Goal: Task Accomplishment & Management: Manage account settings

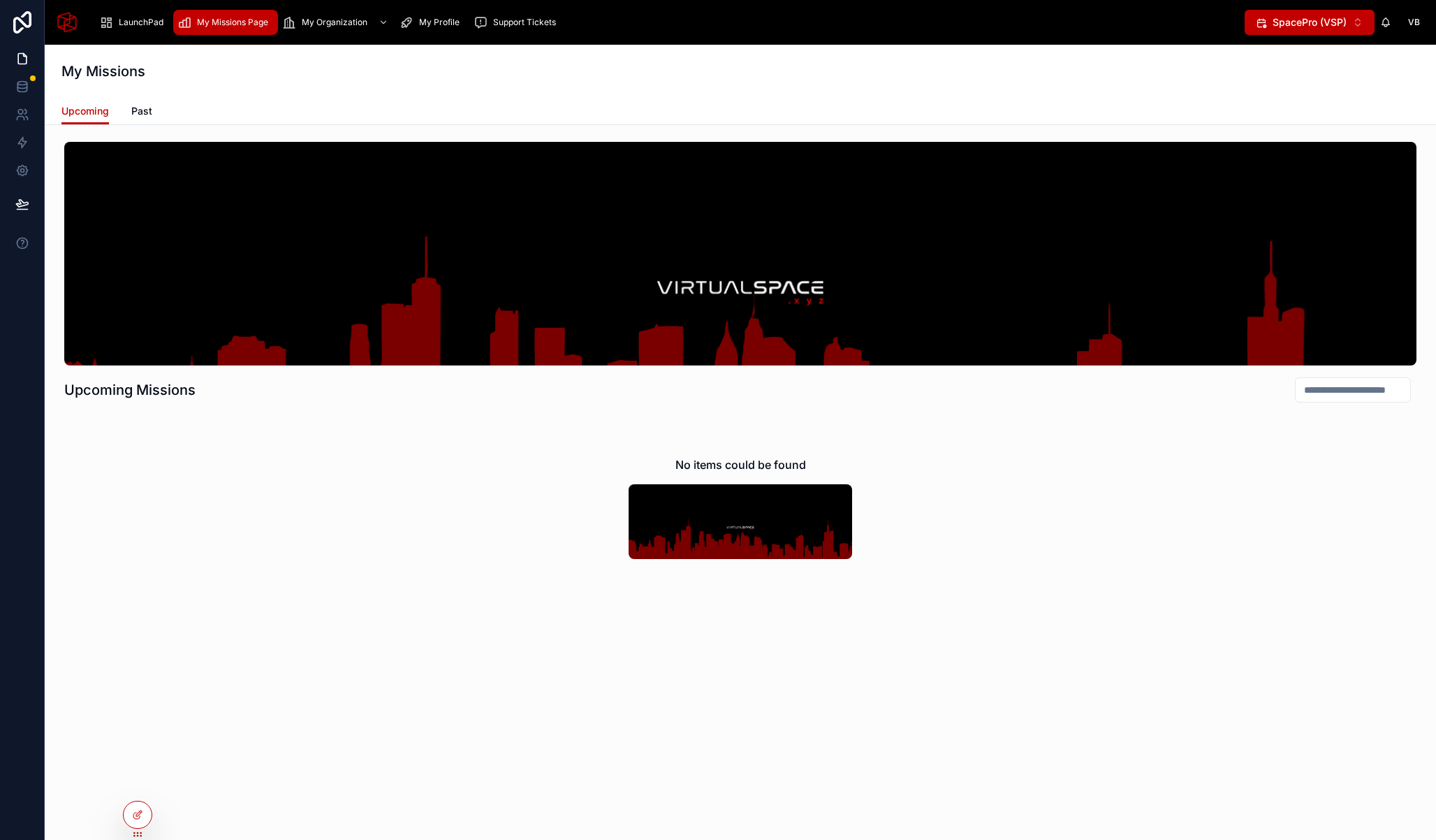
click at [140, 17] on span "LaunchPad" at bounding box center [141, 22] width 45 height 11
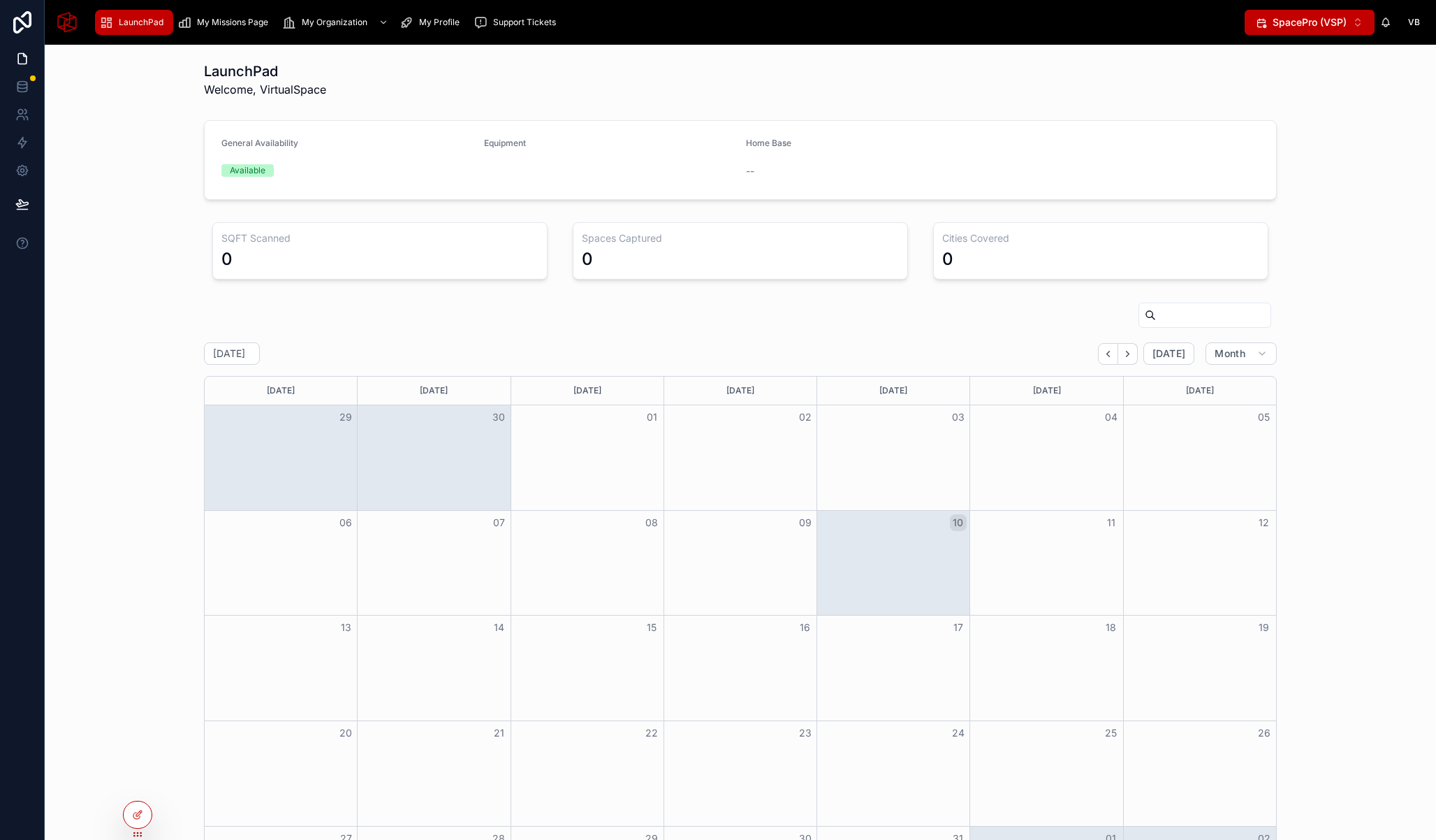
click at [1266, 17] on span "Select Button" at bounding box center [1262, 22] width 11 height 11
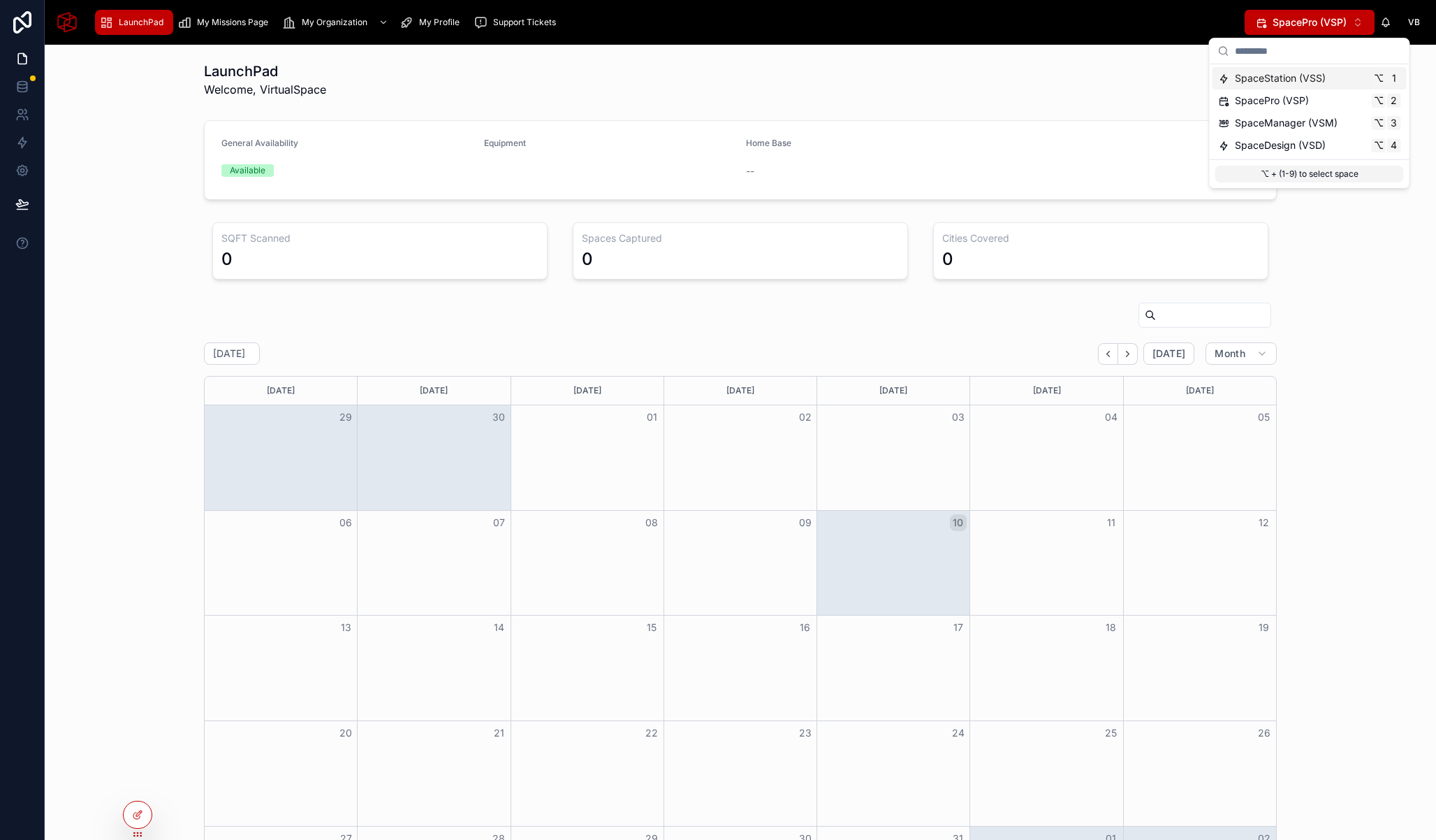
click at [1138, 92] on div "LaunchPad Welcome, VirtualSpace" at bounding box center [740, 80] width 1073 height 36
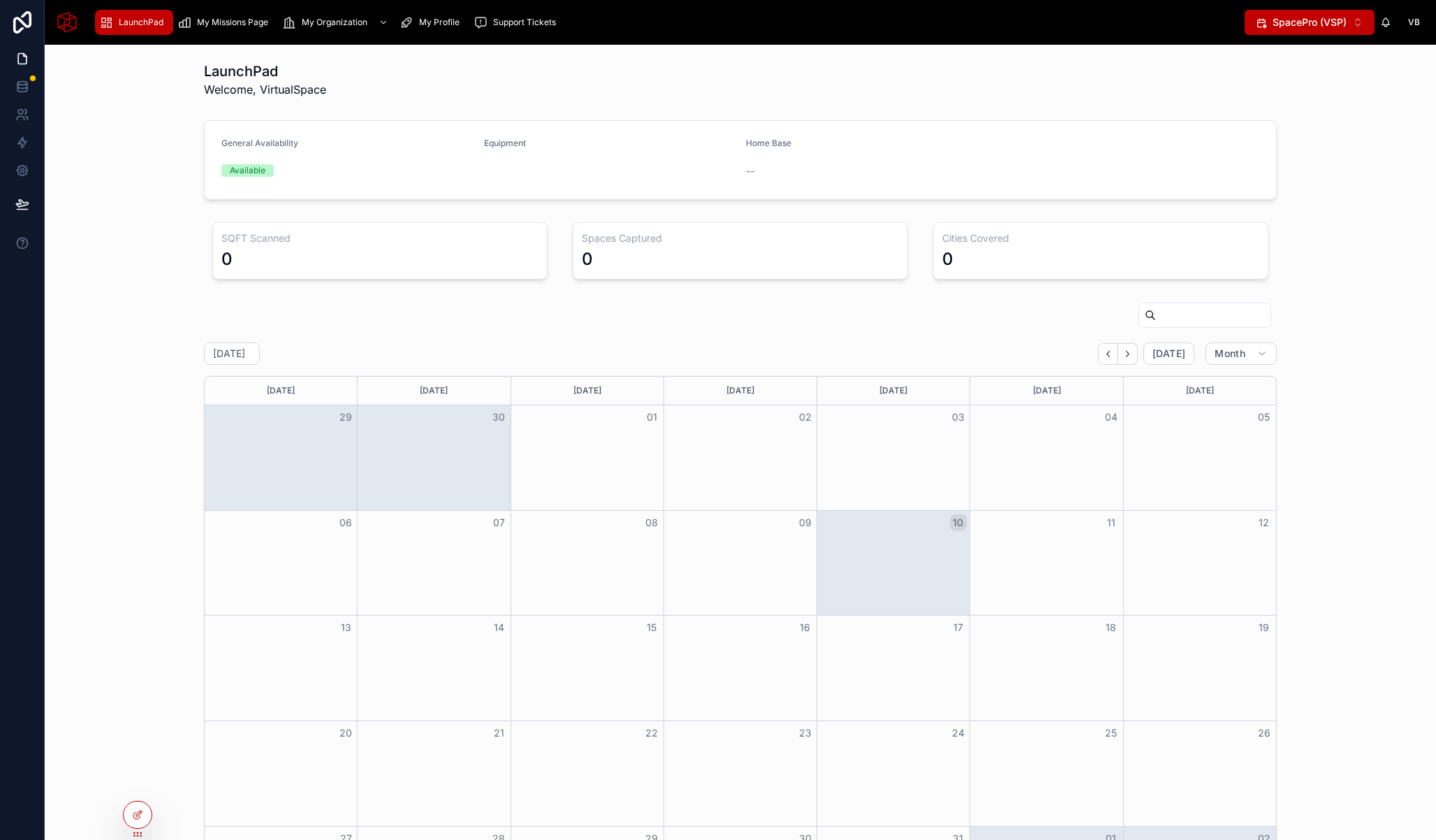
click at [1412, 22] on span "VB" at bounding box center [1414, 22] width 12 height 11
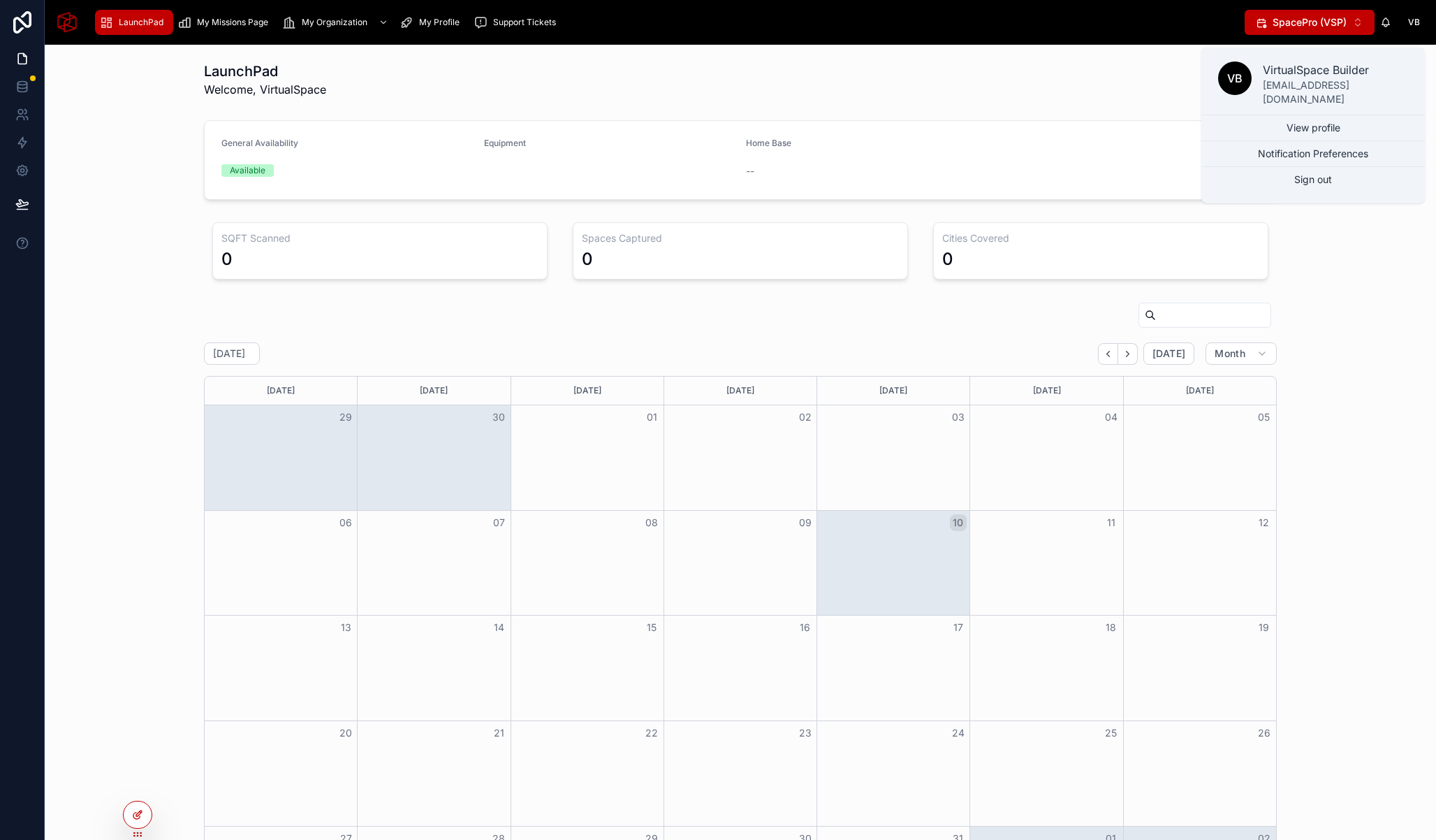
click at [137, 806] on div at bounding box center [137, 815] width 28 height 27
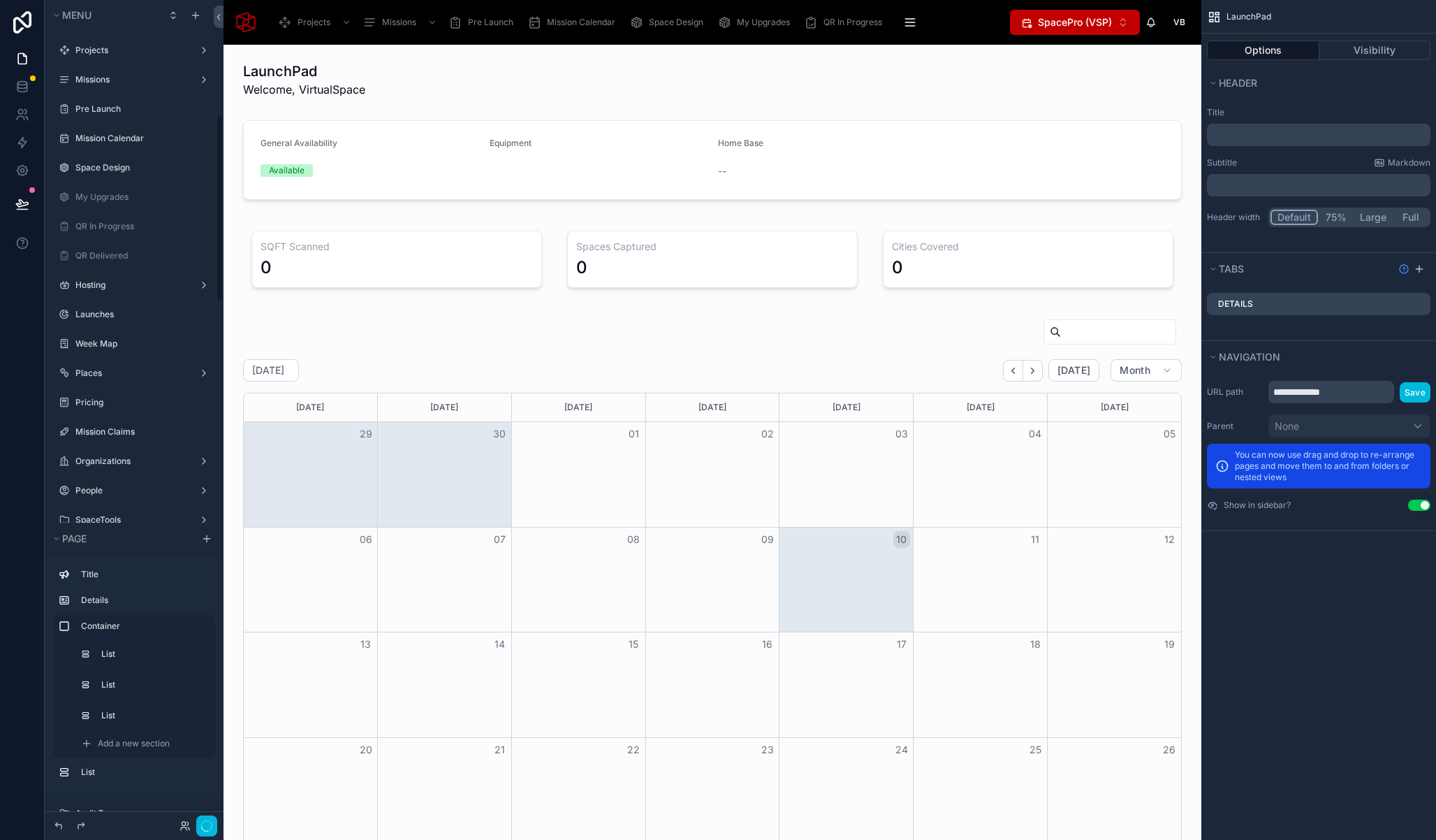
scroll to position [504, 0]
click at [197, 823] on button "button" at bounding box center [207, 826] width 21 height 21
click at [175, 823] on icon at bounding box center [174, 826] width 11 height 11
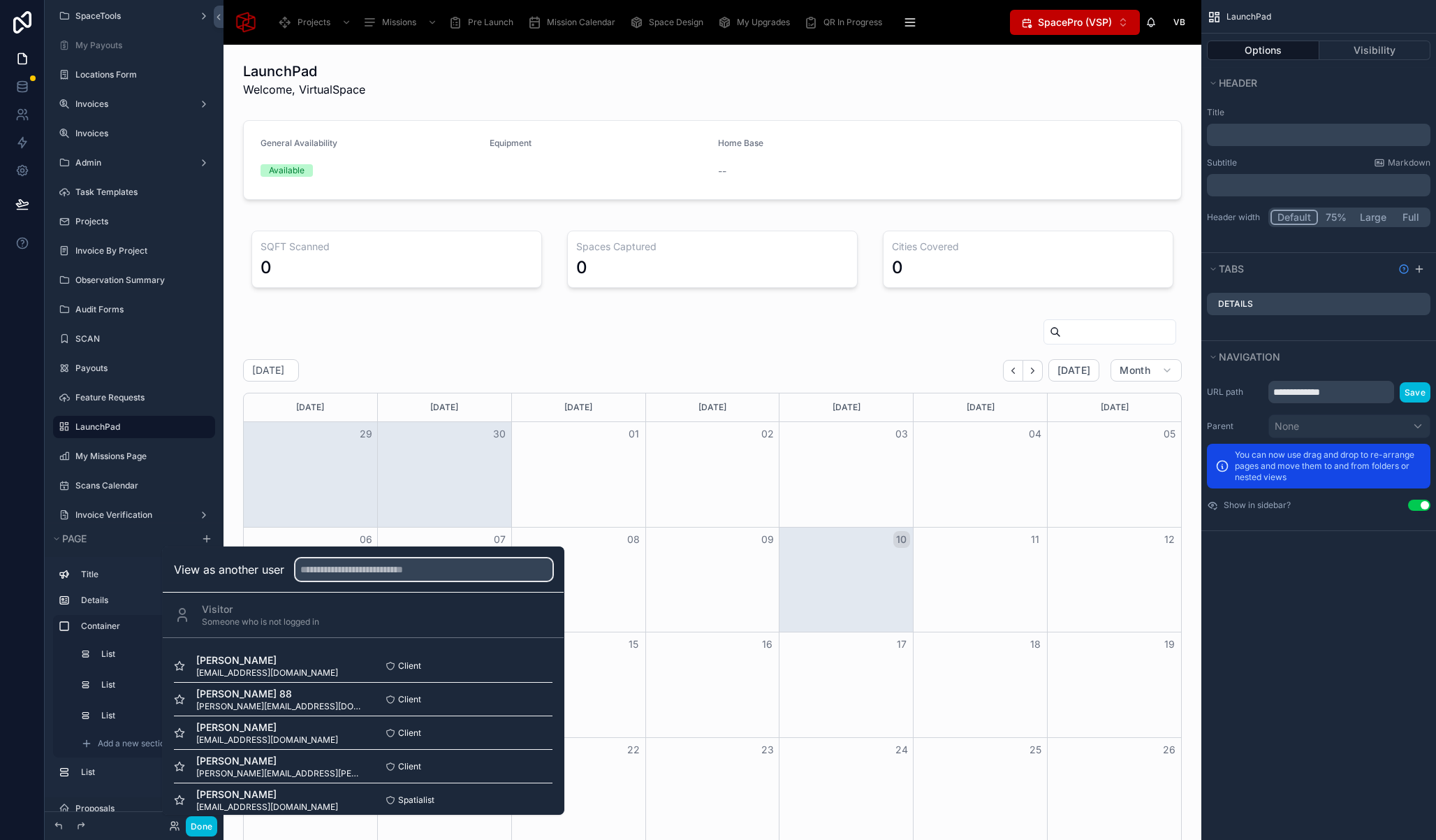
click at [341, 569] on input "text" at bounding box center [424, 569] width 257 height 22
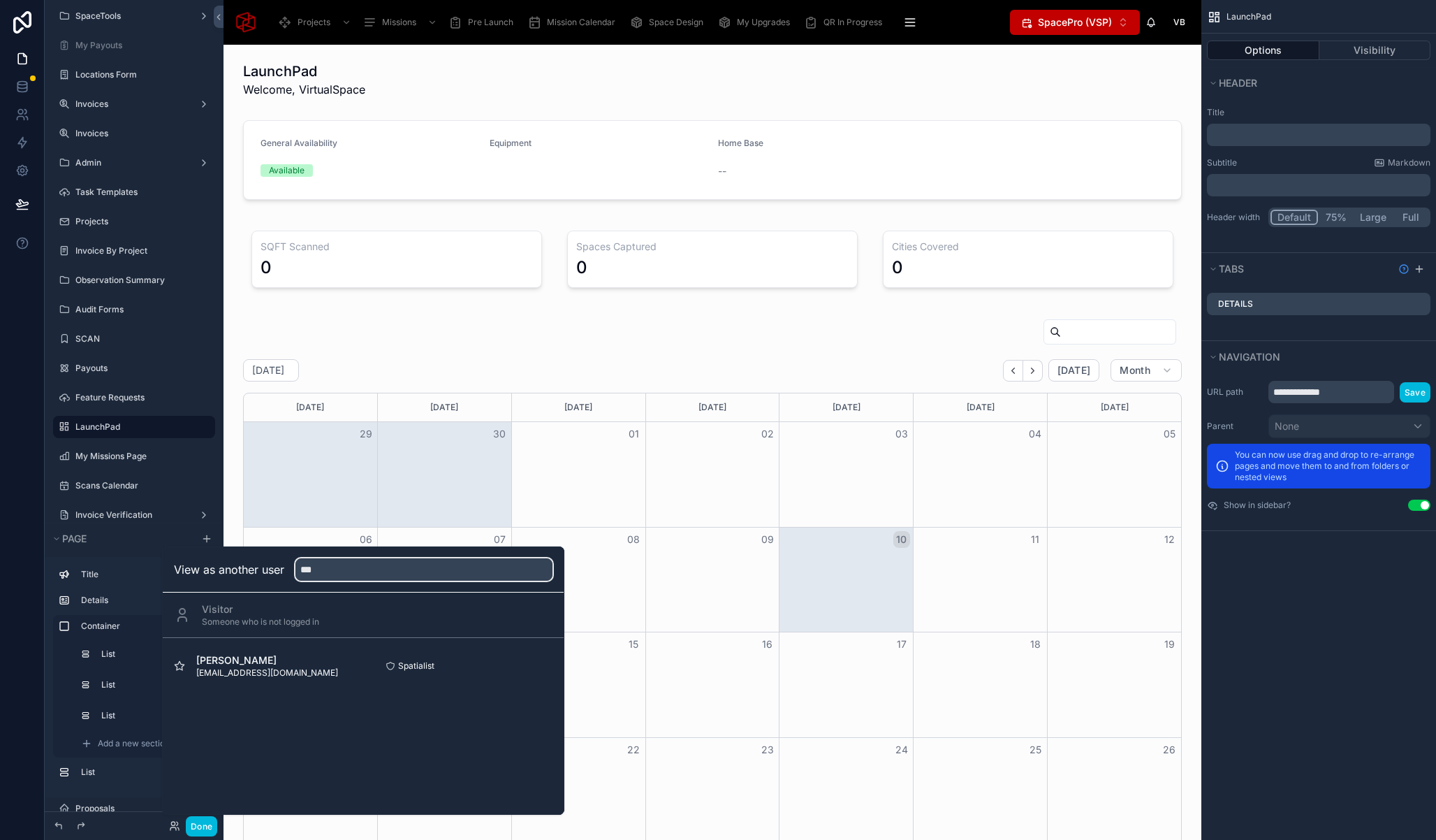
type input "***"
click at [0, 0] on button "Select" at bounding box center [0, 0] width 0 height 0
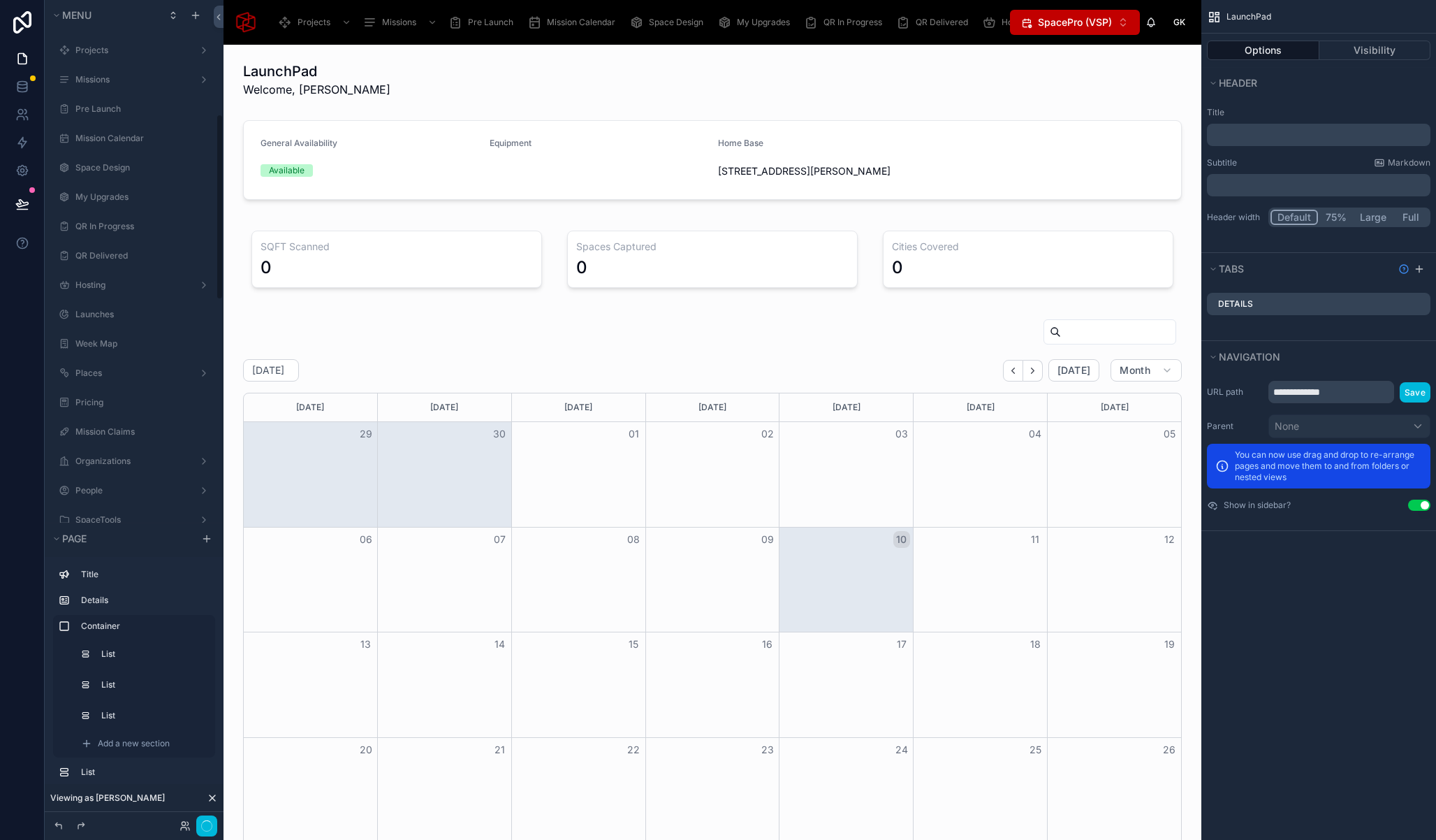
scroll to position [504, 0]
click at [209, 828] on button "Done" at bounding box center [201, 827] width 32 height 21
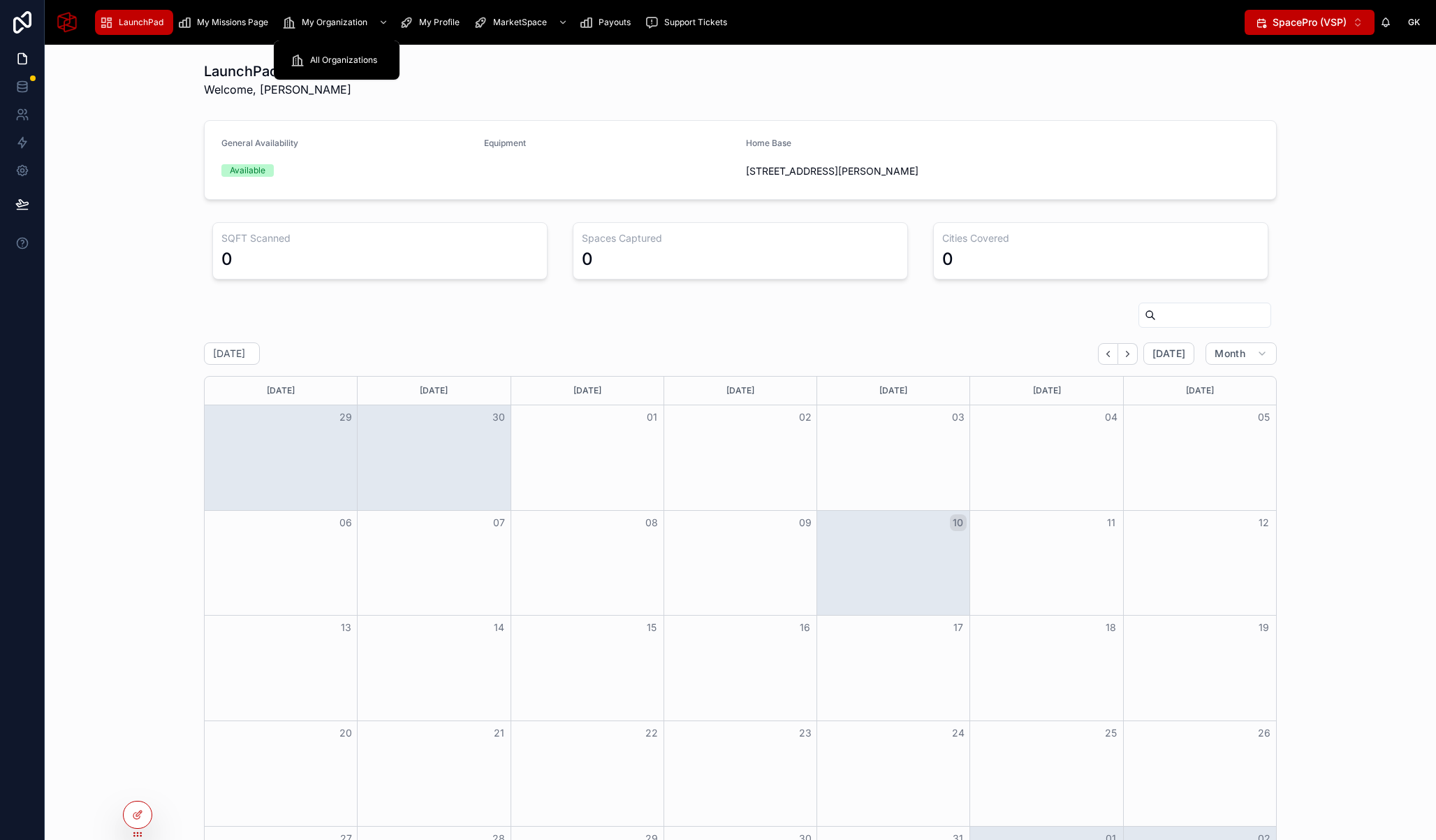
click at [246, 22] on span "My Missions Page" at bounding box center [233, 22] width 71 height 11
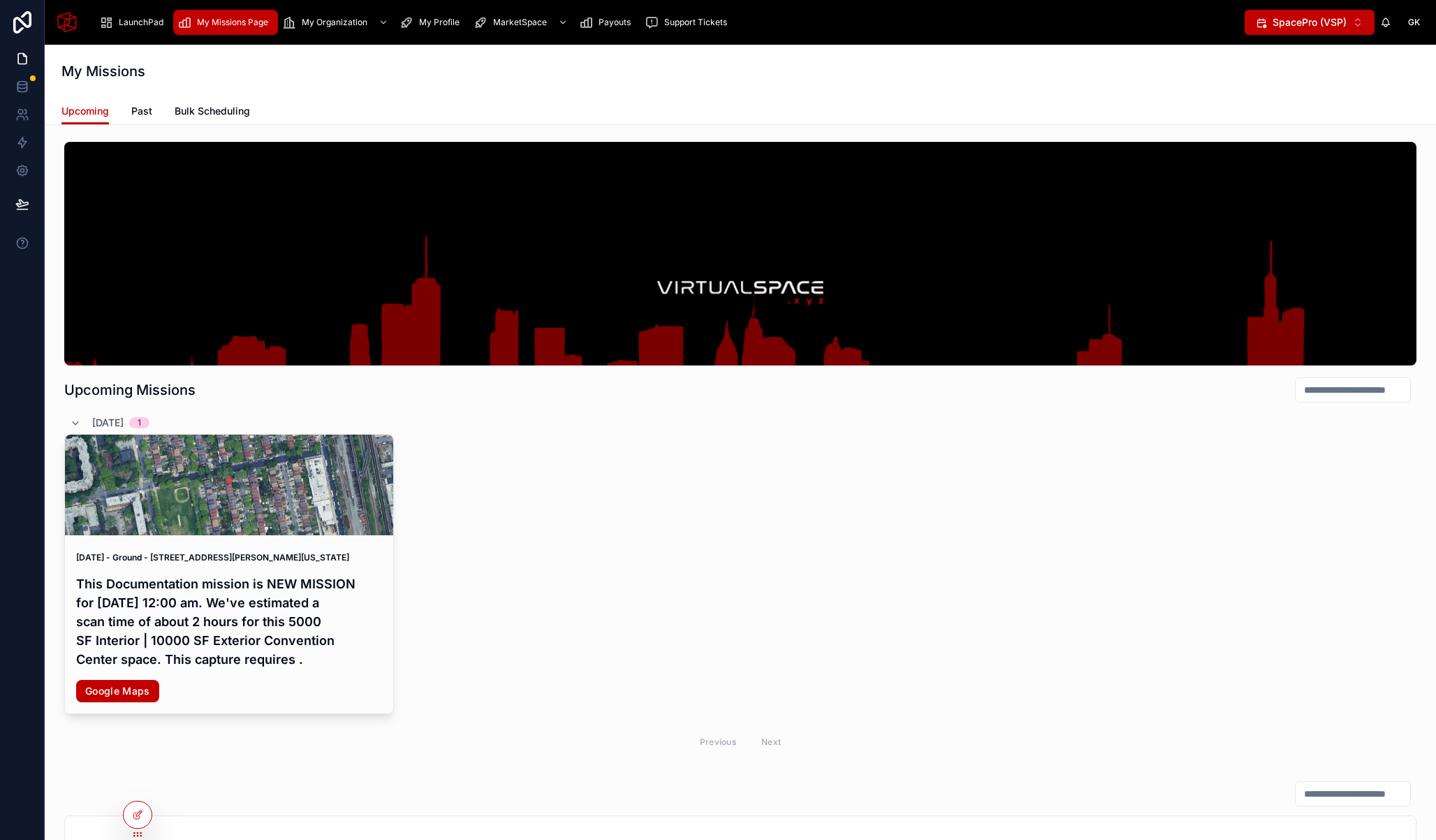
click at [204, 103] on link "Bulk Scheduling" at bounding box center [212, 112] width 76 height 28
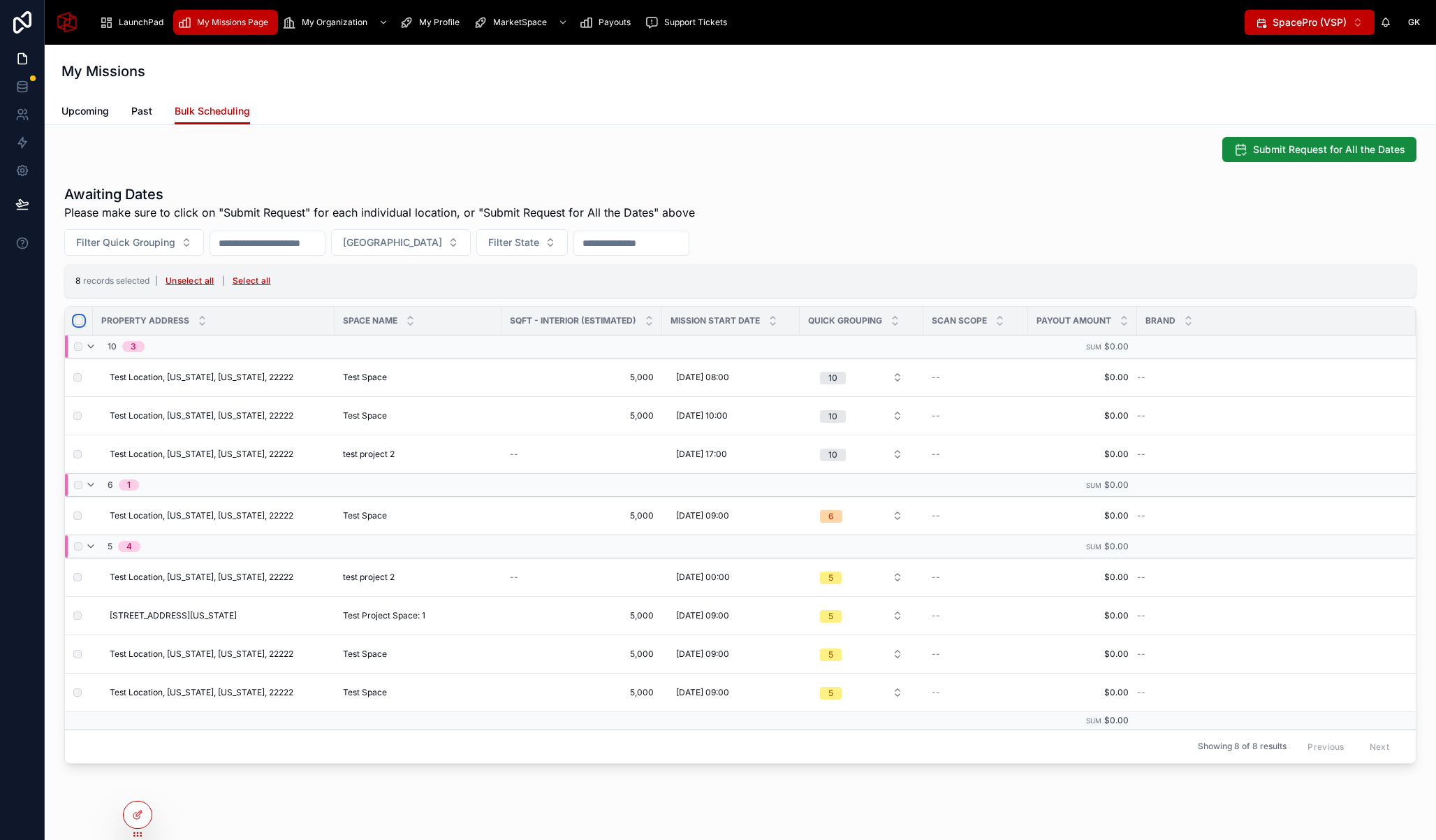
scroll to position [644, 0]
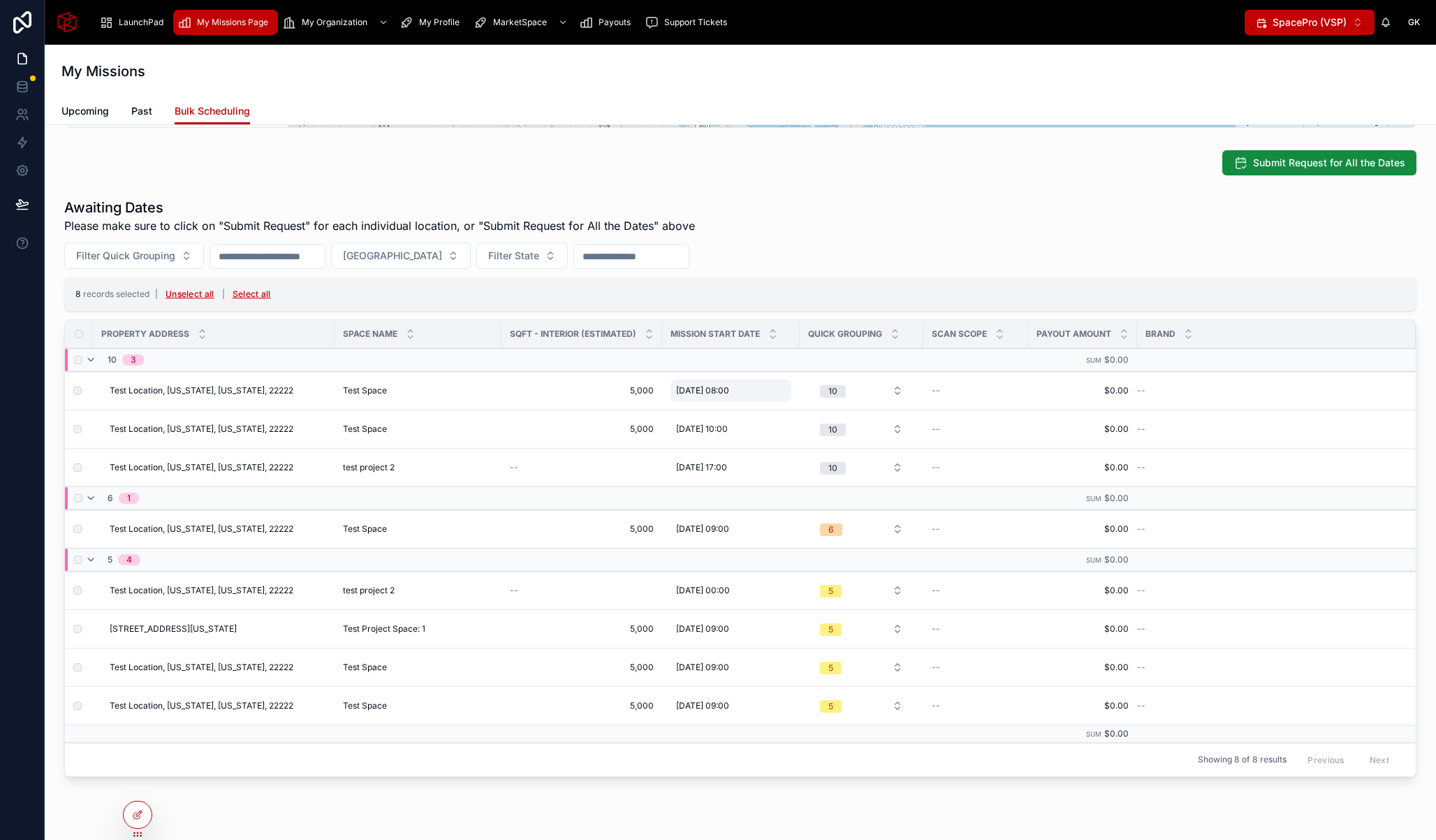
click at [729, 385] on span "09/09/2025 08:00" at bounding box center [703, 391] width 53 height 11
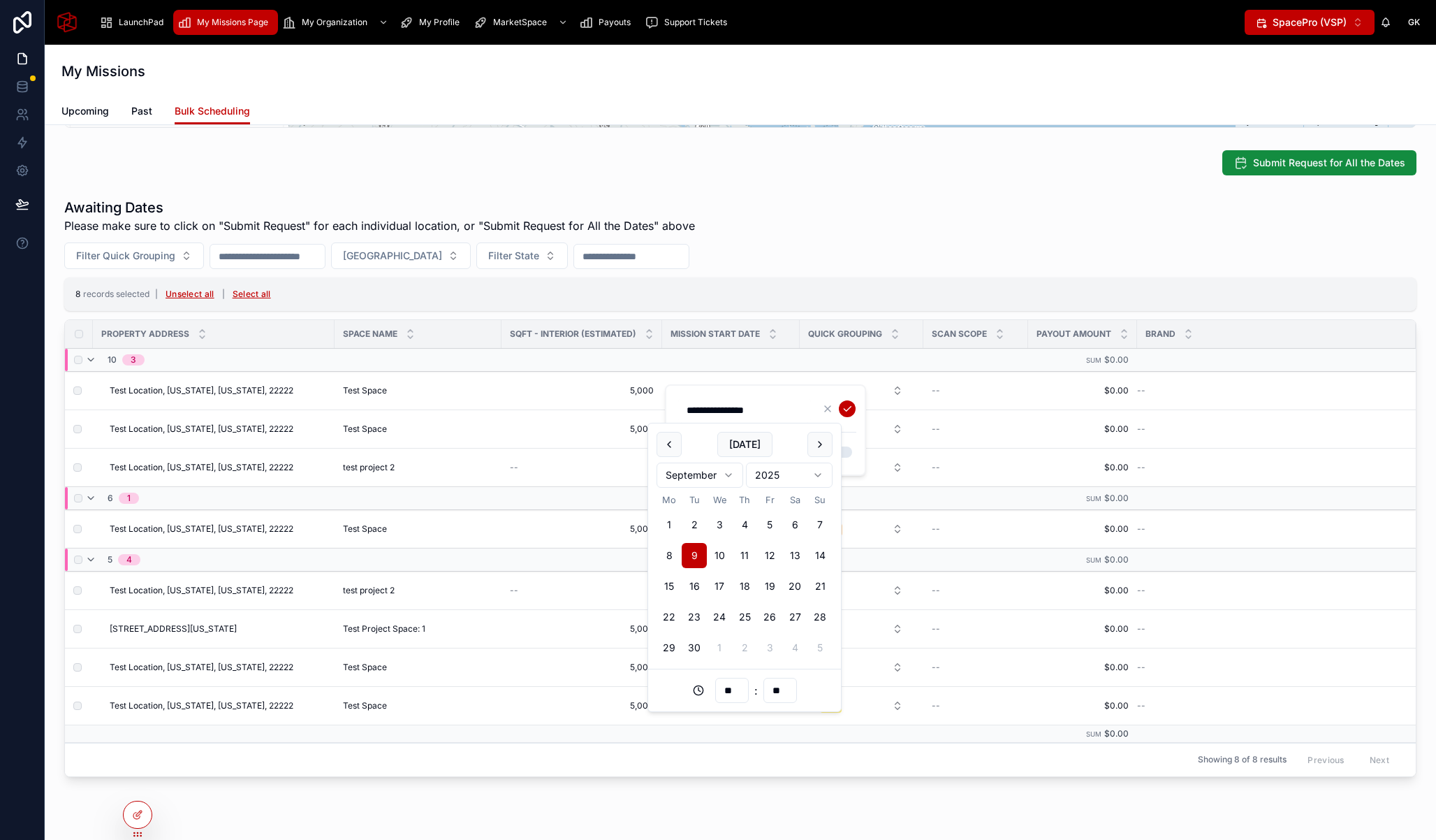
click at [792, 261] on div "Filter Quick Grouping Filter City Filter State" at bounding box center [740, 256] width 1352 height 27
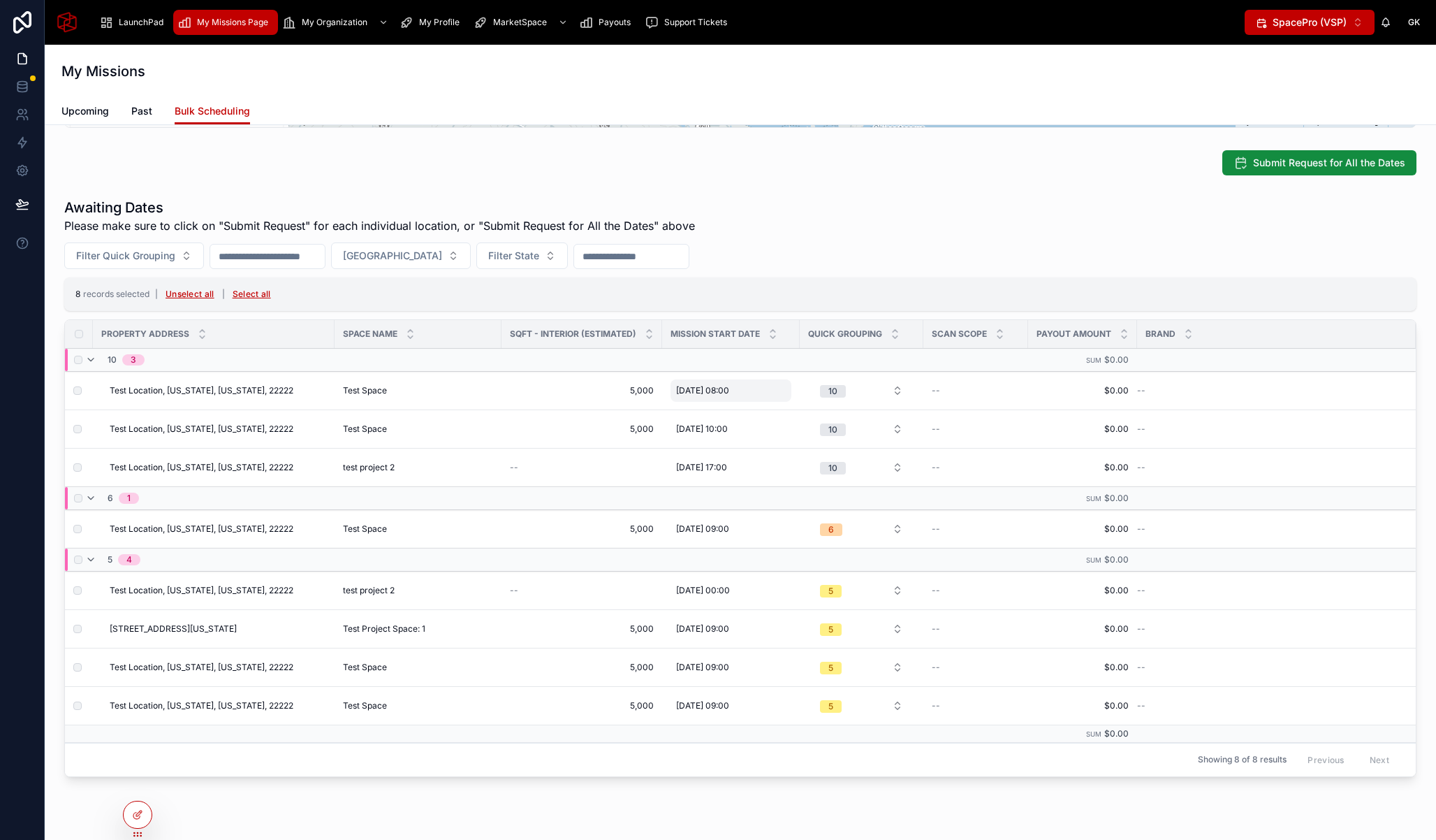
click at [703, 382] on div "09/09/2025 08:00 09/09/2025 08:00" at bounding box center [731, 391] width 121 height 22
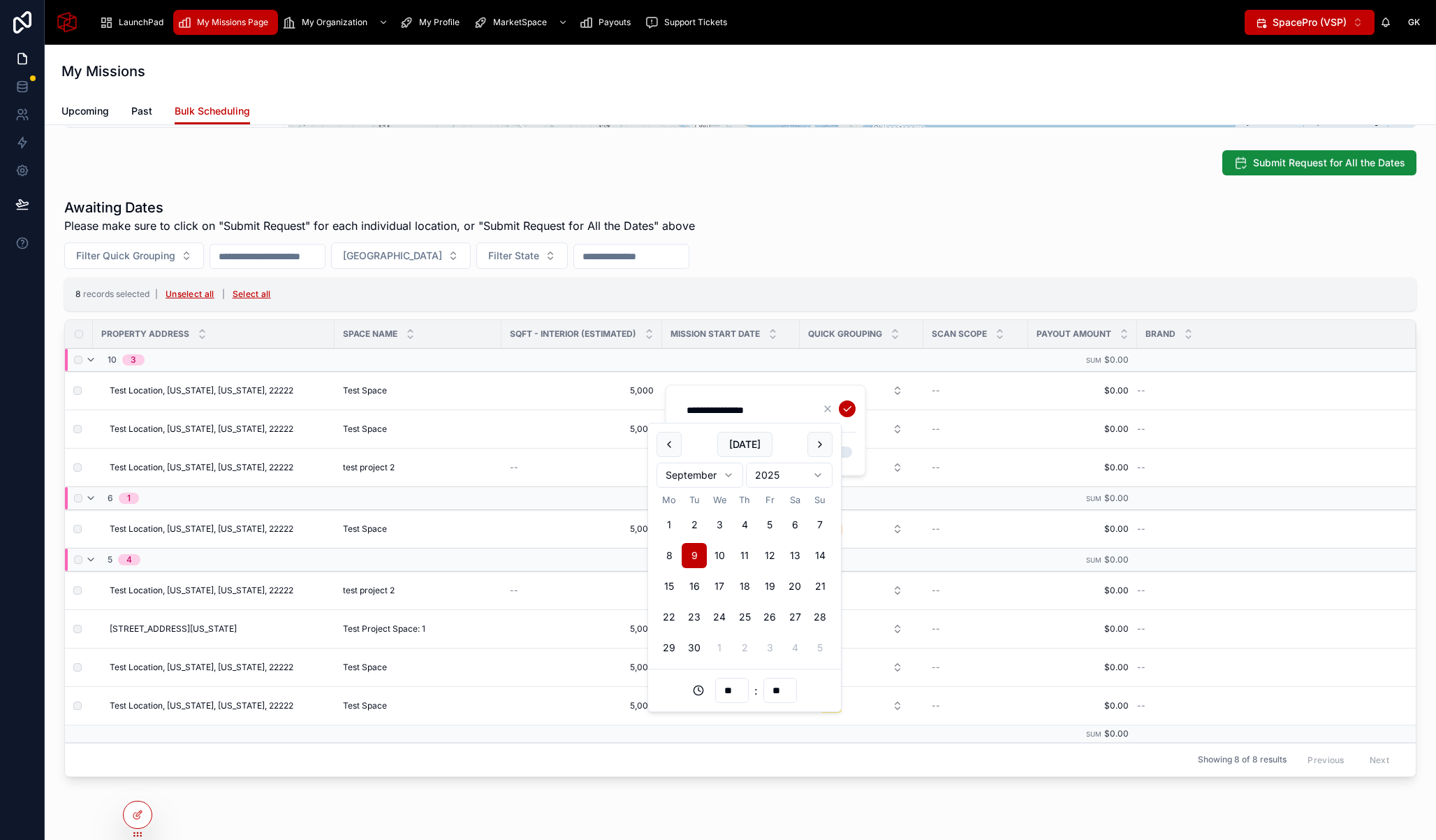
click at [852, 451] on button "Use setting" at bounding box center [841, 452] width 22 height 11
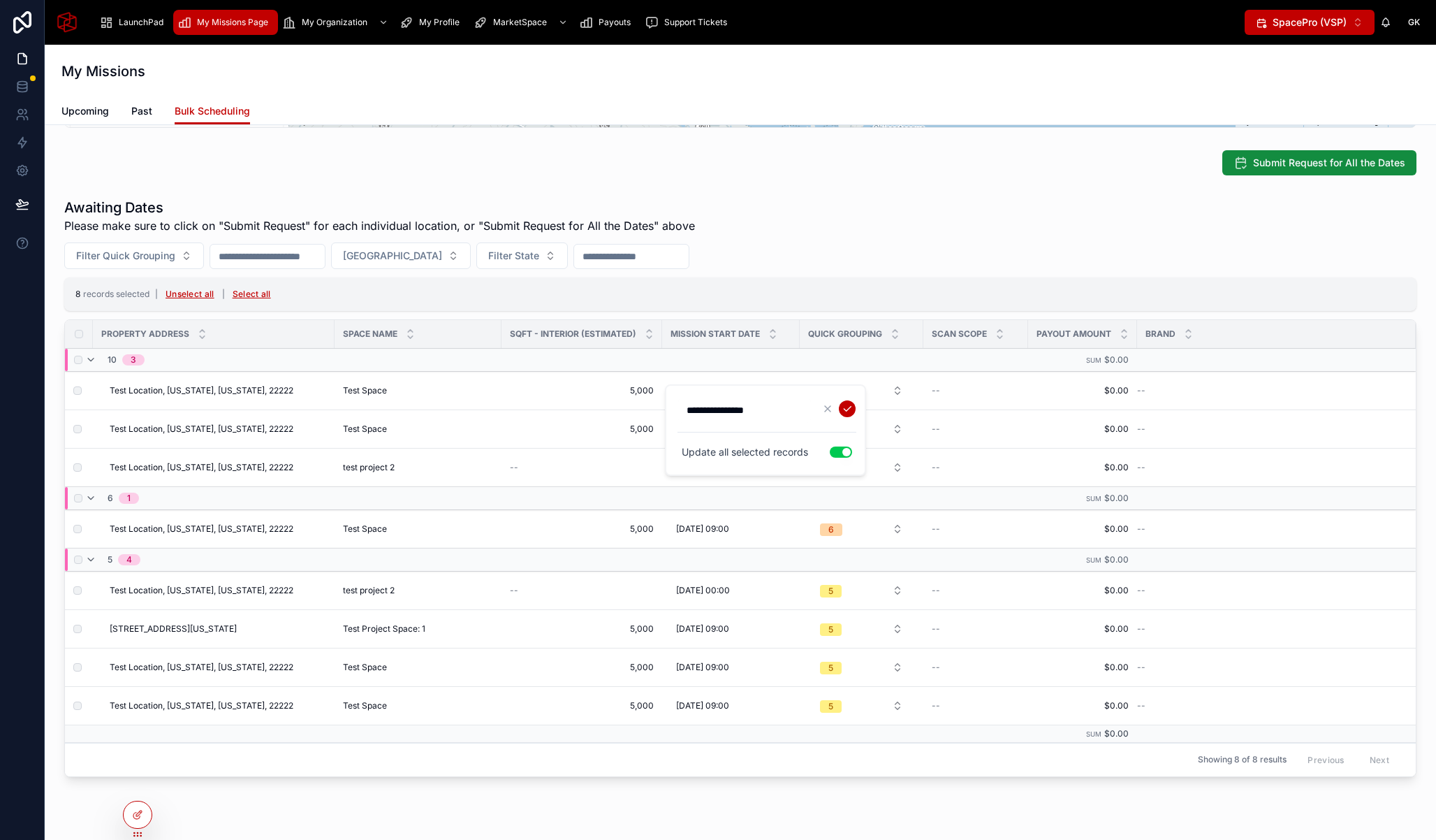
click at [770, 412] on input "**********" at bounding box center [744, 410] width 133 height 20
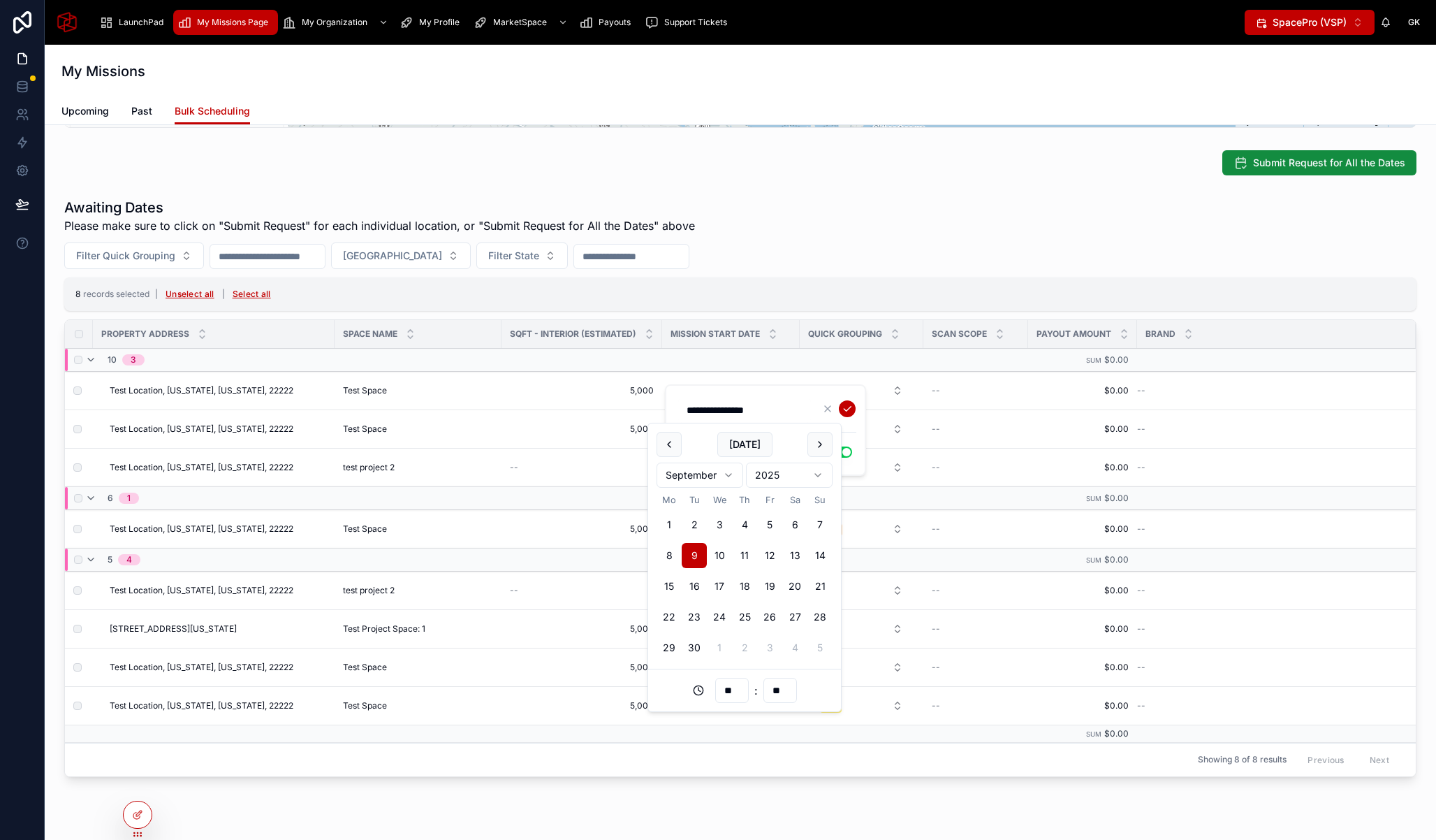
click at [770, 407] on input "**********" at bounding box center [744, 410] width 133 height 20
click at [847, 456] on button "Use setting" at bounding box center [841, 452] width 22 height 11
click at [781, 410] on input "**********" at bounding box center [744, 410] width 133 height 20
click at [846, 456] on button "Use setting" at bounding box center [841, 452] width 22 height 11
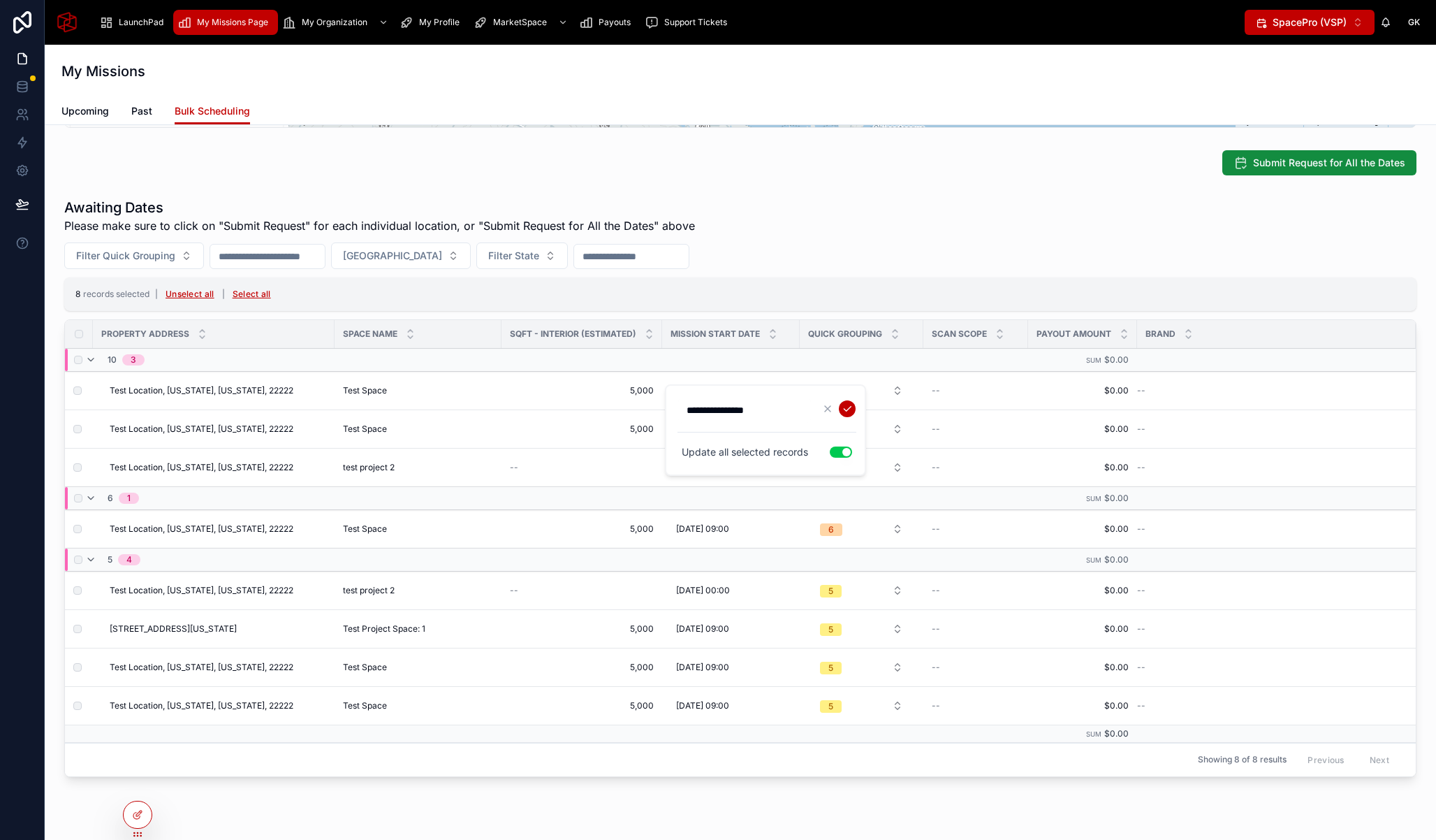
click at [846, 456] on button "Use setting" at bounding box center [841, 452] width 22 height 11
click at [843, 290] on div "8 records selected | Unselect all | Select all" at bounding box center [740, 294] width 1352 height 33
click at [856, 385] on button "10" at bounding box center [862, 391] width 106 height 25
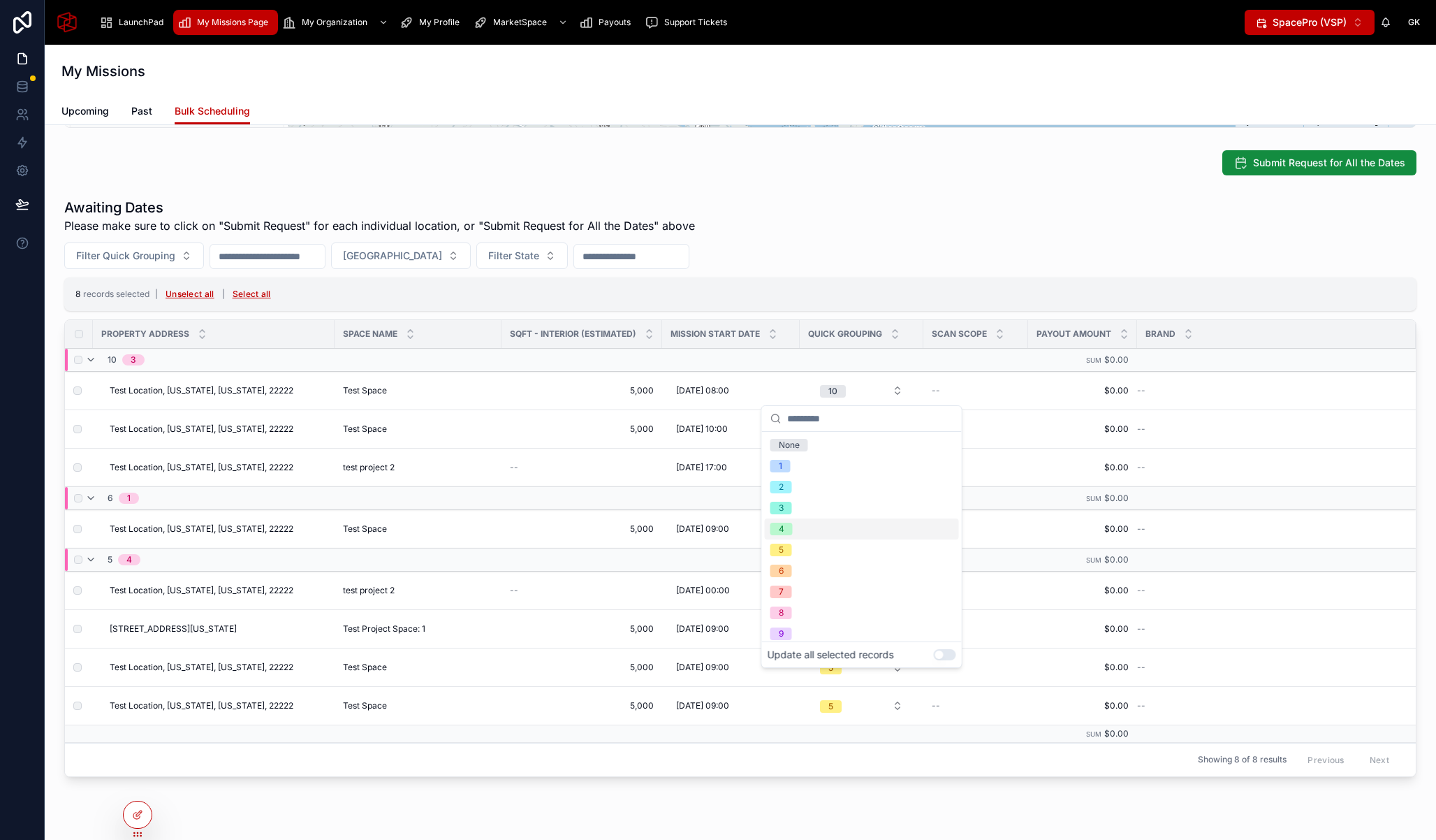
click at [785, 234] on div "Awaiting Dates Please make sure to click on "Submit Request" for each individua…" at bounding box center [740, 487] width 1352 height 579
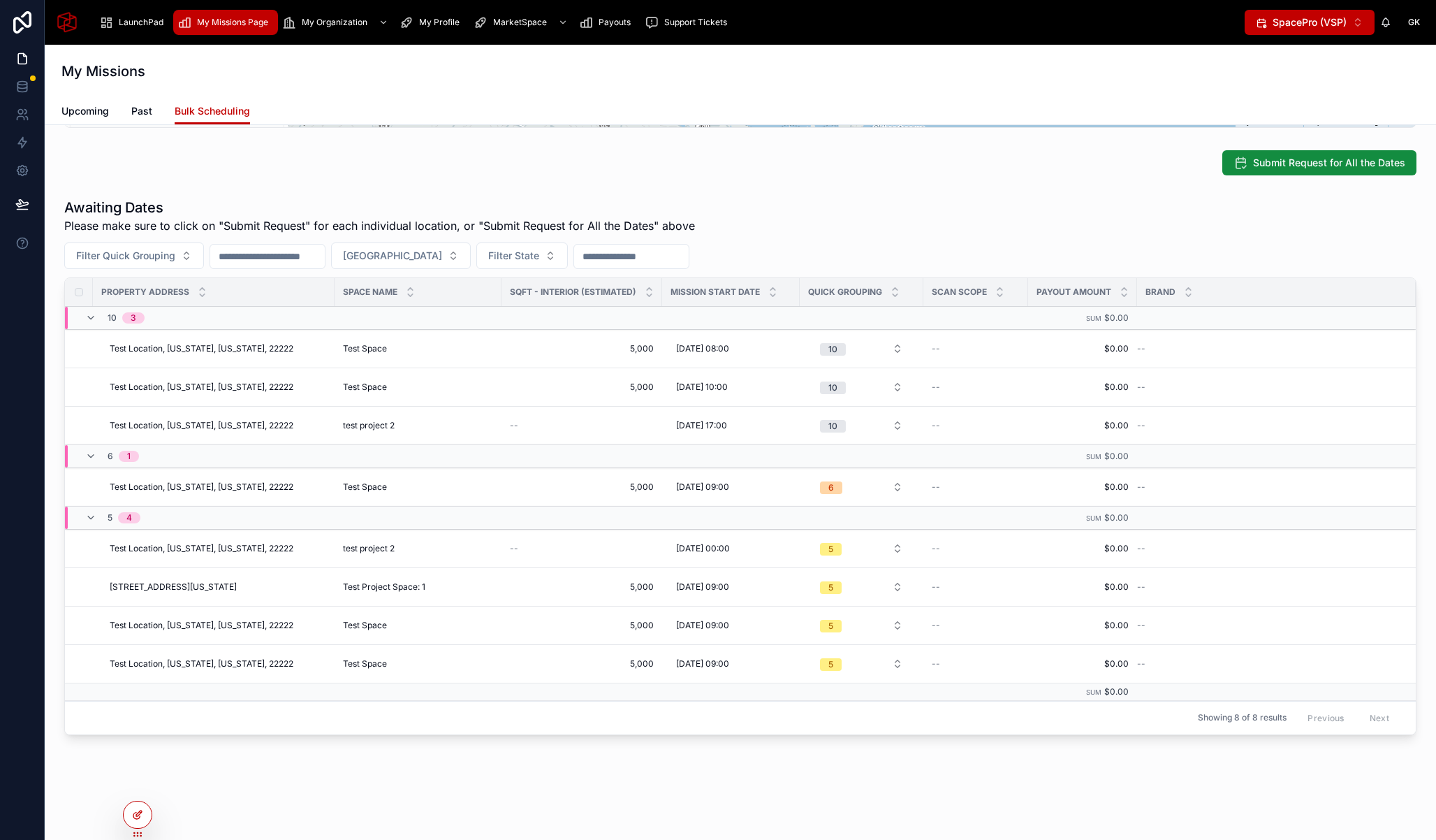
click at [136, 816] on icon at bounding box center [137, 815] width 11 height 11
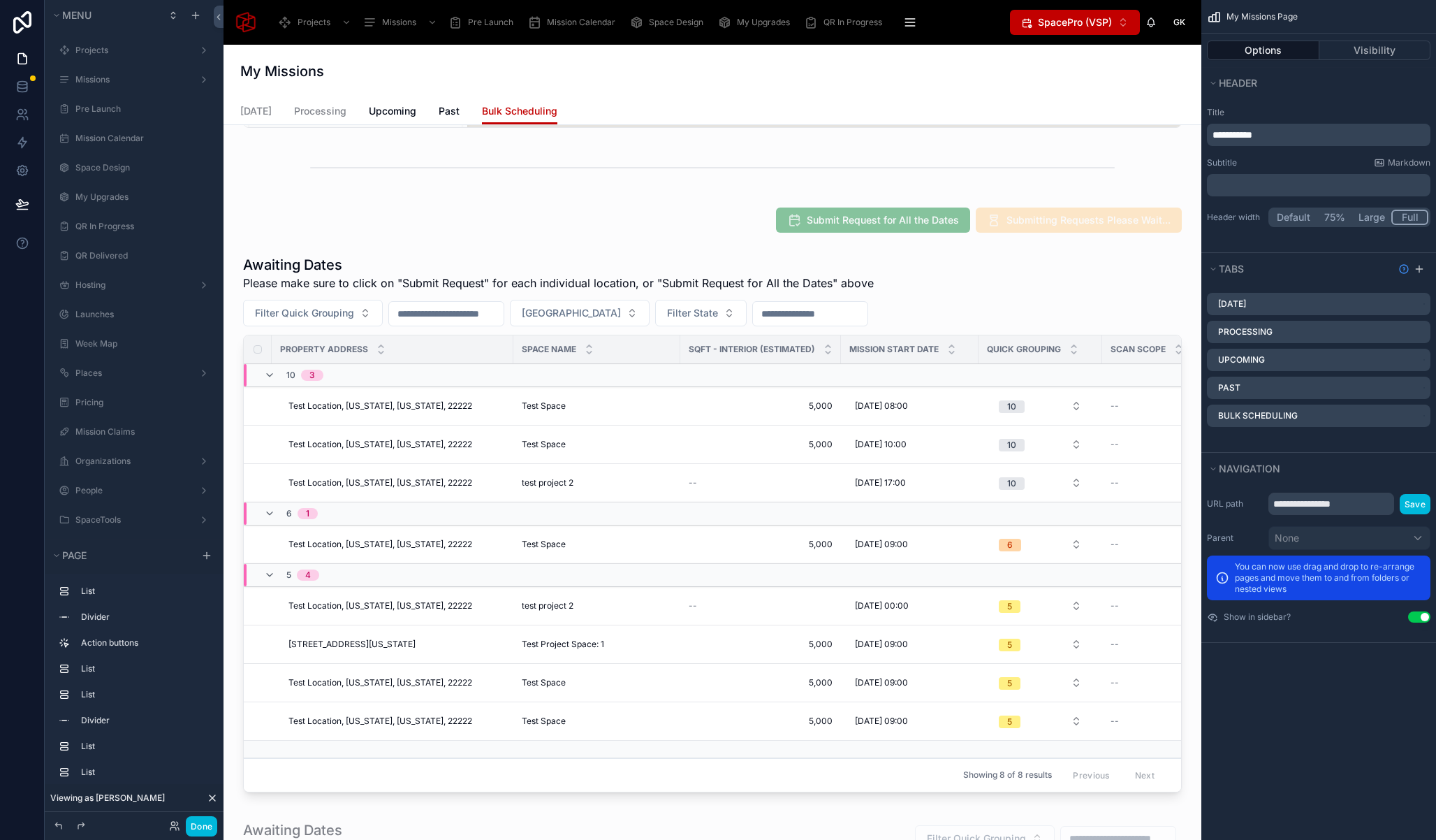
click at [215, 795] on icon at bounding box center [212, 797] width 6 height 6
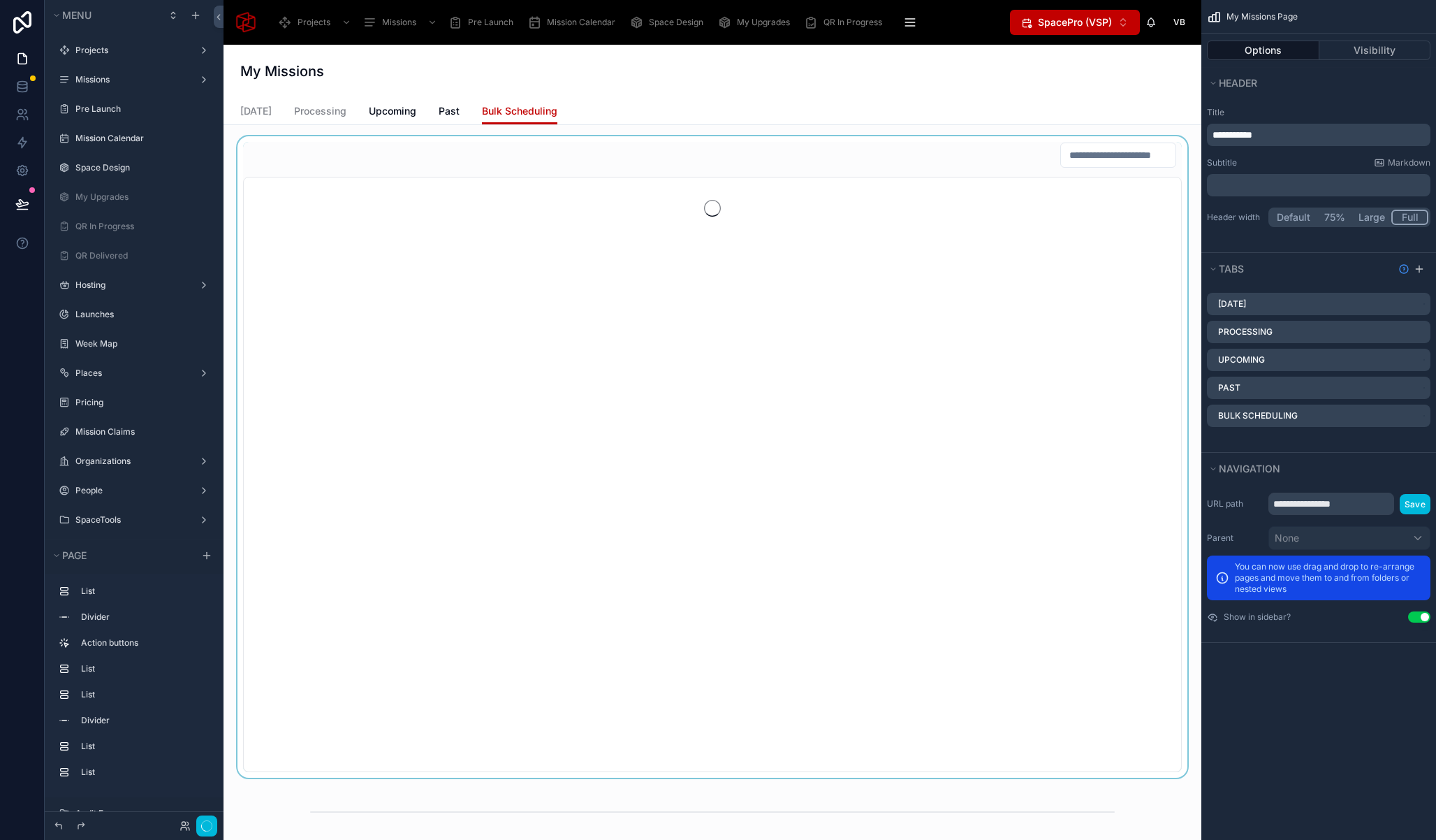
scroll to position [533, 0]
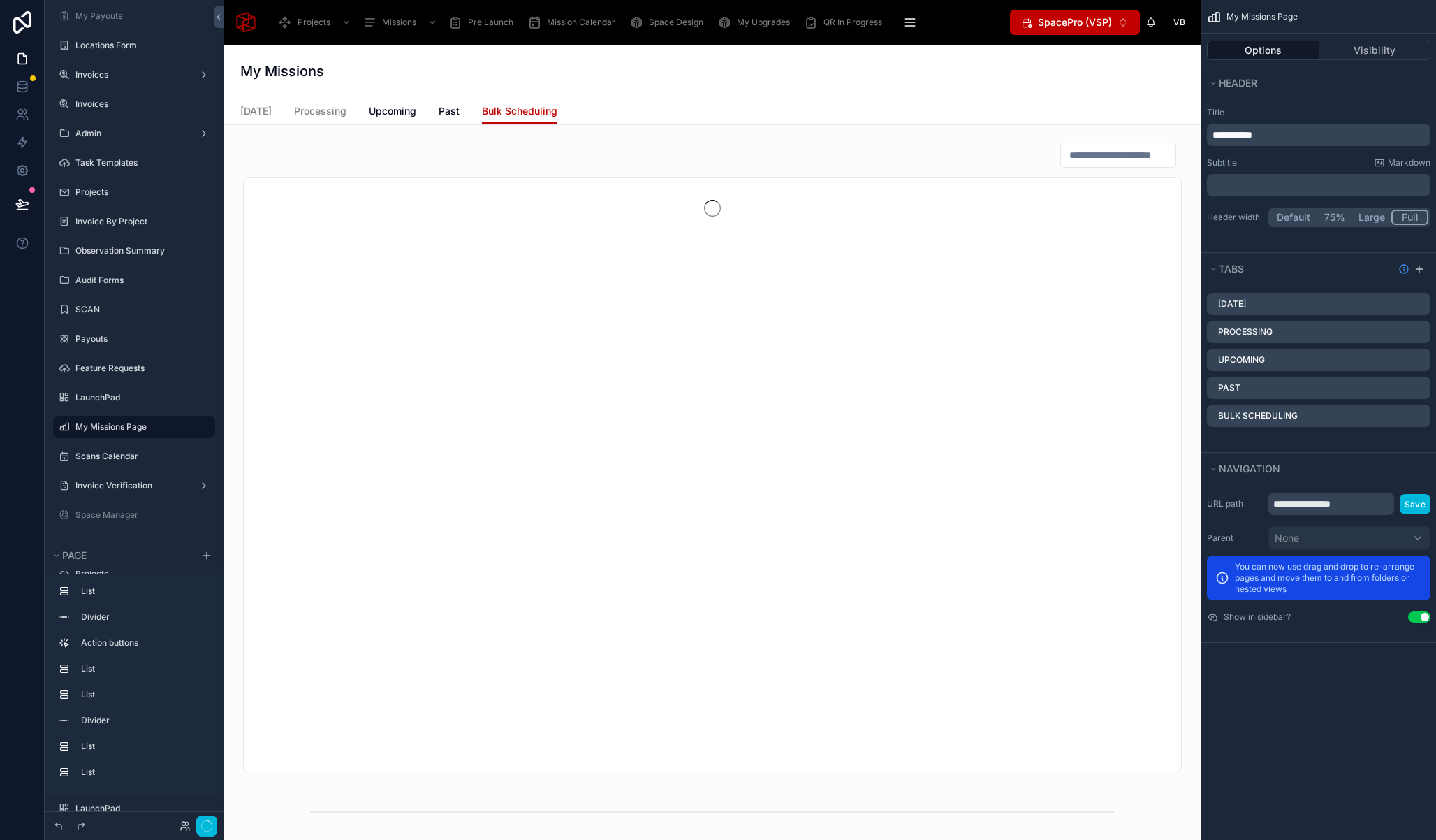
click at [1067, 25] on span "SpacePro (VSP)" at bounding box center [1075, 22] width 74 height 14
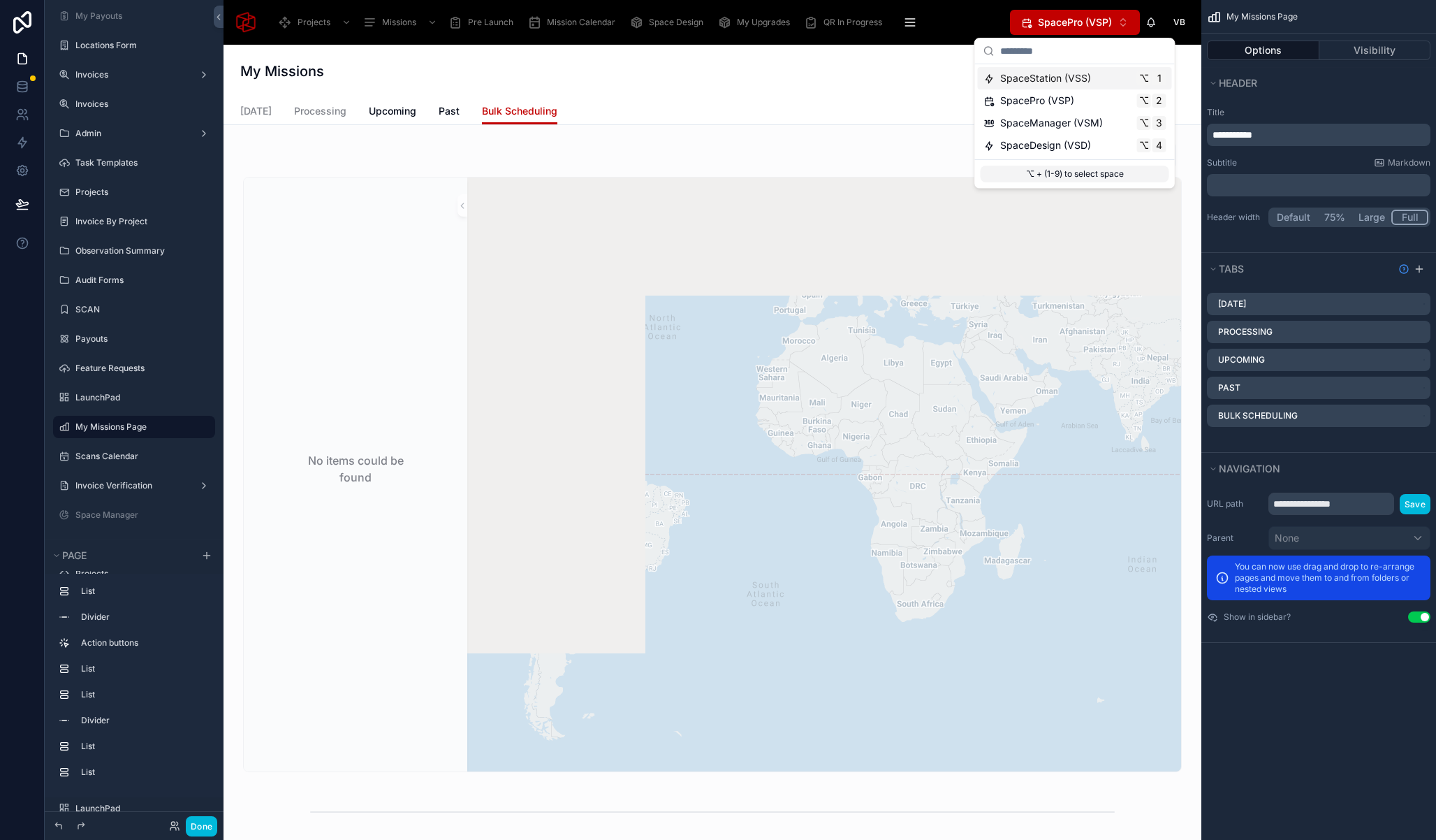
click at [1058, 78] on span "SpaceStation (VSS)" at bounding box center [1045, 78] width 91 height 14
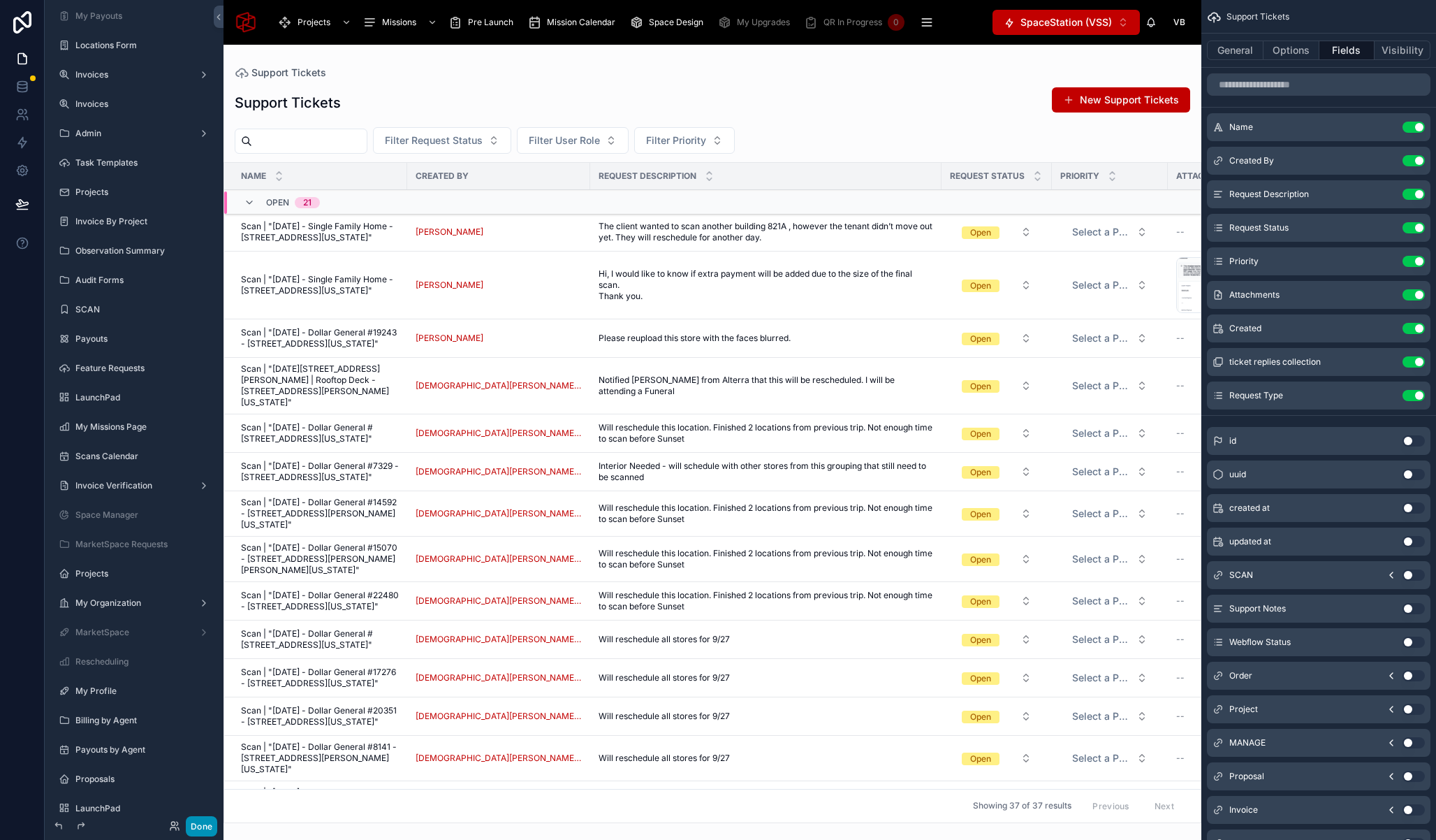
click at [207, 824] on button "Done" at bounding box center [201, 827] width 32 height 21
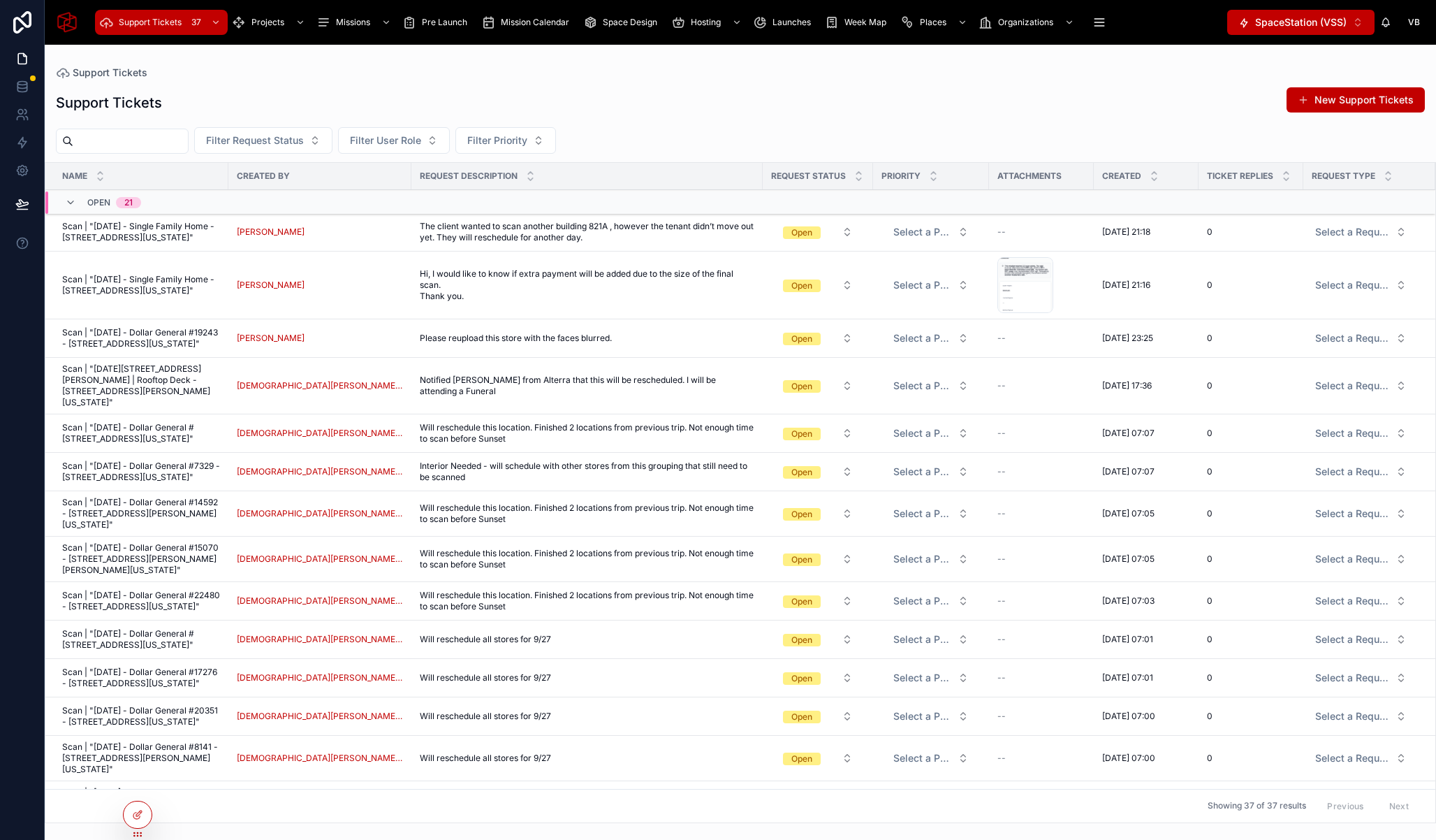
click at [424, 15] on div "Pre Launch" at bounding box center [437, 22] width 70 height 22
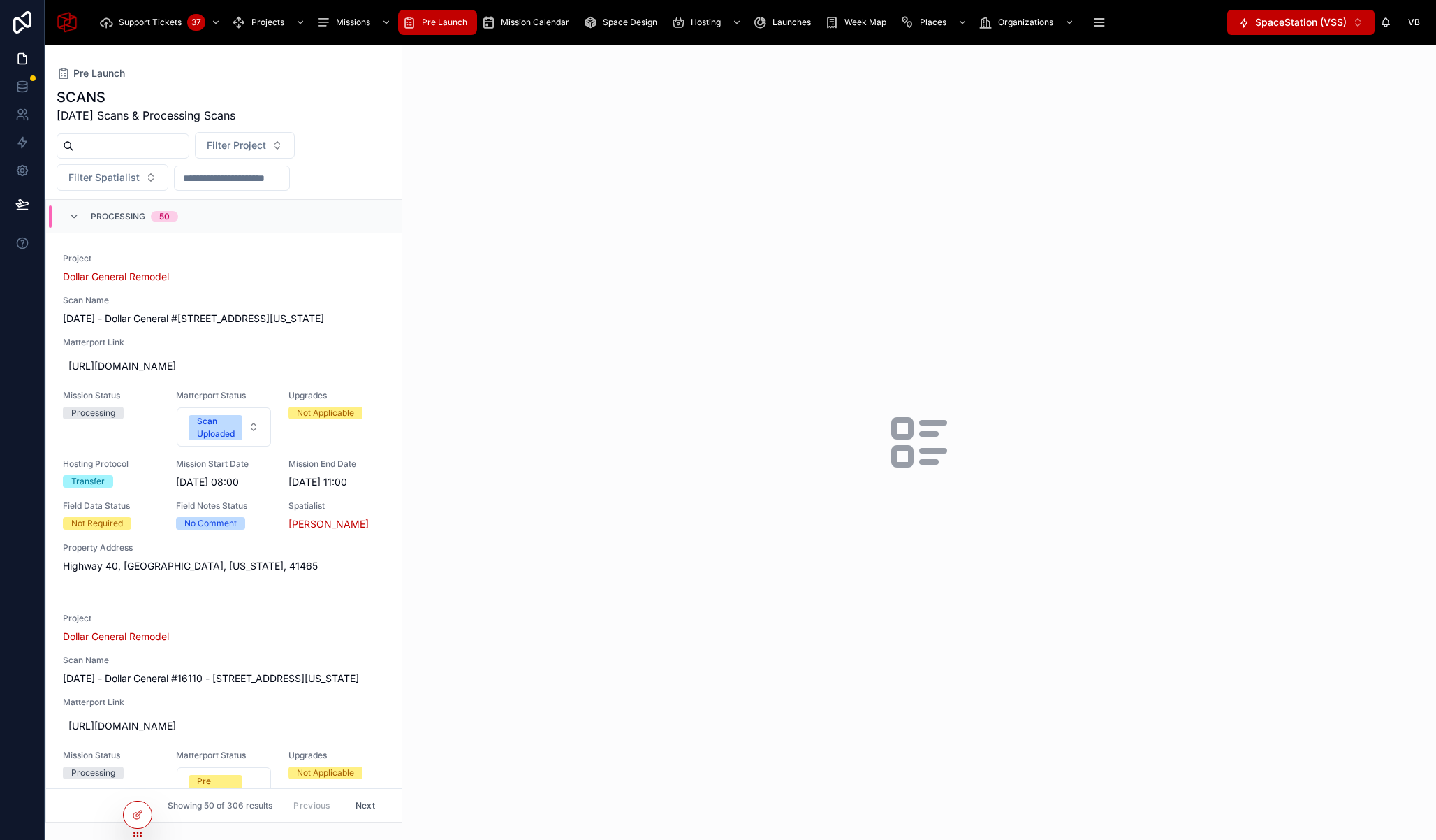
click at [337, 278] on div "Dollar General Remodel" at bounding box center [224, 277] width 322 height 14
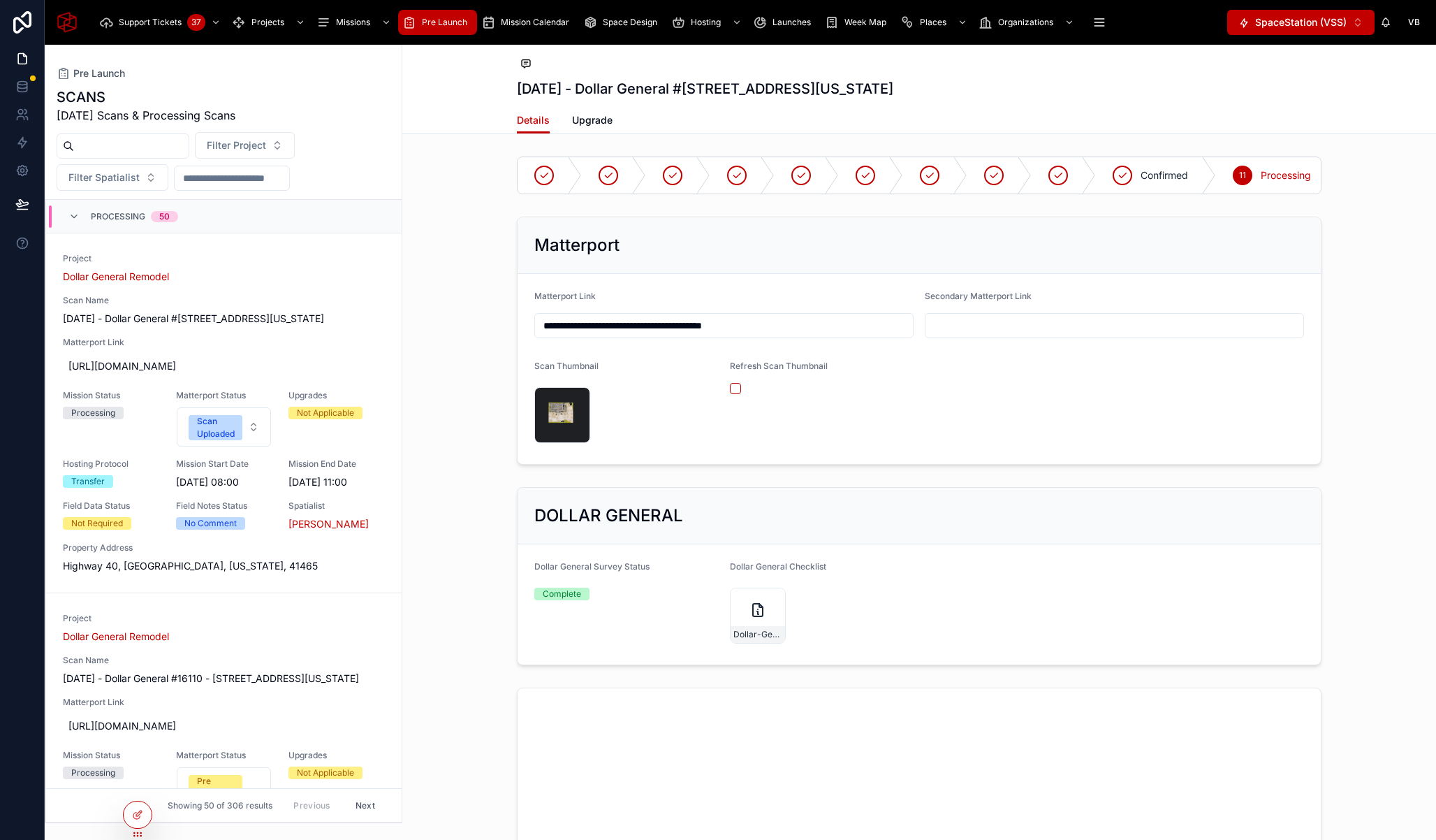
click at [0, 0] on icon at bounding box center [0, 0] width 0 height 0
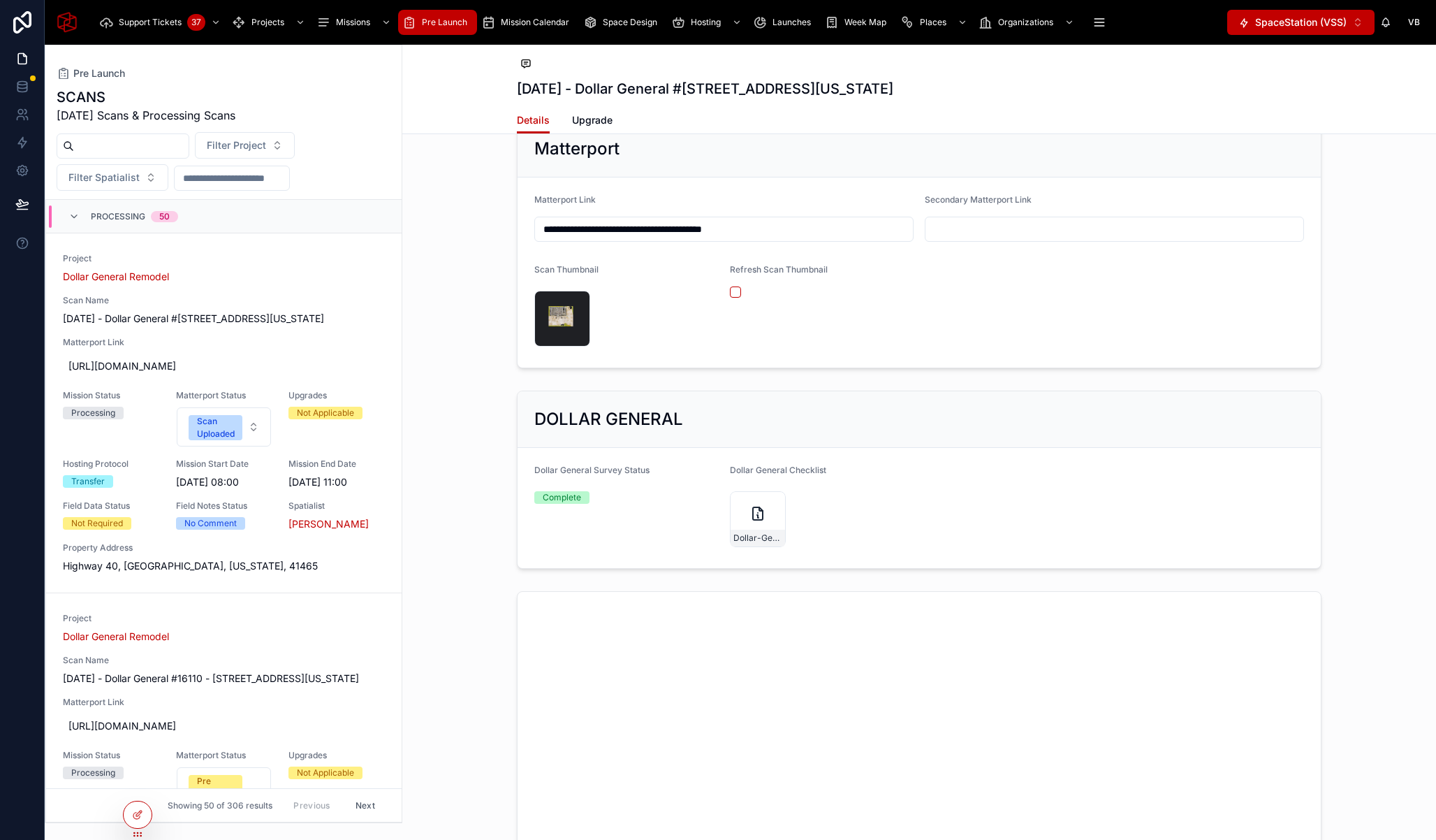
click at [376, 291] on div "Project Dollar General Remodel Scan Name September 22, 2025 - Dollar General #1…" at bounding box center [224, 412] width 322 height 320
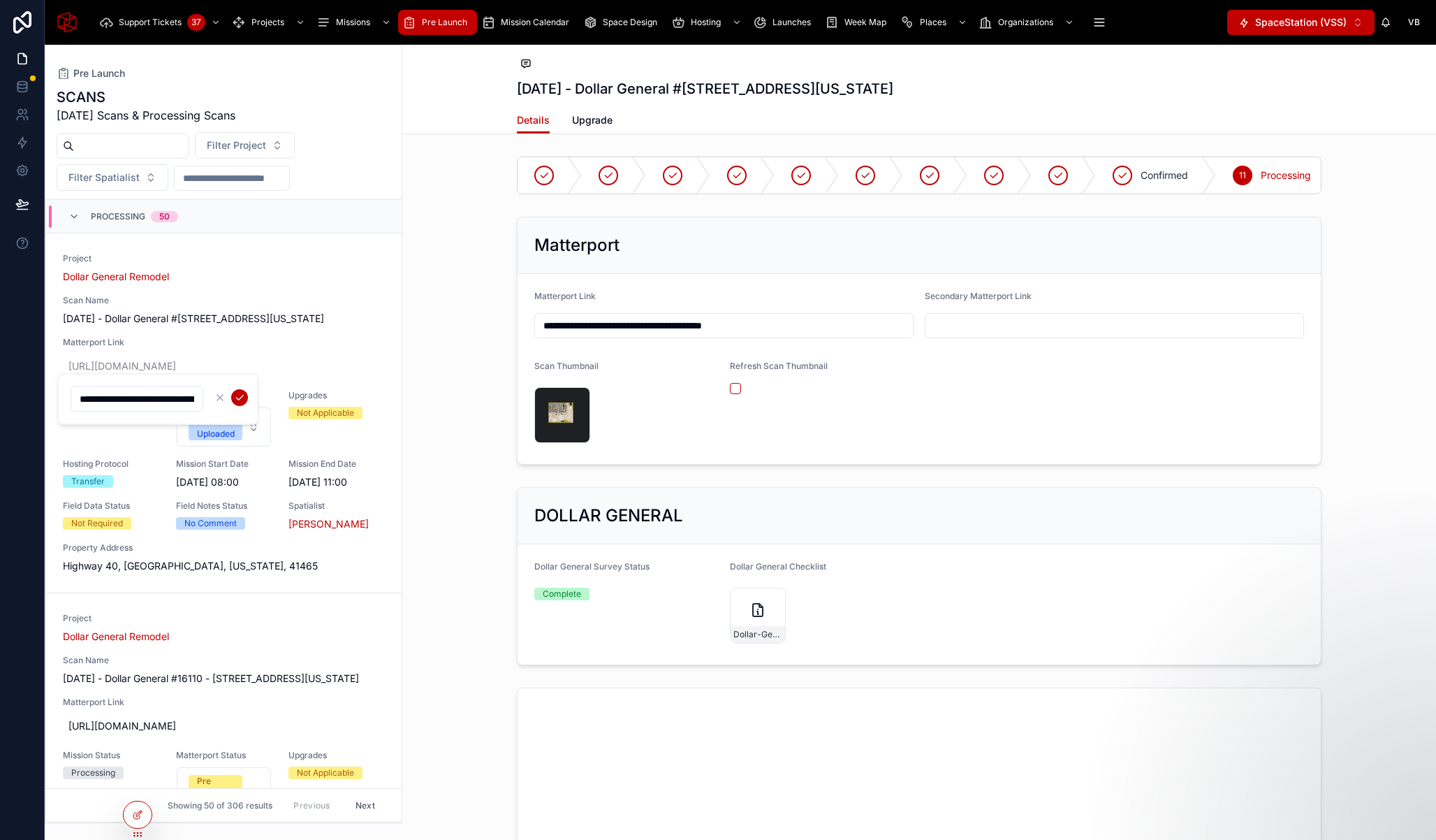
scroll to position [0, 114]
click at [437, 544] on div "DOLLAR GENERAL Dollar General Survey Status Complete Dollar General Checklist D…" at bounding box center [920, 576] width 1034 height 189
click at [372, 665] on div "Project Dollar General Remodel Scan Name September 22, 2025 - Dollar General #1…" at bounding box center [224, 778] width 322 height 332
click at [396, 576] on link "Project Dollar General Remodel Scan Name September 22, 2025 - Dollar General #1…" at bounding box center [223, 414] width 355 height 360
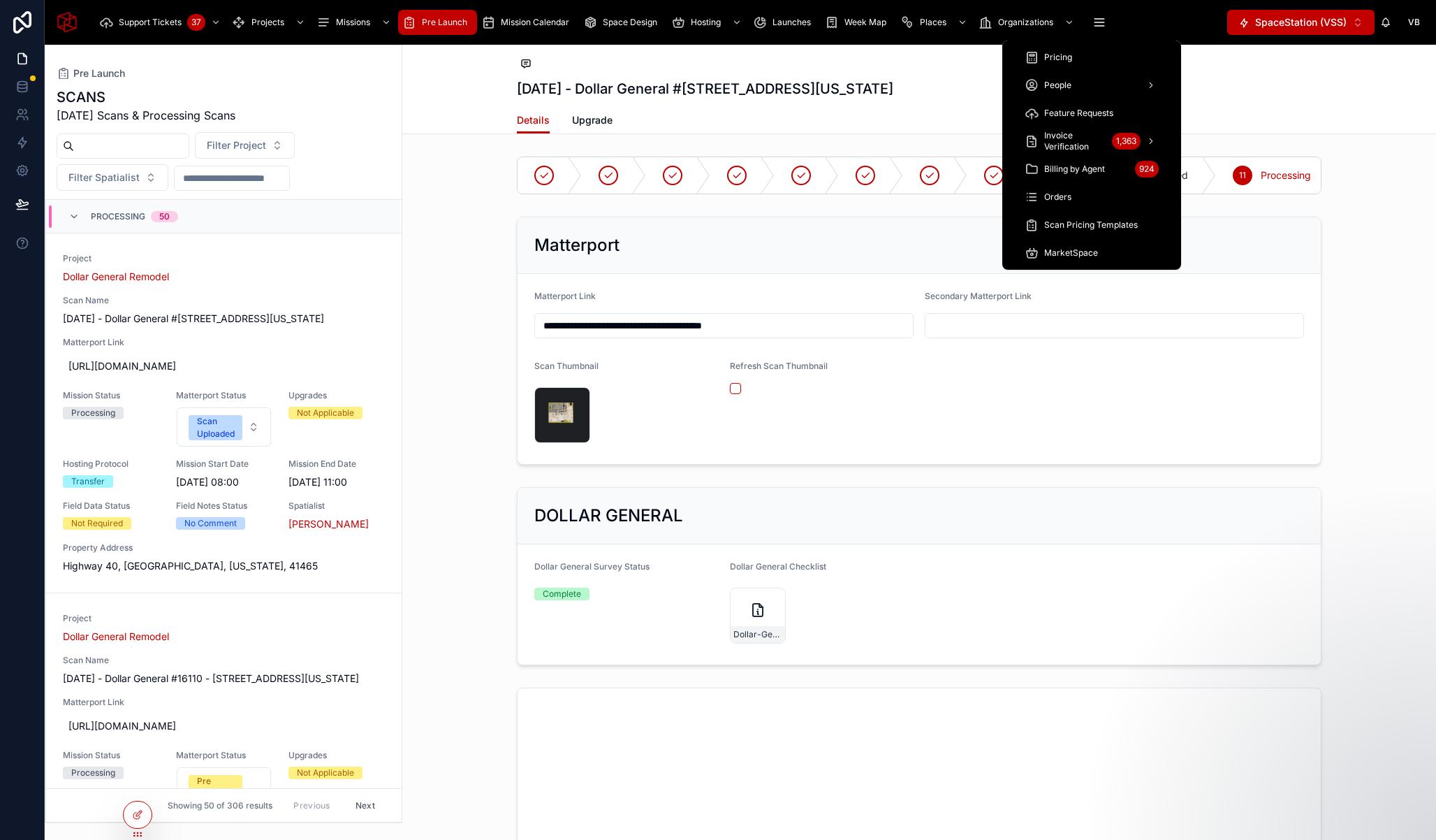
click at [1102, 26] on icon "scrollable content" at bounding box center [1100, 26] width 9 height 0
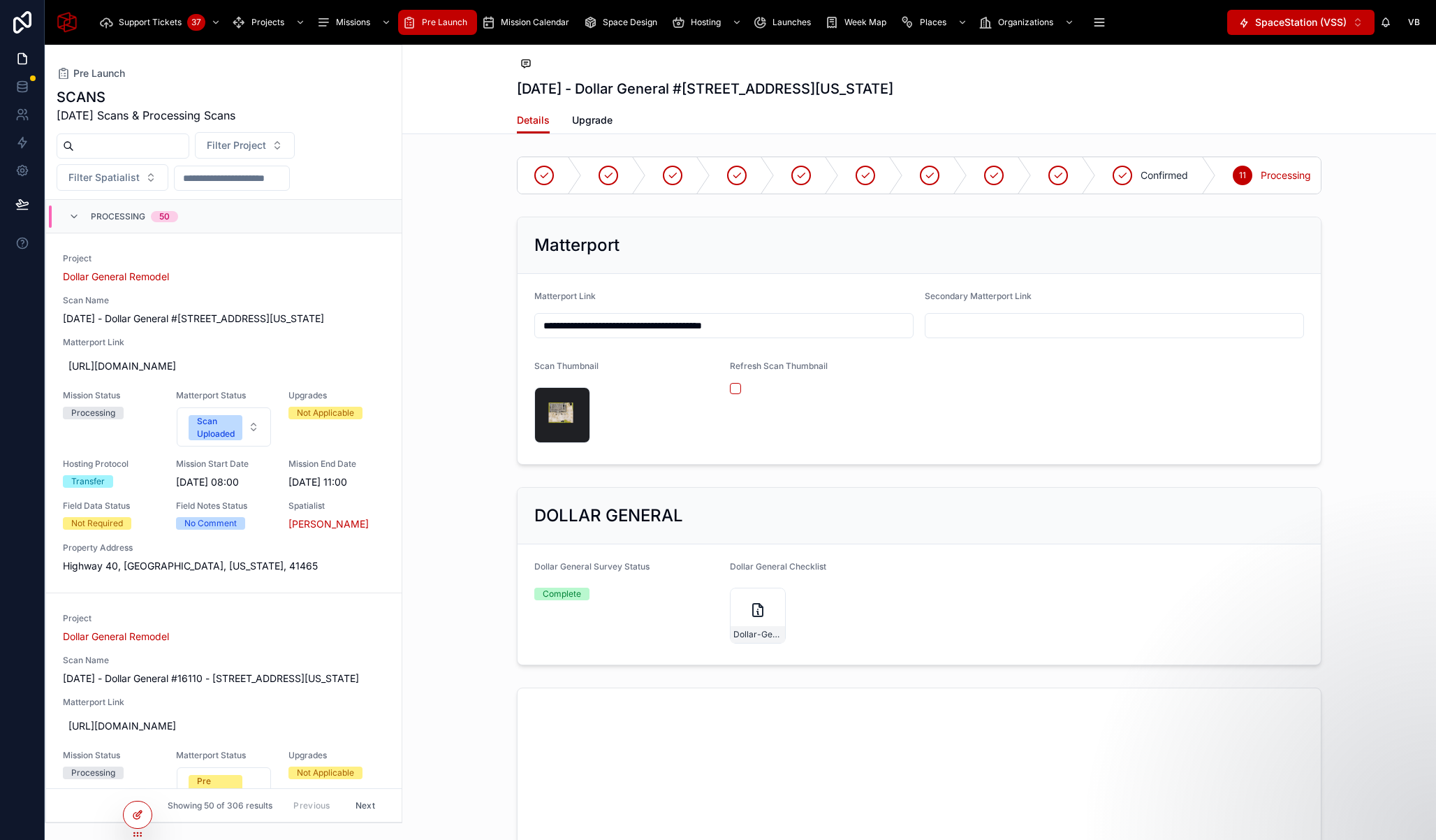
click at [137, 824] on div at bounding box center [137, 815] width 28 height 27
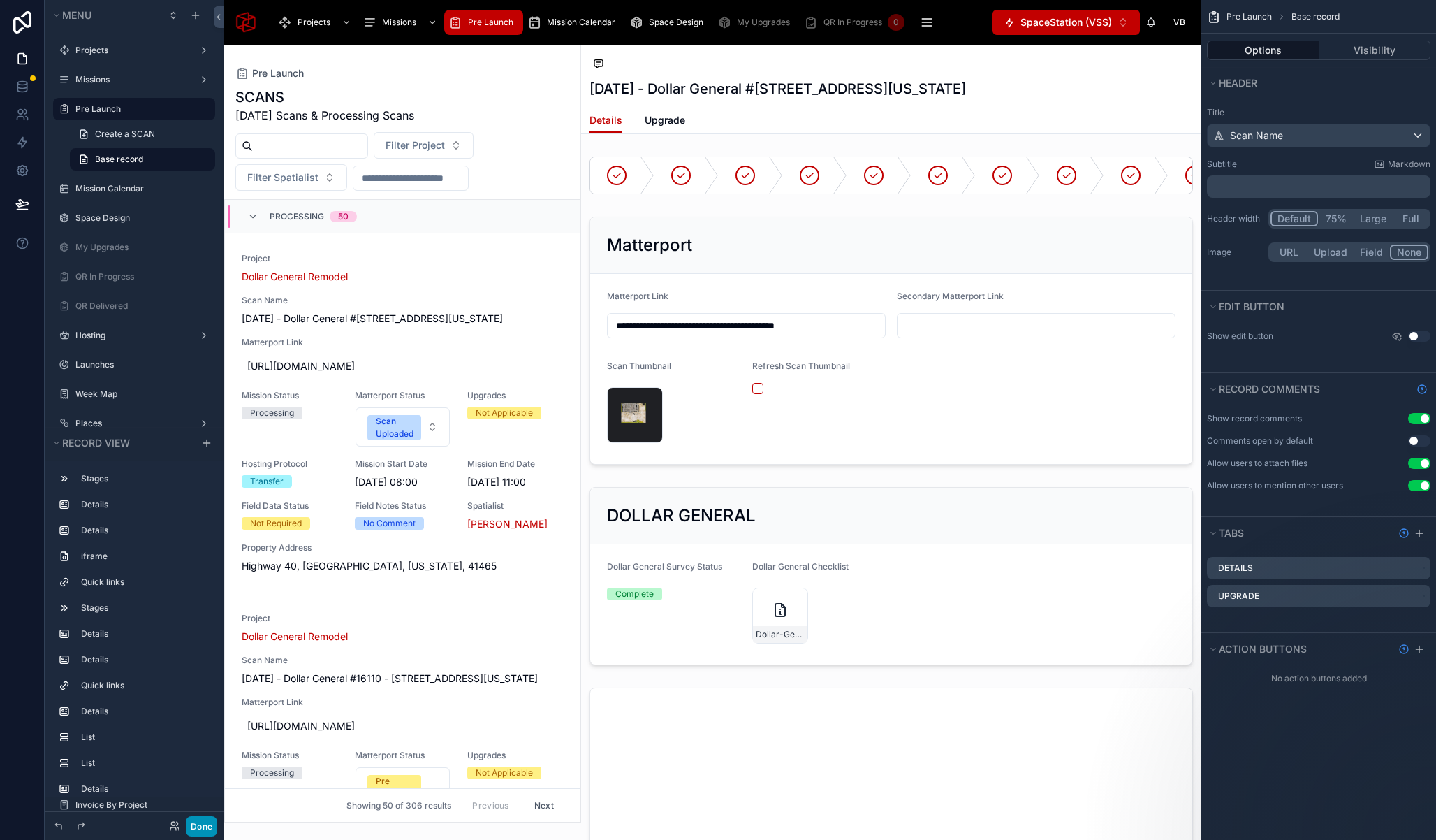
scroll to position [33, 0]
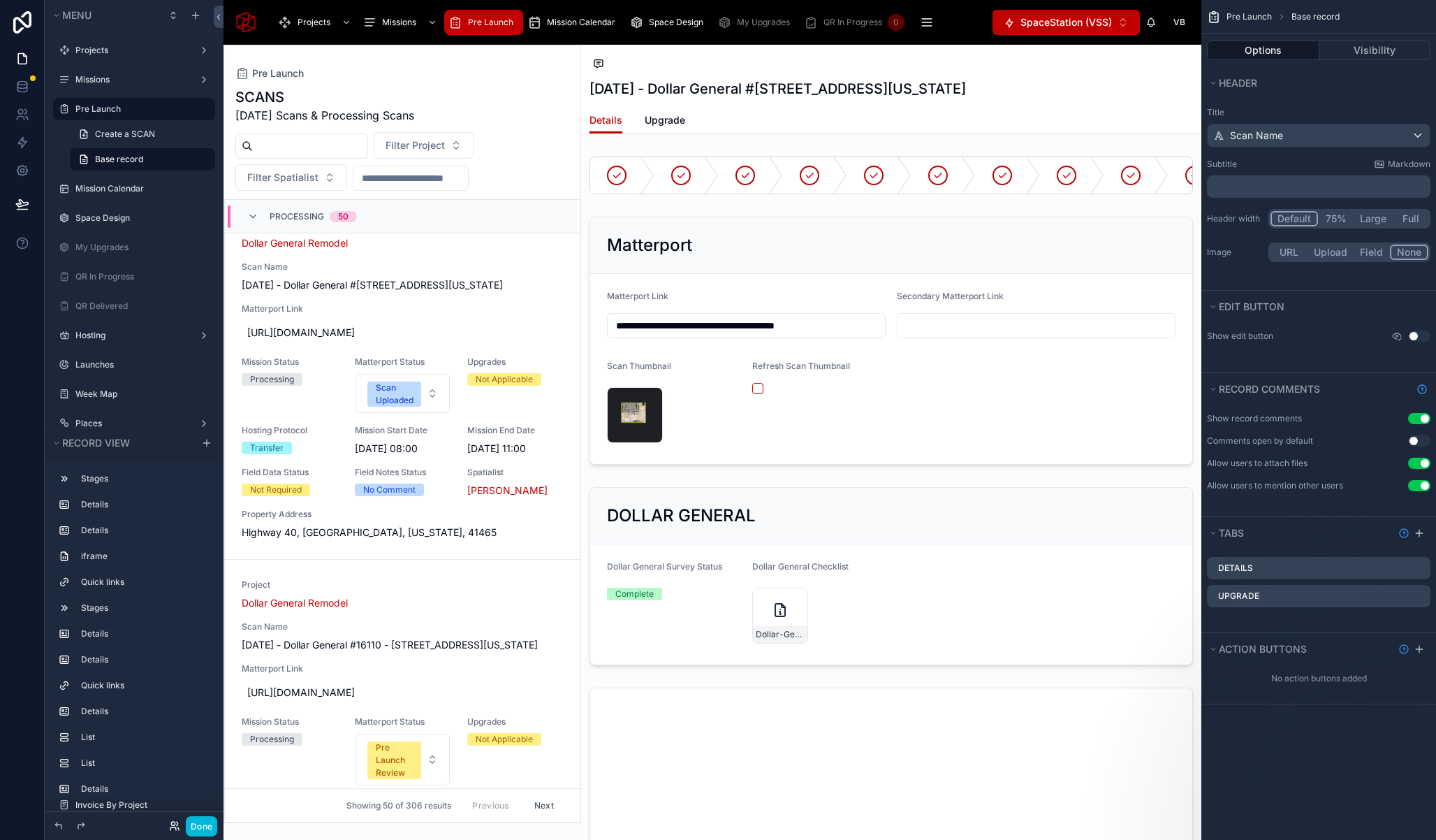
click at [178, 825] on icon at bounding box center [174, 826] width 11 height 11
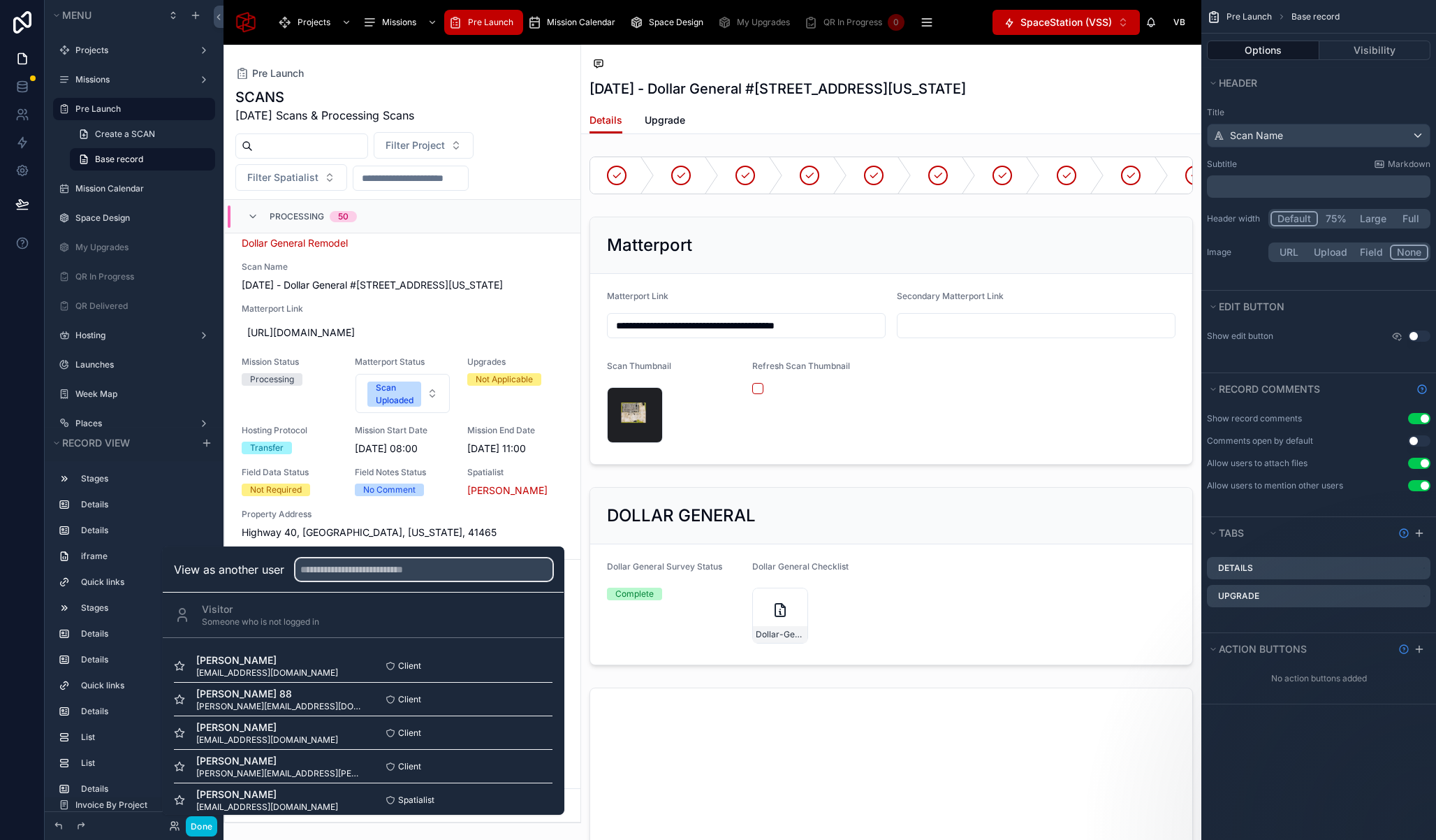
click at [421, 580] on input "text" at bounding box center [424, 569] width 257 height 22
click at [432, 573] on input "text" at bounding box center [424, 569] width 257 height 22
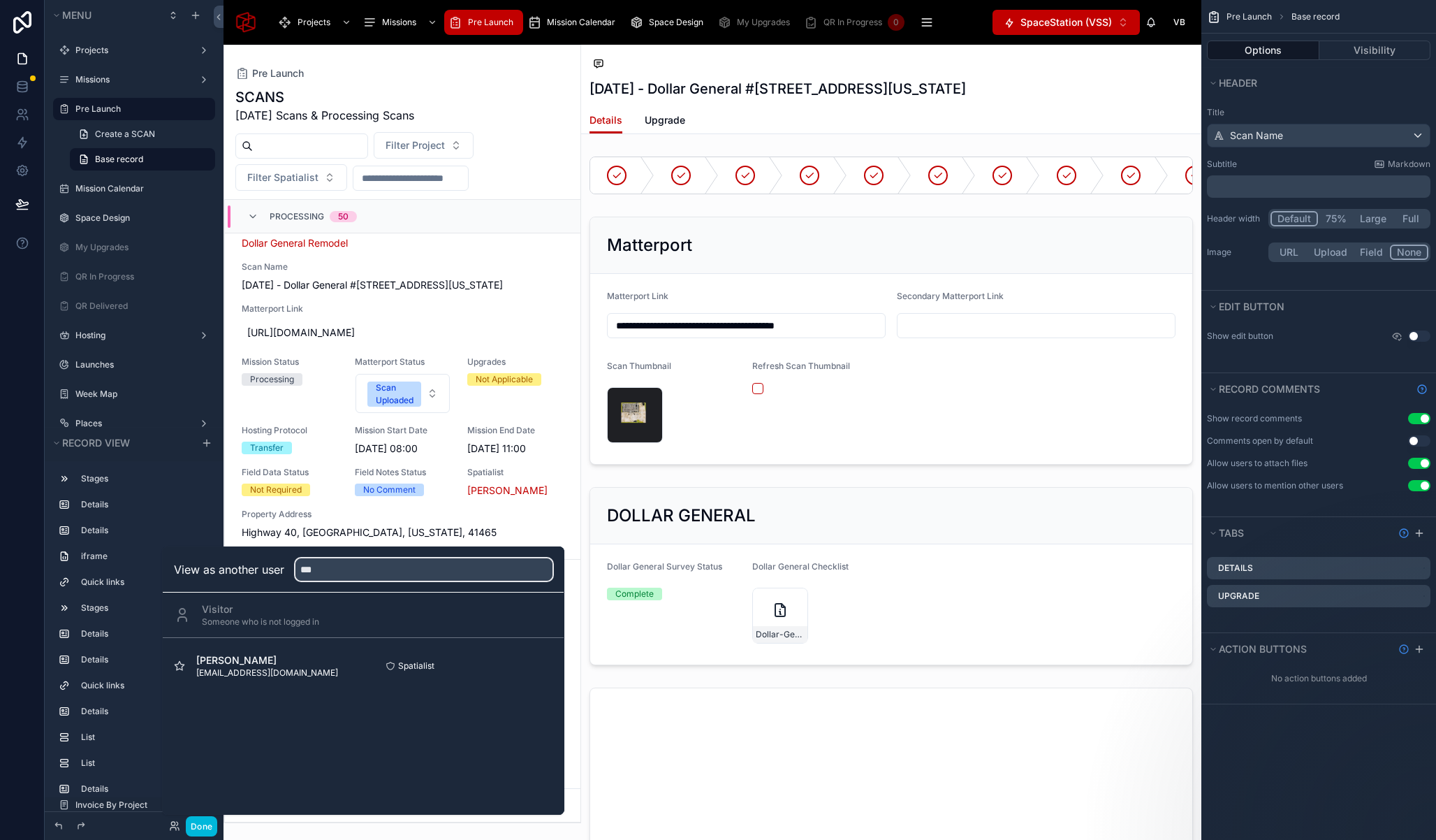
type input "***"
click at [0, 0] on button "Select" at bounding box center [0, 0] width 0 height 0
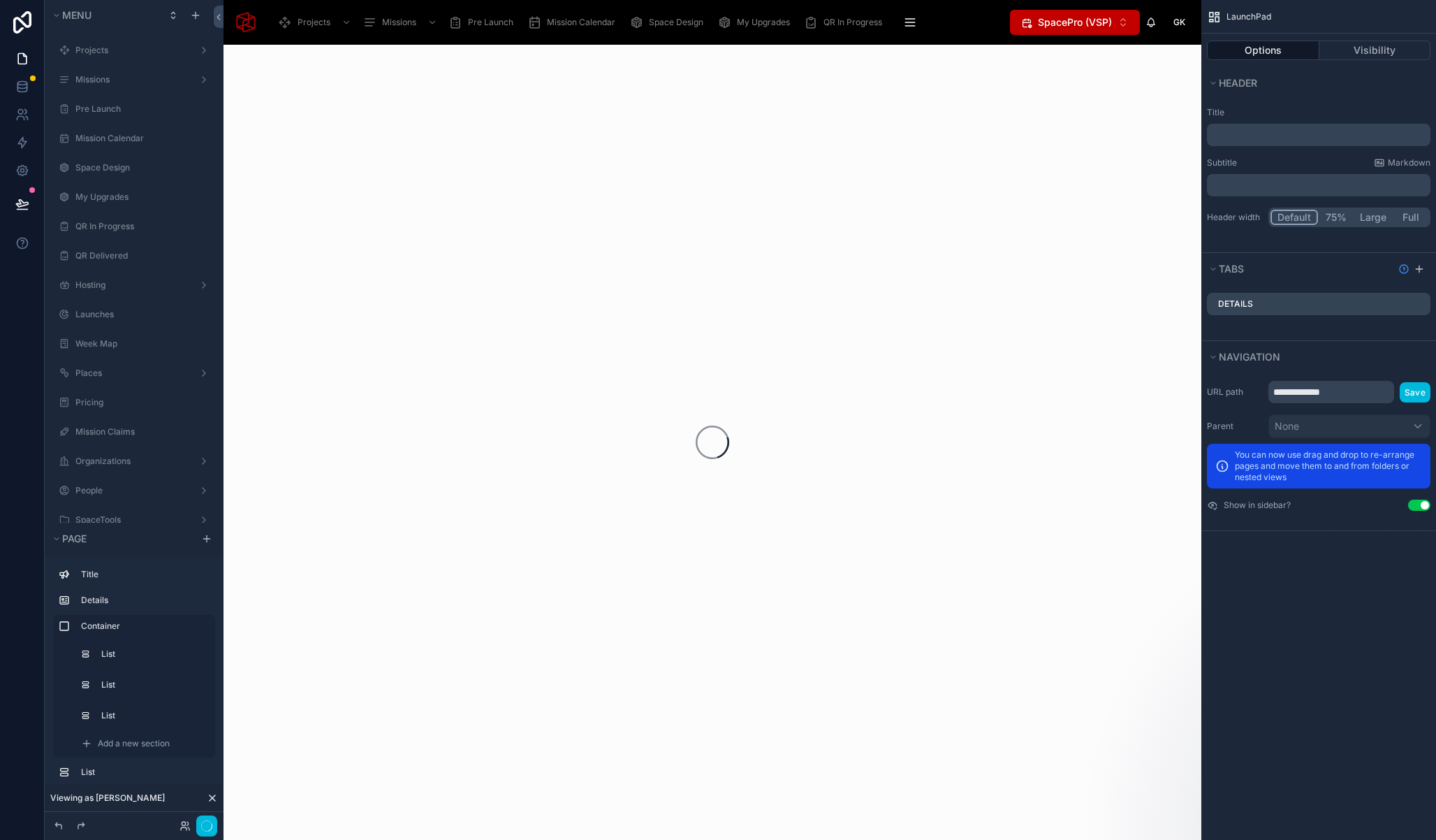
scroll to position [504, 0]
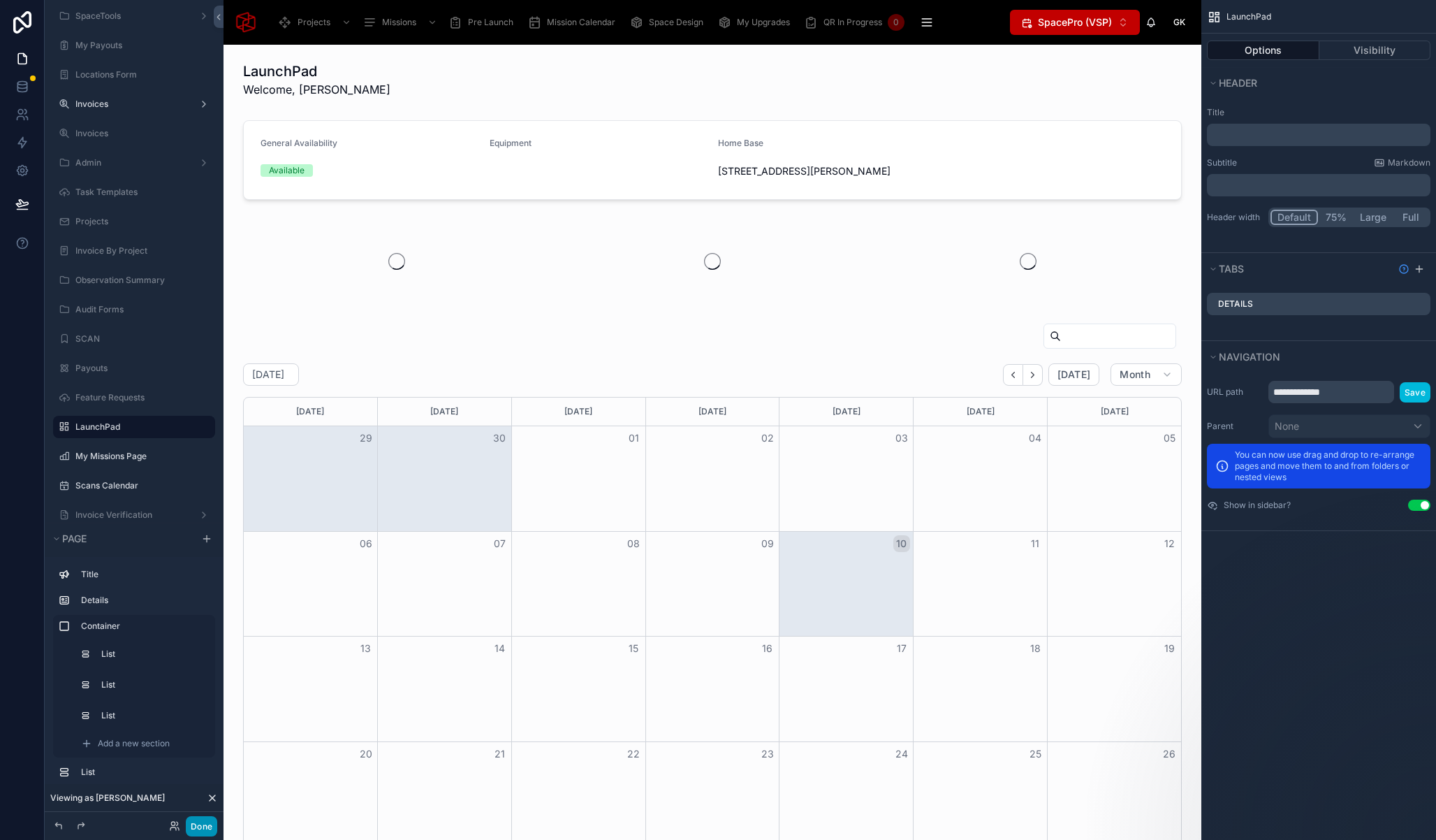
click at [209, 825] on button "Done" at bounding box center [201, 827] width 32 height 21
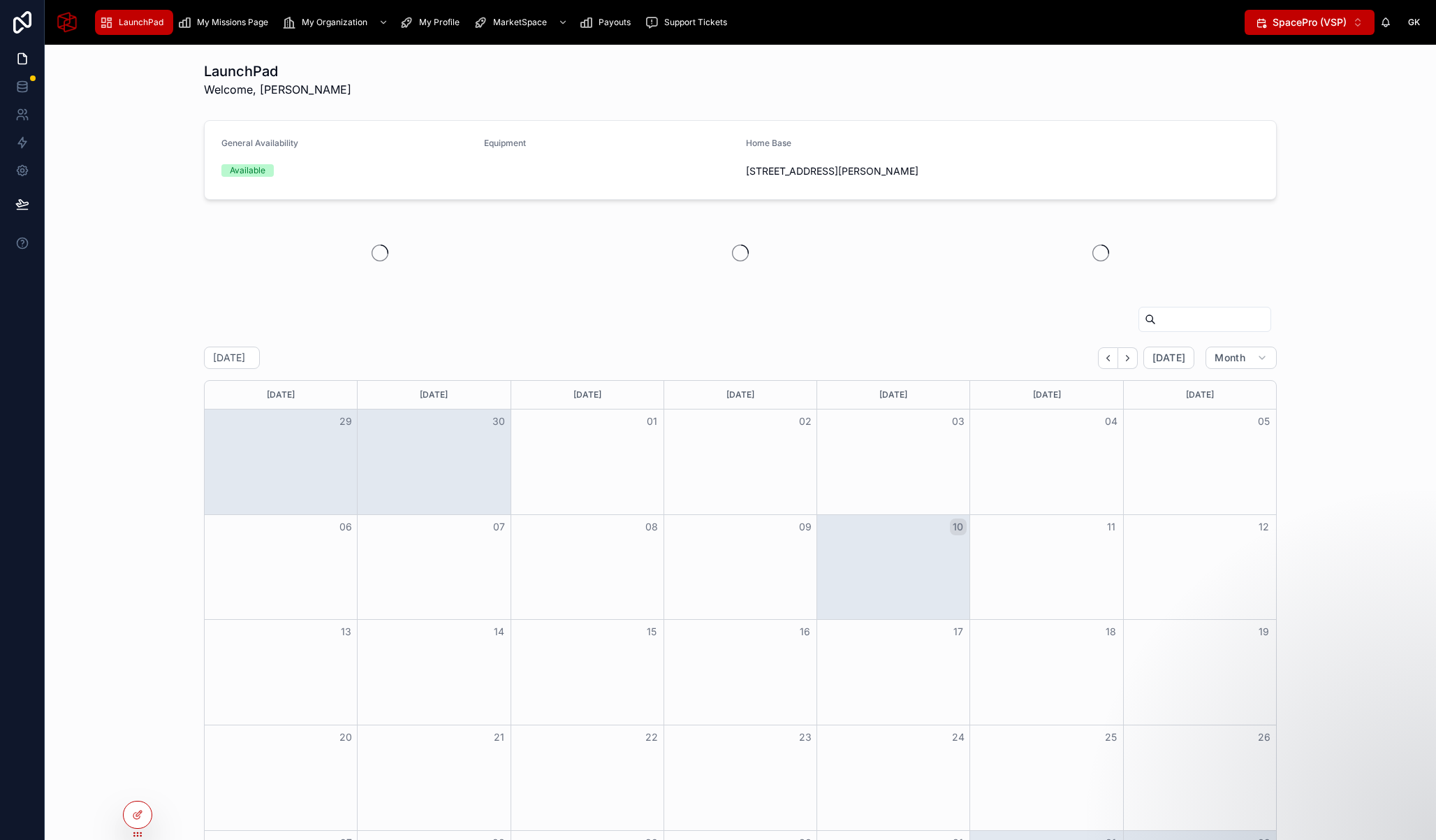
click at [242, 21] on span "My Missions Page" at bounding box center [233, 22] width 71 height 11
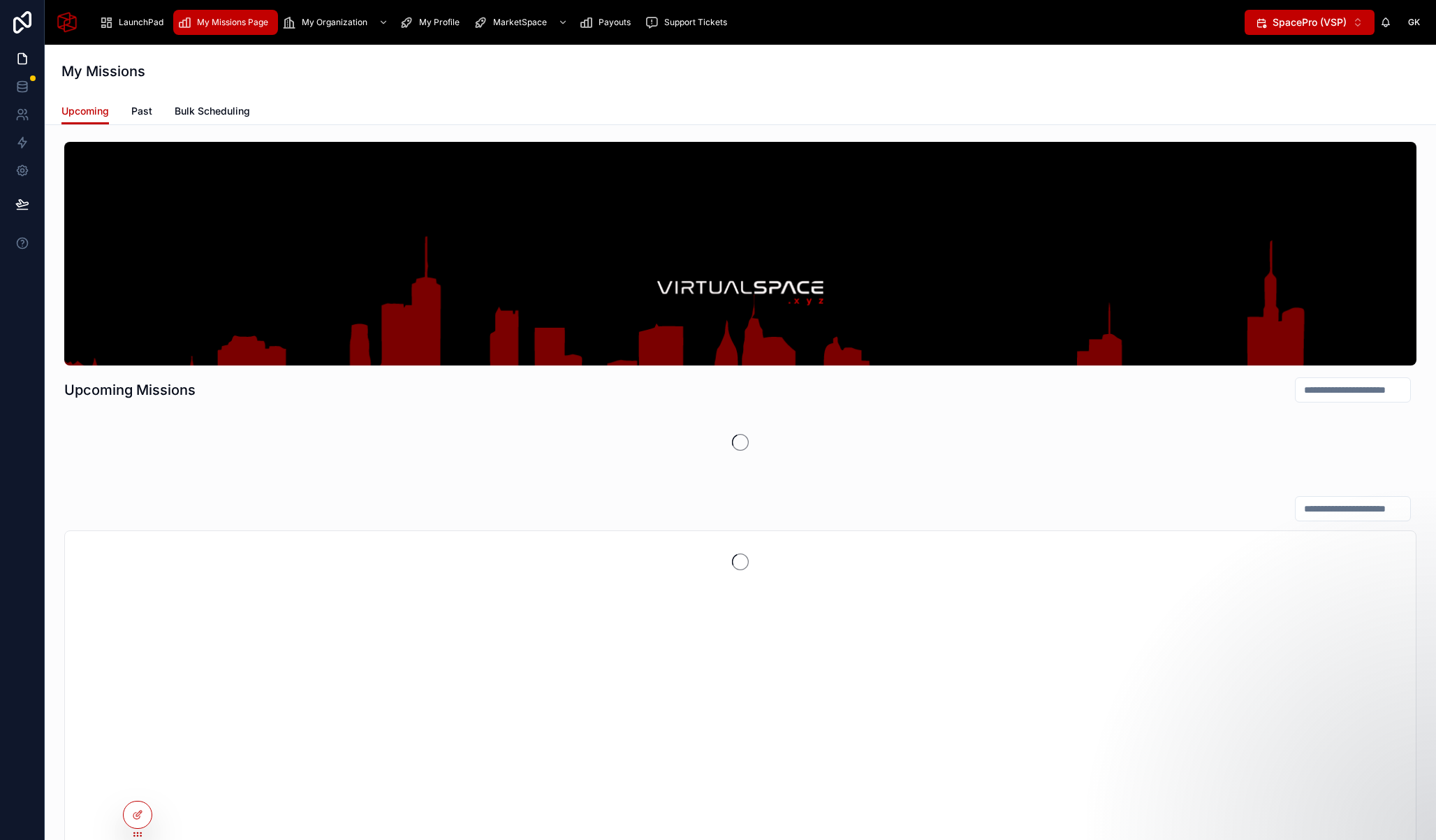
click at [231, 118] on link "Bulk Scheduling" at bounding box center [212, 112] width 76 height 28
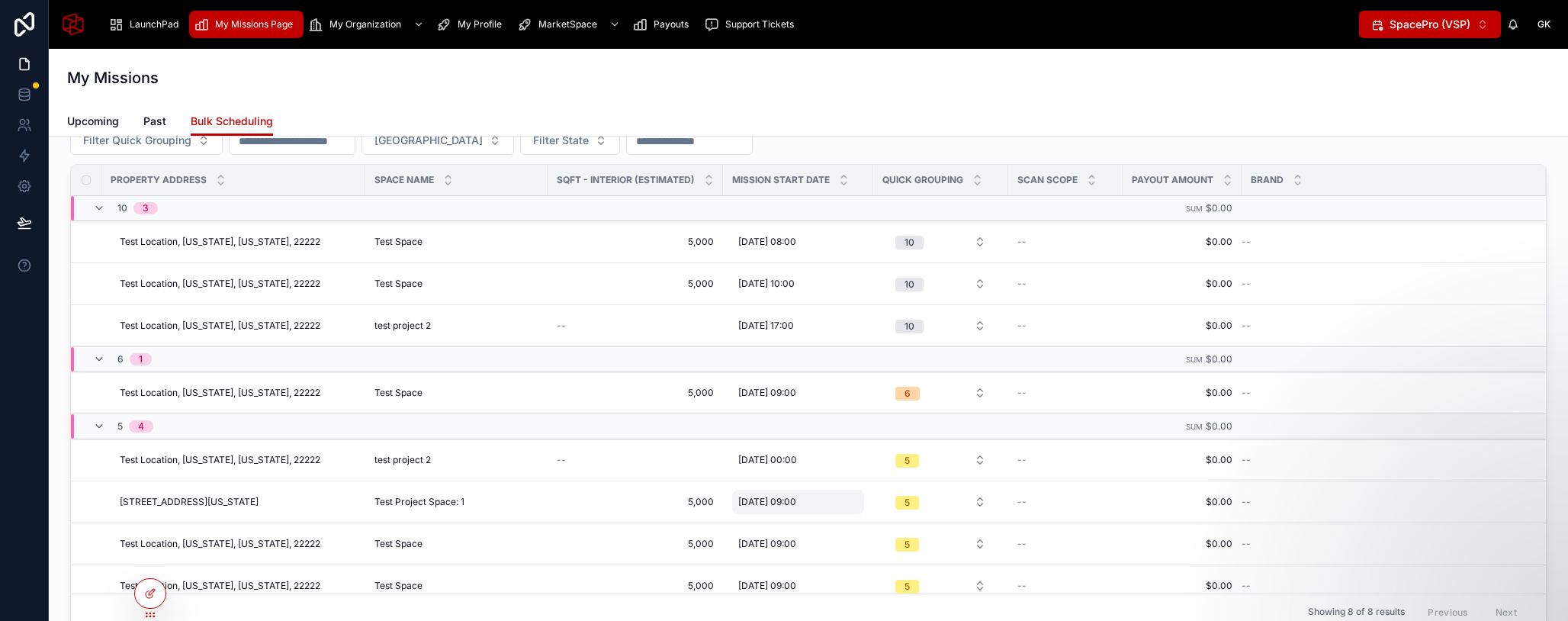
scroll to position [722, 0]
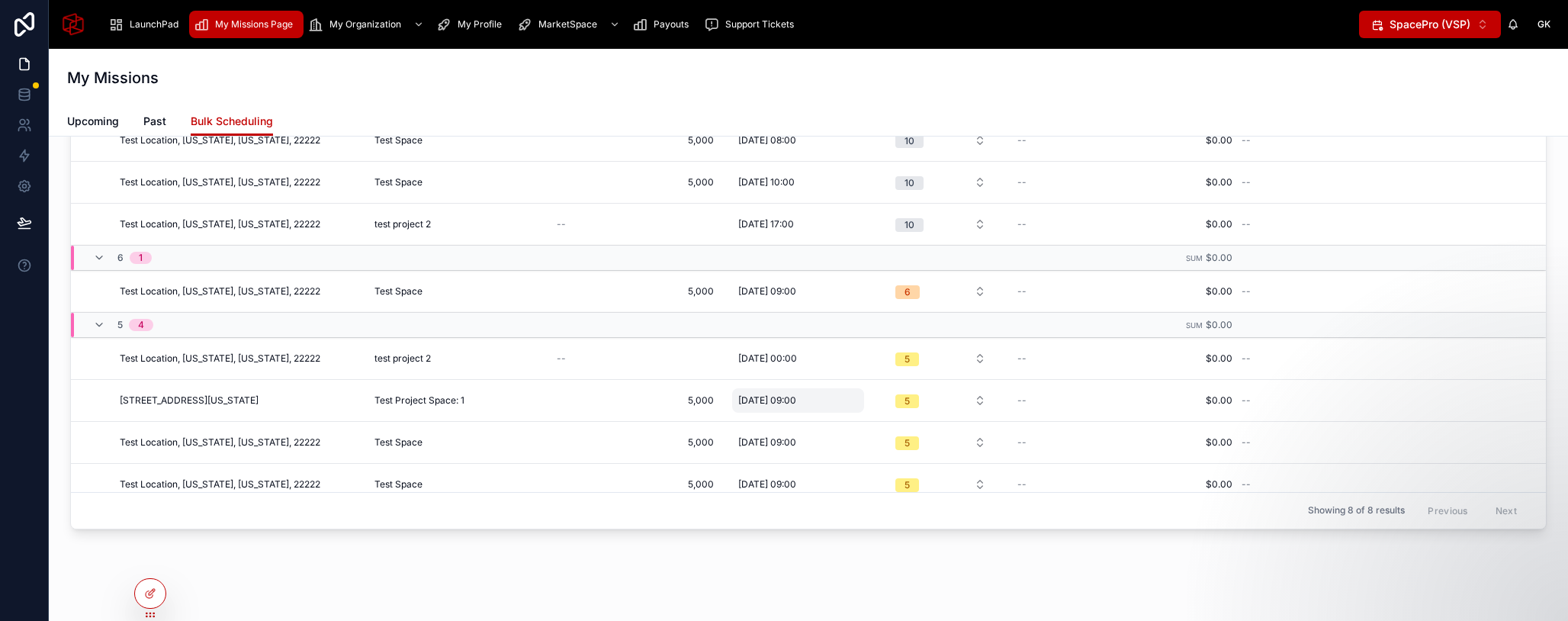
click at [796, 398] on span "[DATE] 09:00" at bounding box center [767, 401] width 58 height 12
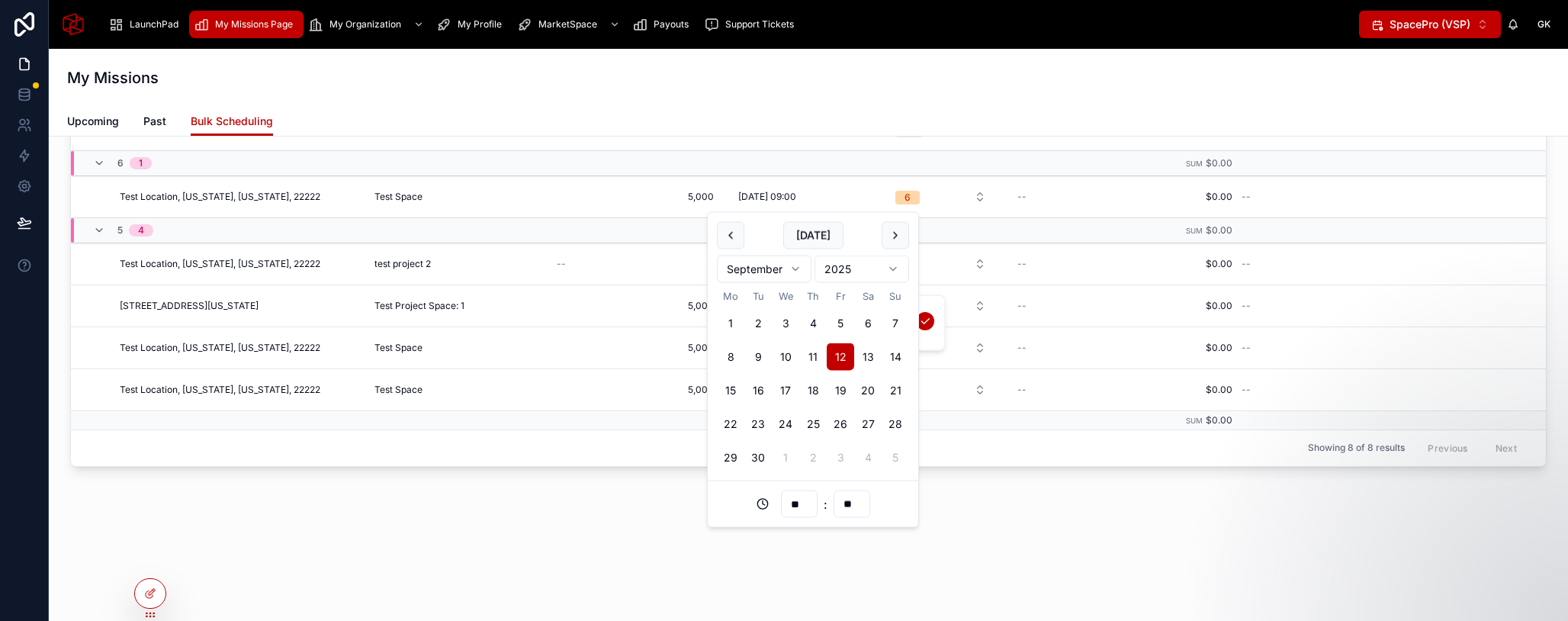
scroll to position [789, 0]
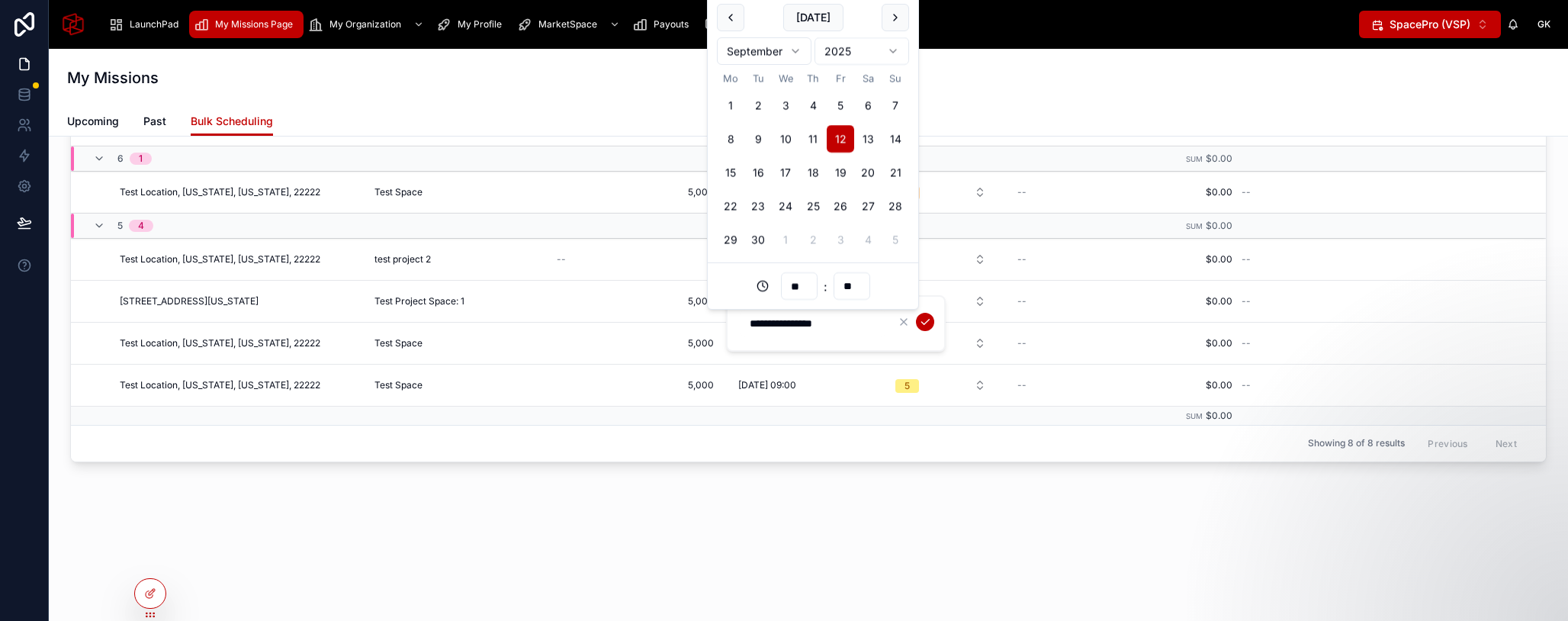
click at [1002, 99] on div "My Missions" at bounding box center [809, 78] width 1483 height 58
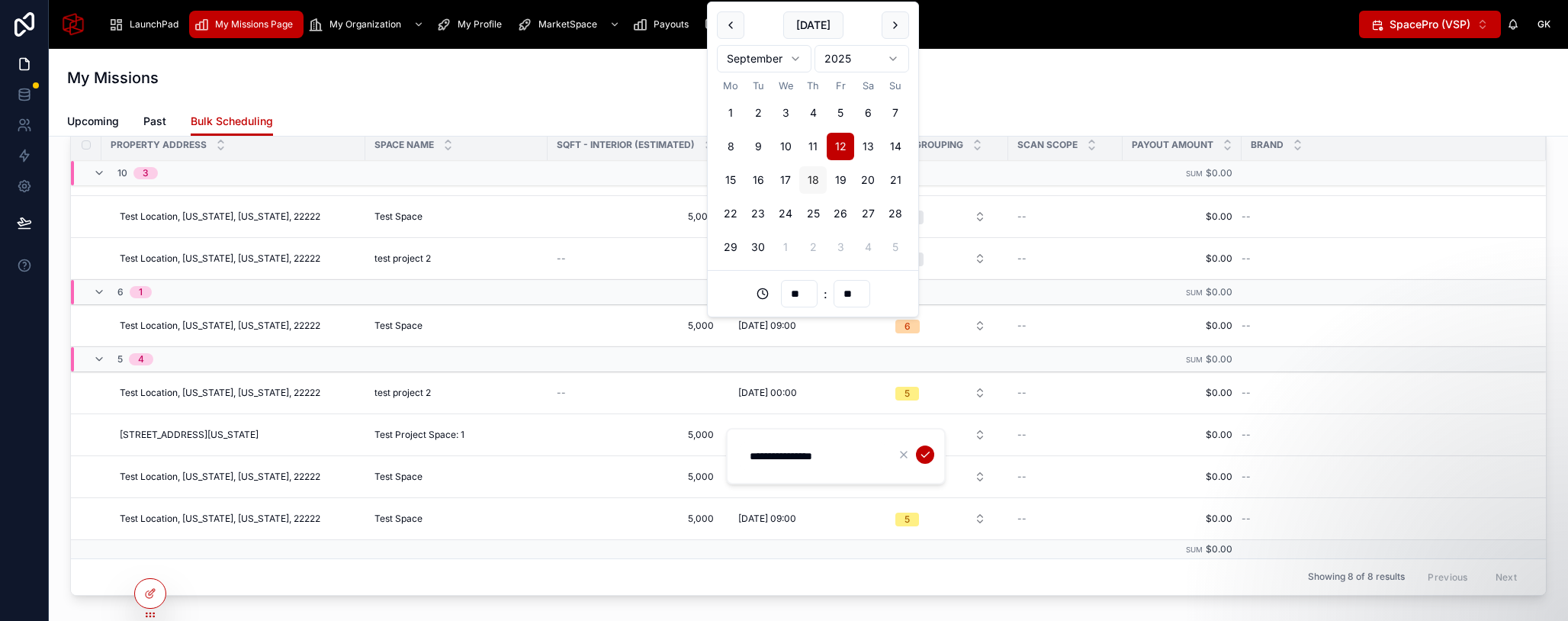
scroll to position [611, 0]
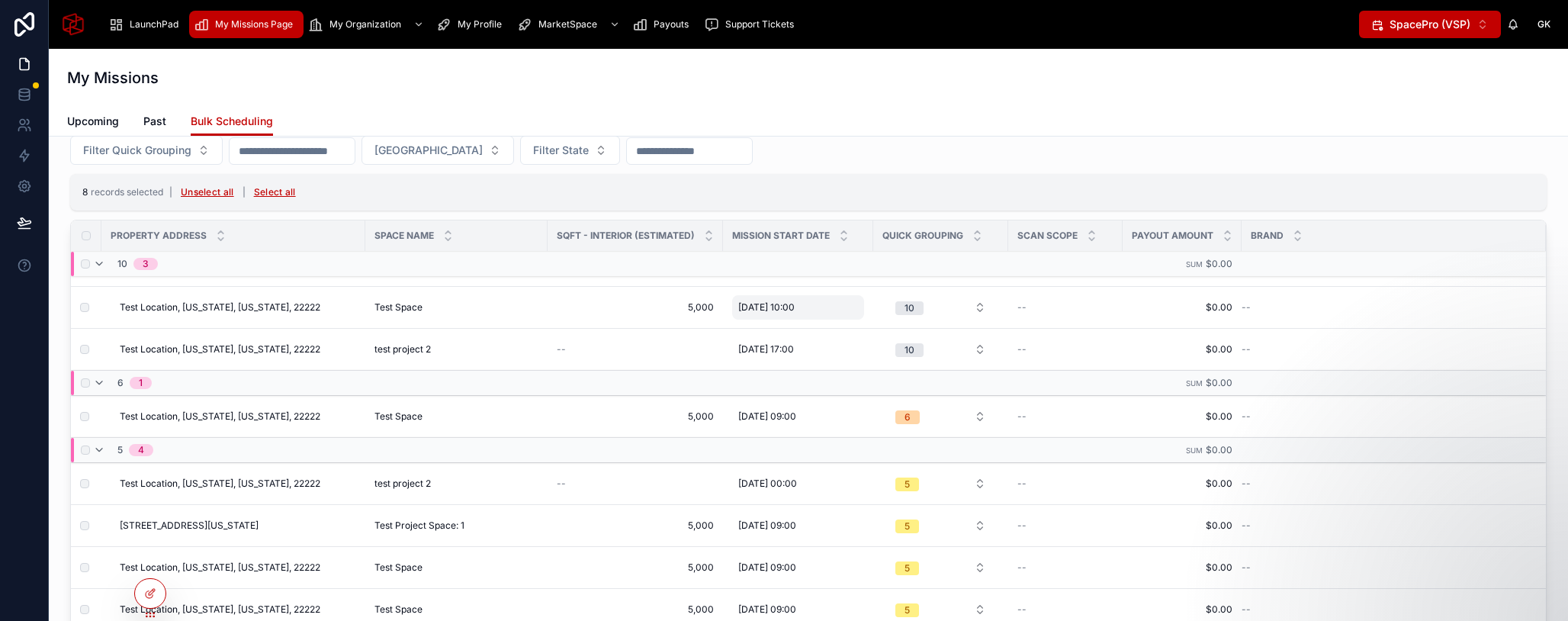
click at [829, 304] on div "11/09/2025 10:00 11/09/2025 10:00" at bounding box center [798, 307] width 132 height 24
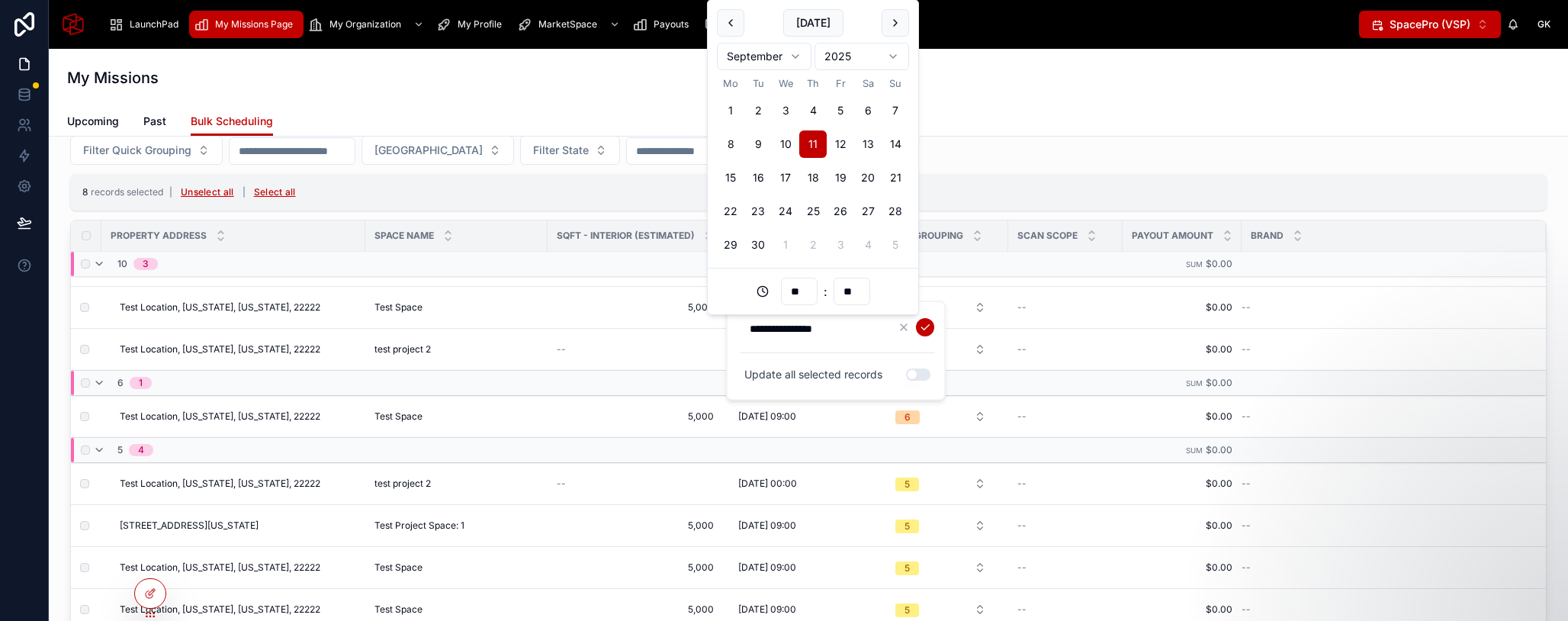
click at [828, 329] on input "**********" at bounding box center [813, 329] width 145 height 22
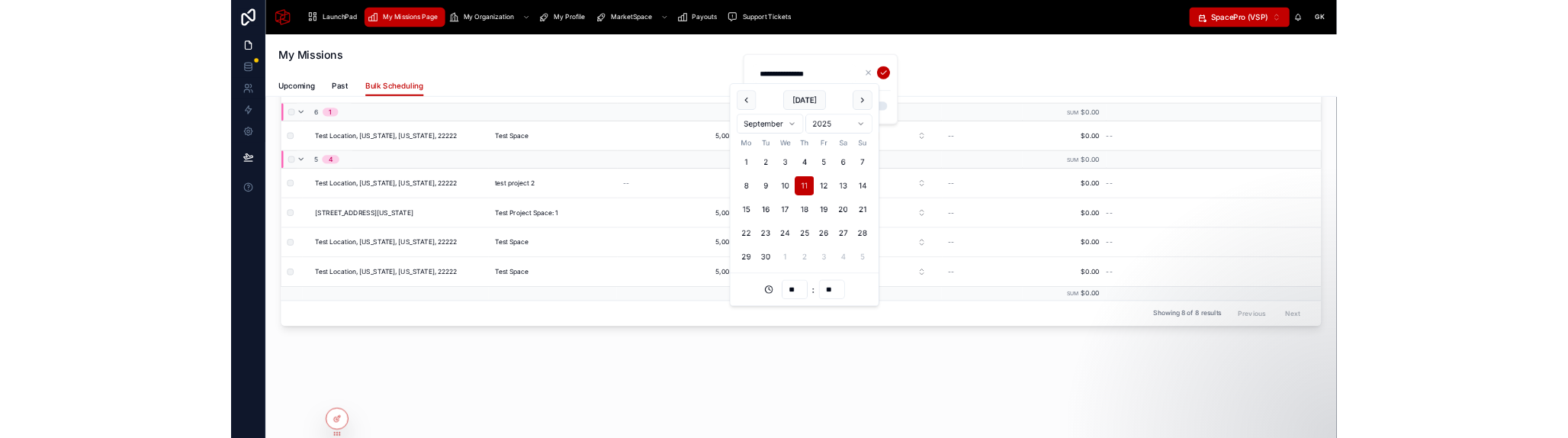
scroll to position [0, 0]
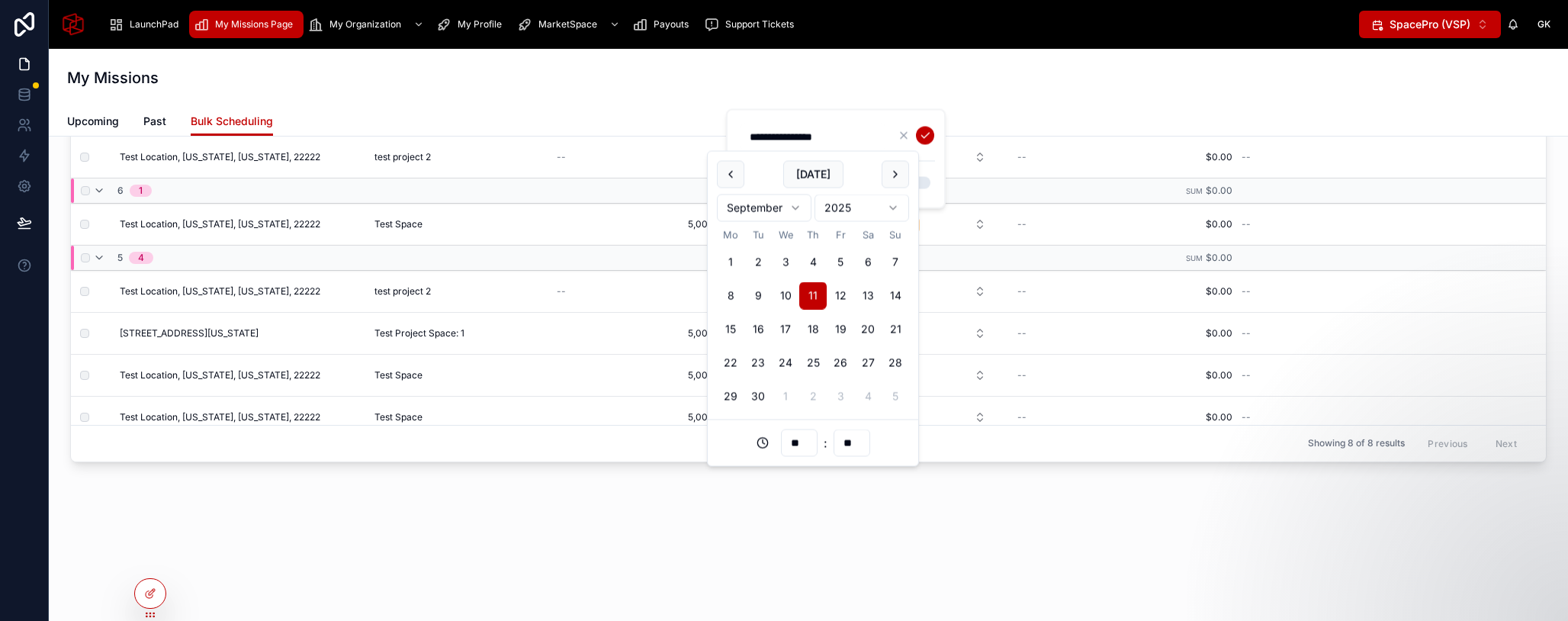
click at [933, 183] on div "Update all selected records Use setting" at bounding box center [837, 183] width 196 height 24
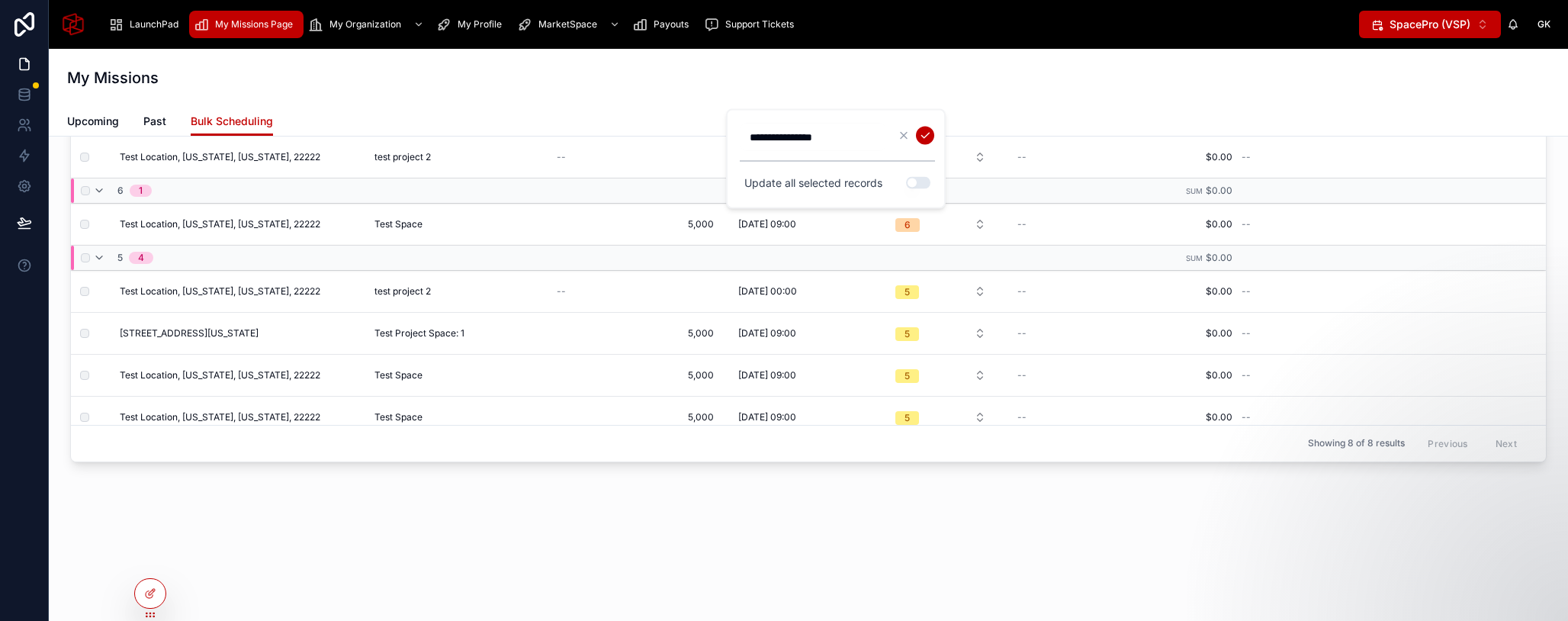
click at [833, 141] on input "**********" at bounding box center [813, 137] width 145 height 22
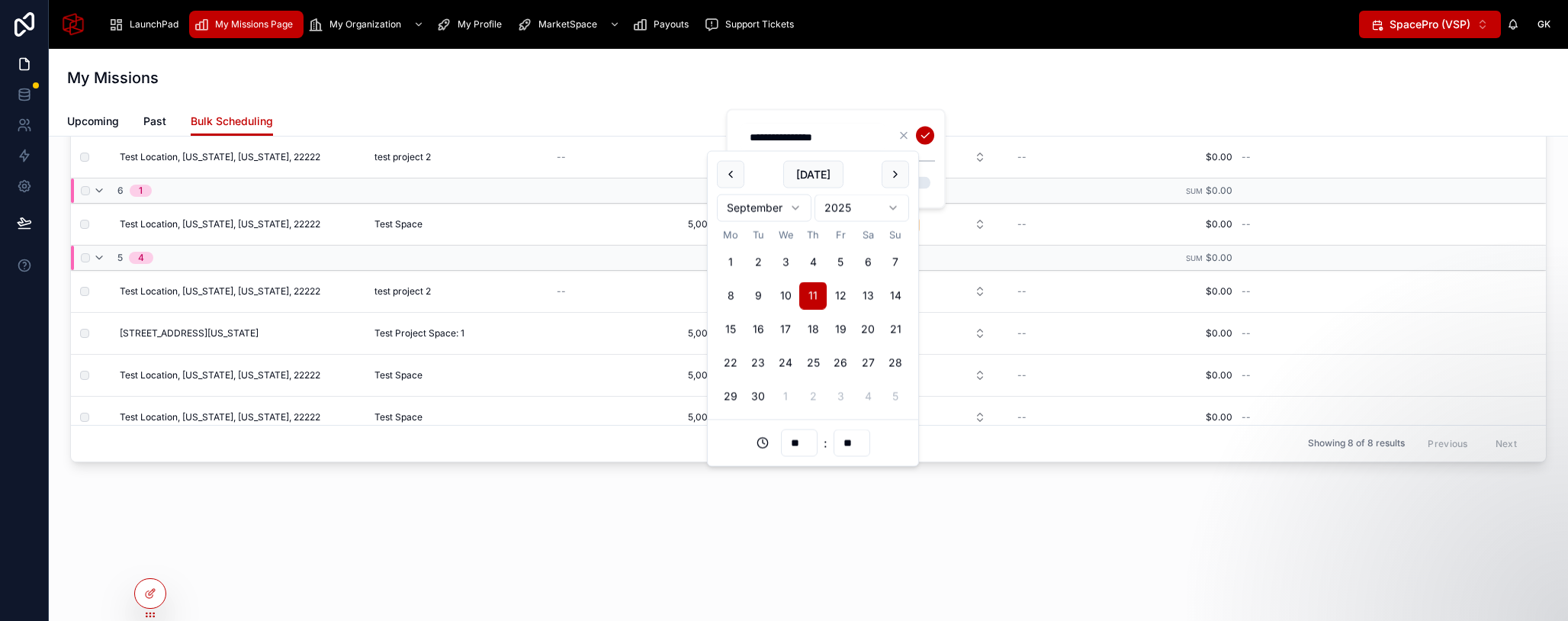
click at [927, 195] on div "Update all selected records Use setting" at bounding box center [837, 183] width 196 height 24
click at [927, 183] on button "Use setting" at bounding box center [918, 183] width 24 height 12
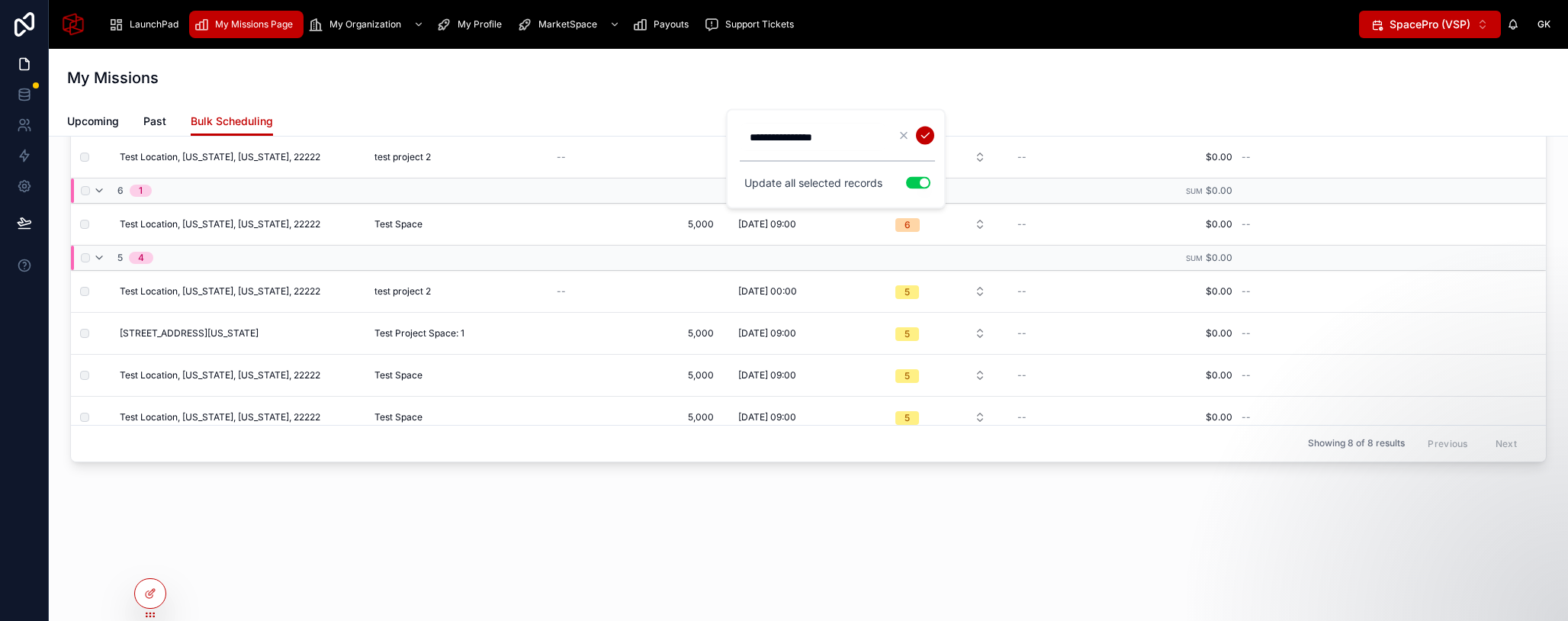
click at [927, 183] on button "Use setting" at bounding box center [918, 183] width 24 height 12
click at [871, 136] on input "**********" at bounding box center [813, 137] width 145 height 22
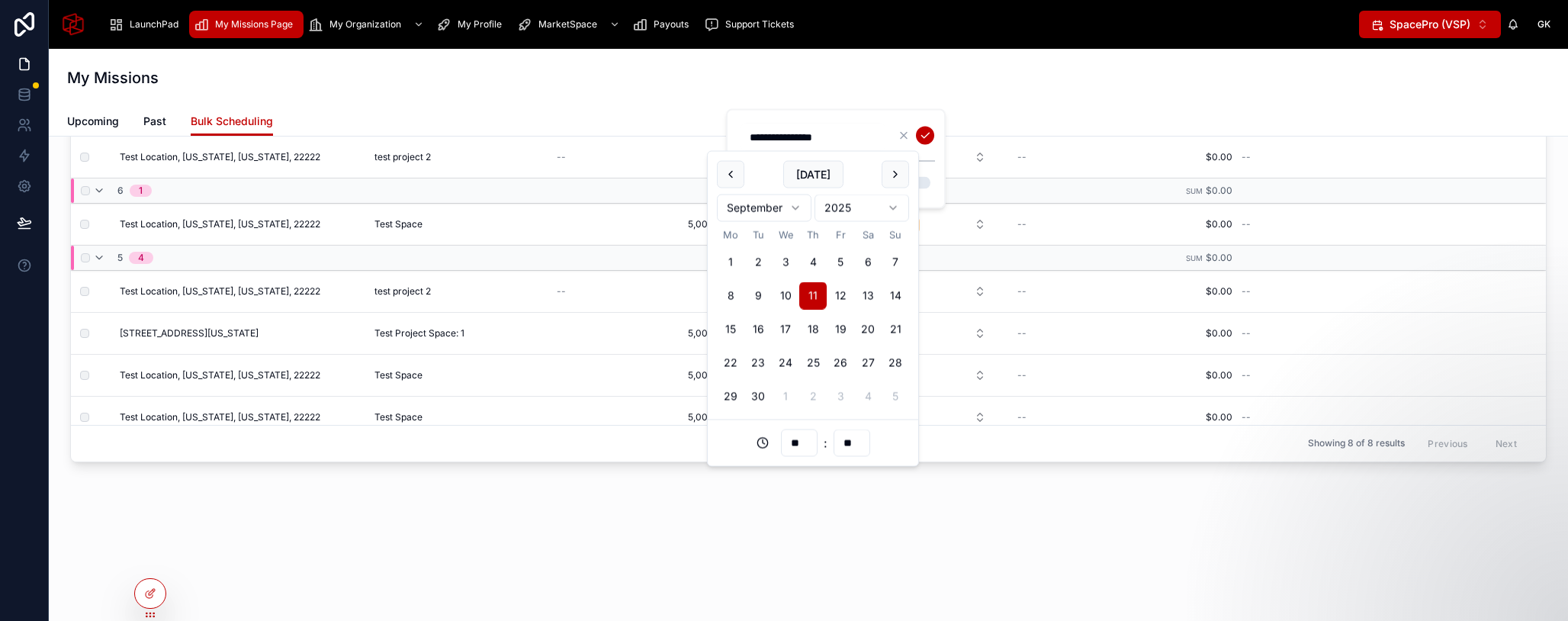
click at [915, 199] on div "Today September 2025 Mo Tu We Th Fr Sa Su 1 2 3 4 5 6 7 8 9 10 11 12 13 14 15 1…" at bounding box center [813, 285] width 210 height 268
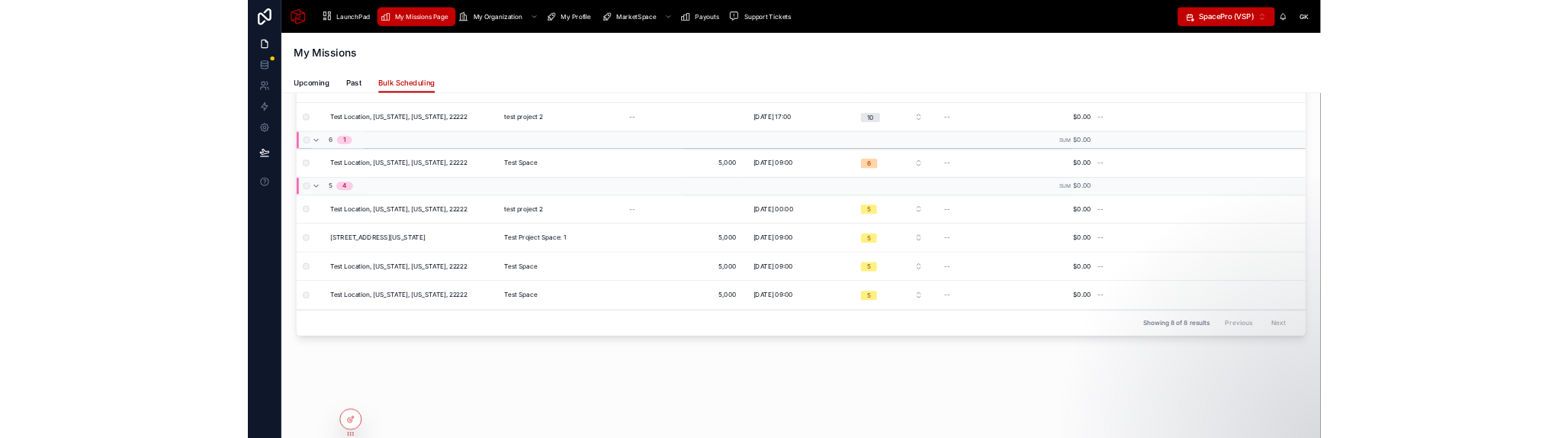
scroll to position [540, 0]
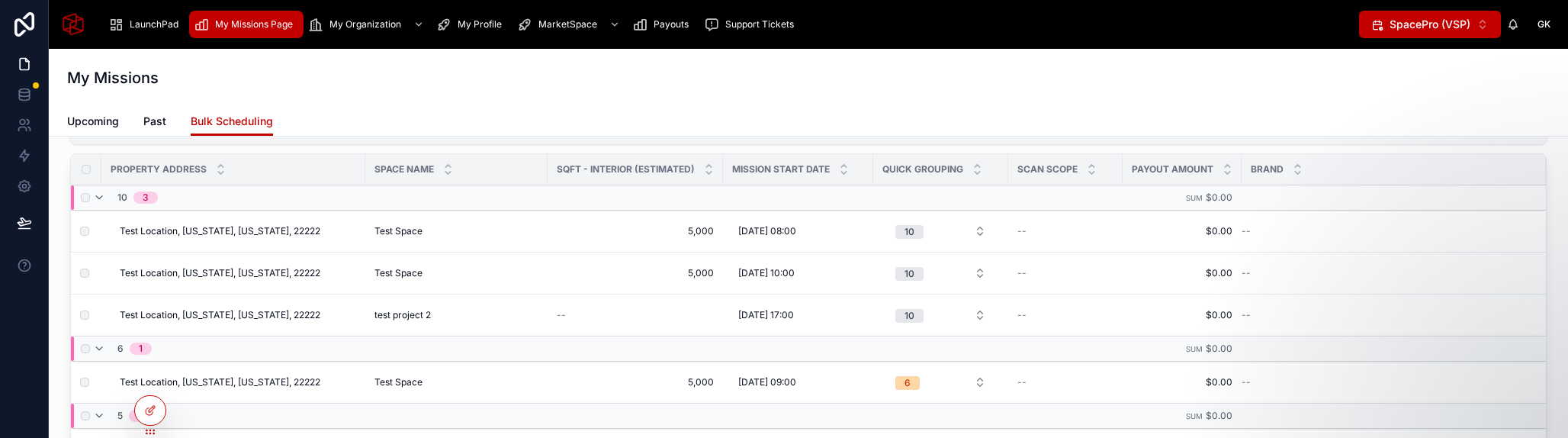
click at [784, 232] on span "[DATE] 08:00" at bounding box center [767, 231] width 58 height 12
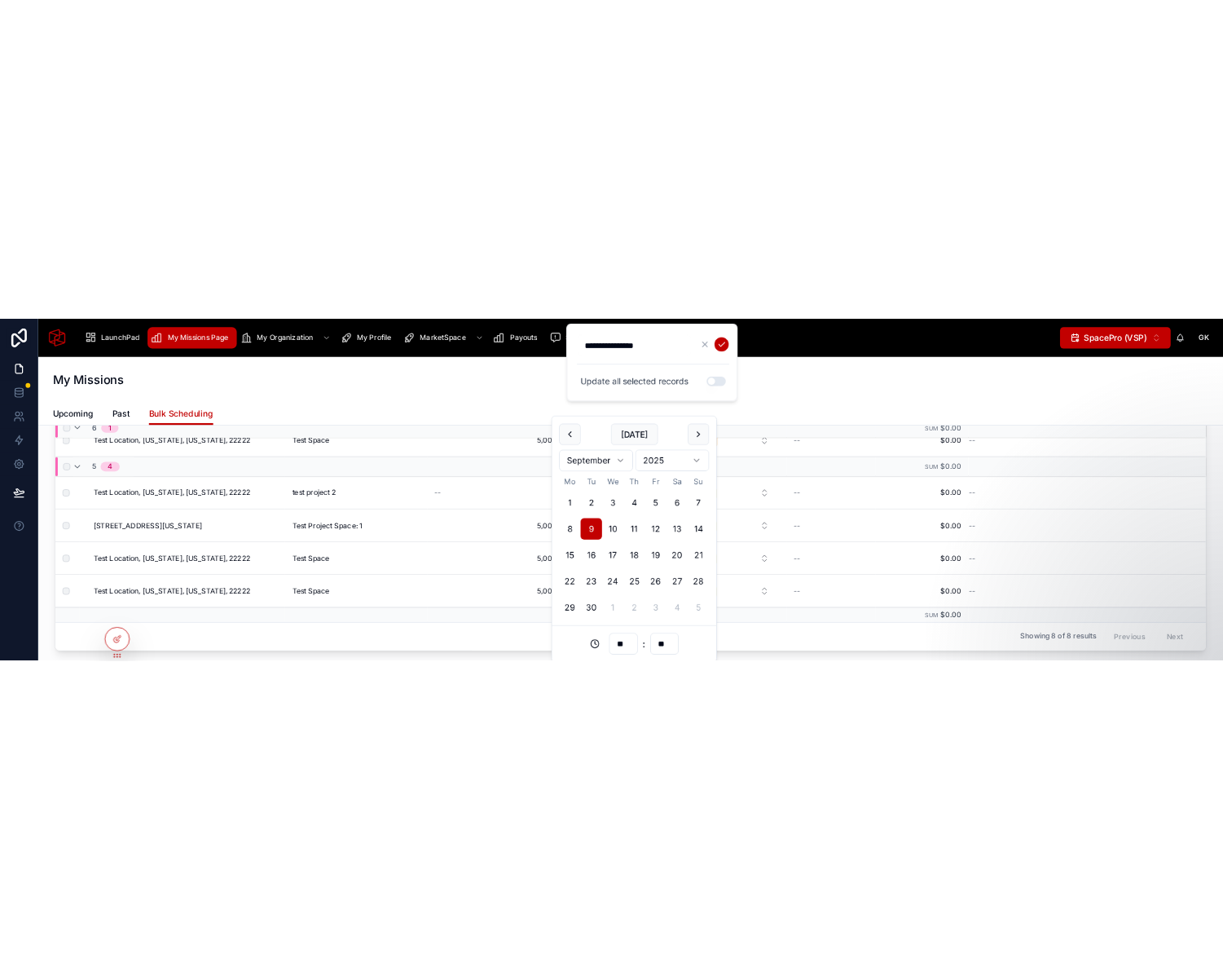
scroll to position [172, 0]
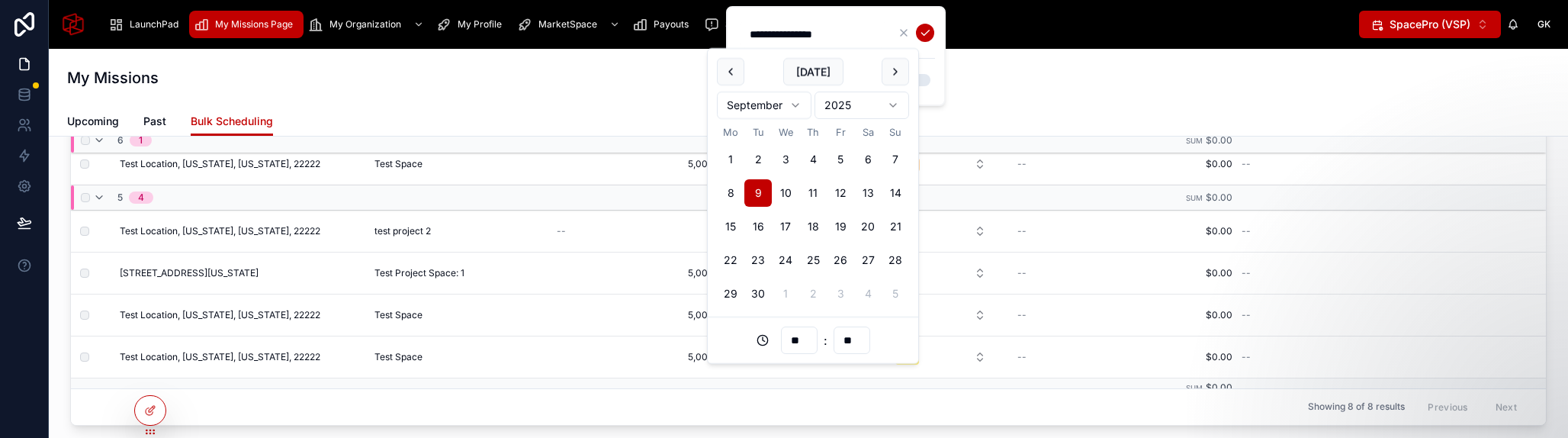
click at [1078, 103] on div "My Missions" at bounding box center [809, 78] width 1483 height 58
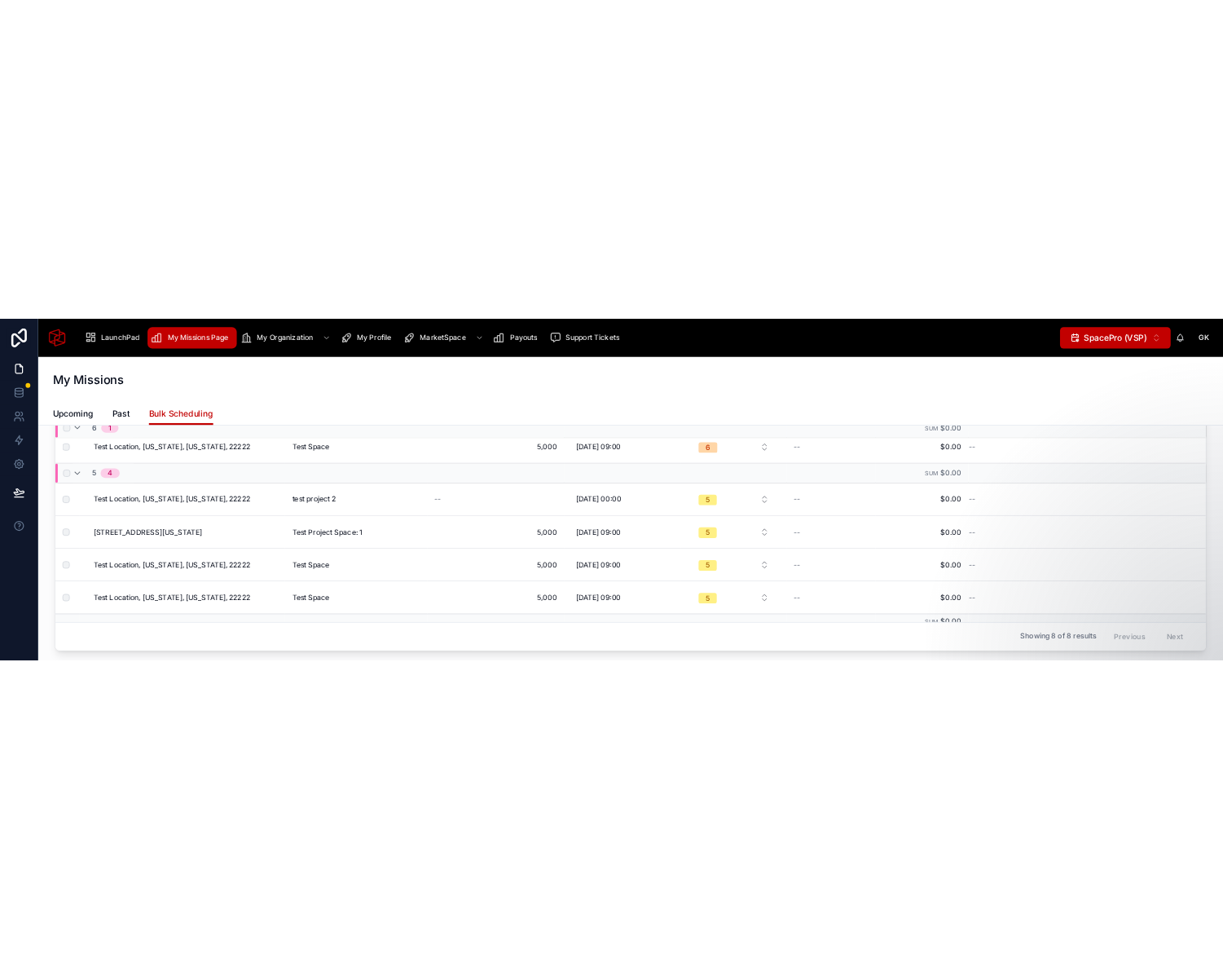
scroll to position [846, 0]
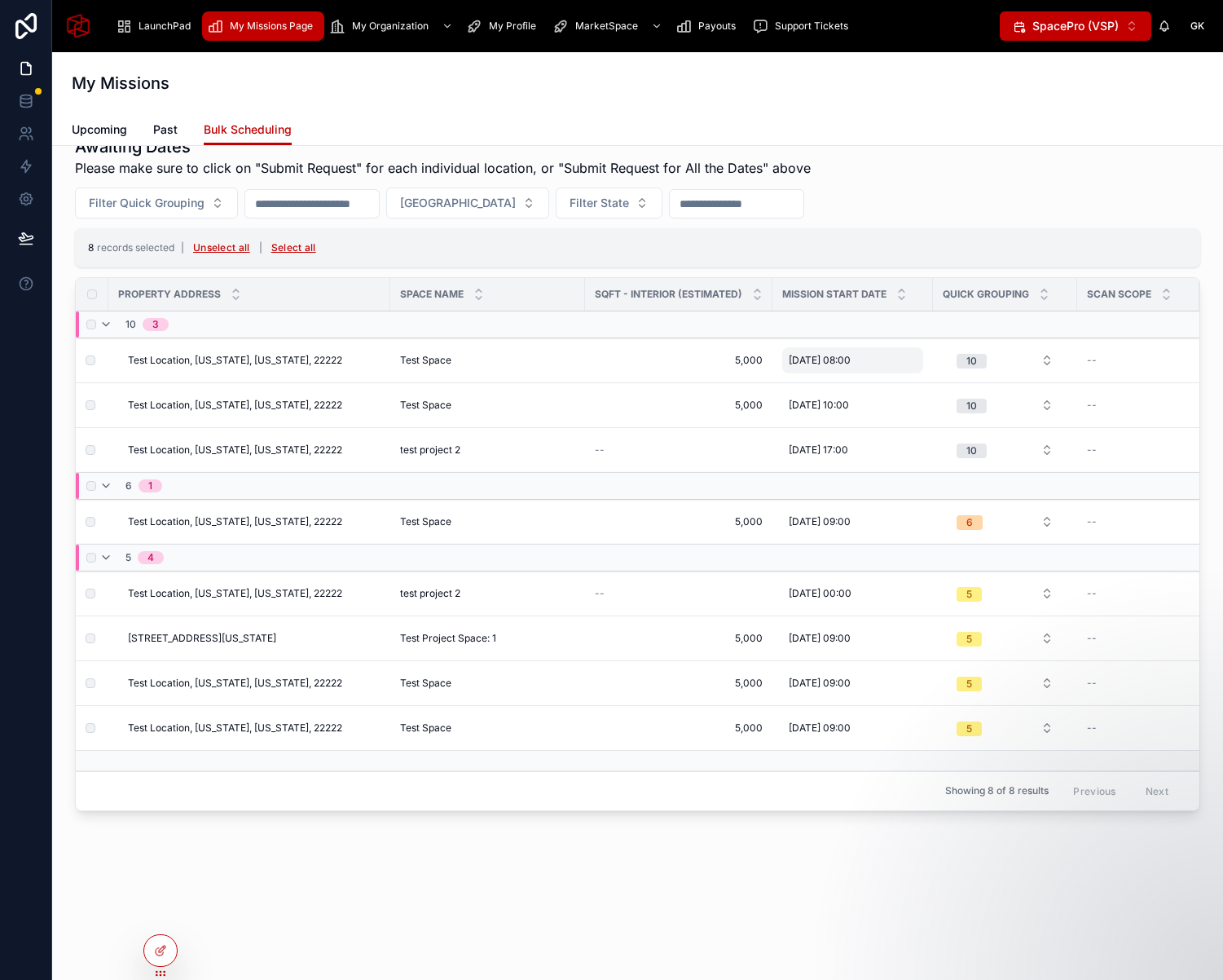
click at [810, 355] on span "[DATE] 08:00" at bounding box center [820, 360] width 62 height 13
click at [811, 368] on div "09/09/2025 08:00 09/09/2025 08:00" at bounding box center [853, 360] width 141 height 26
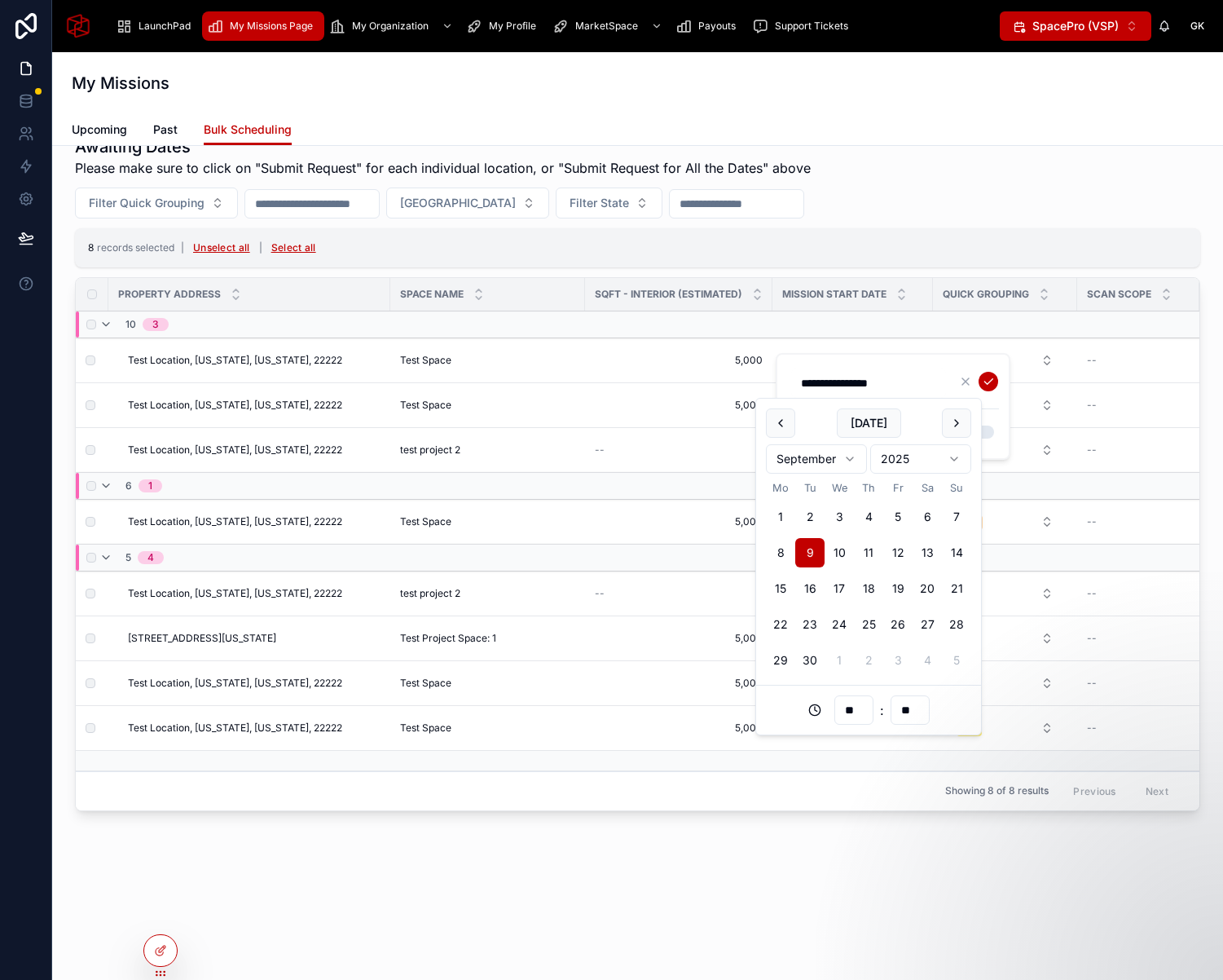
click at [949, 362] on div "**********" at bounding box center [892, 406] width 235 height 107
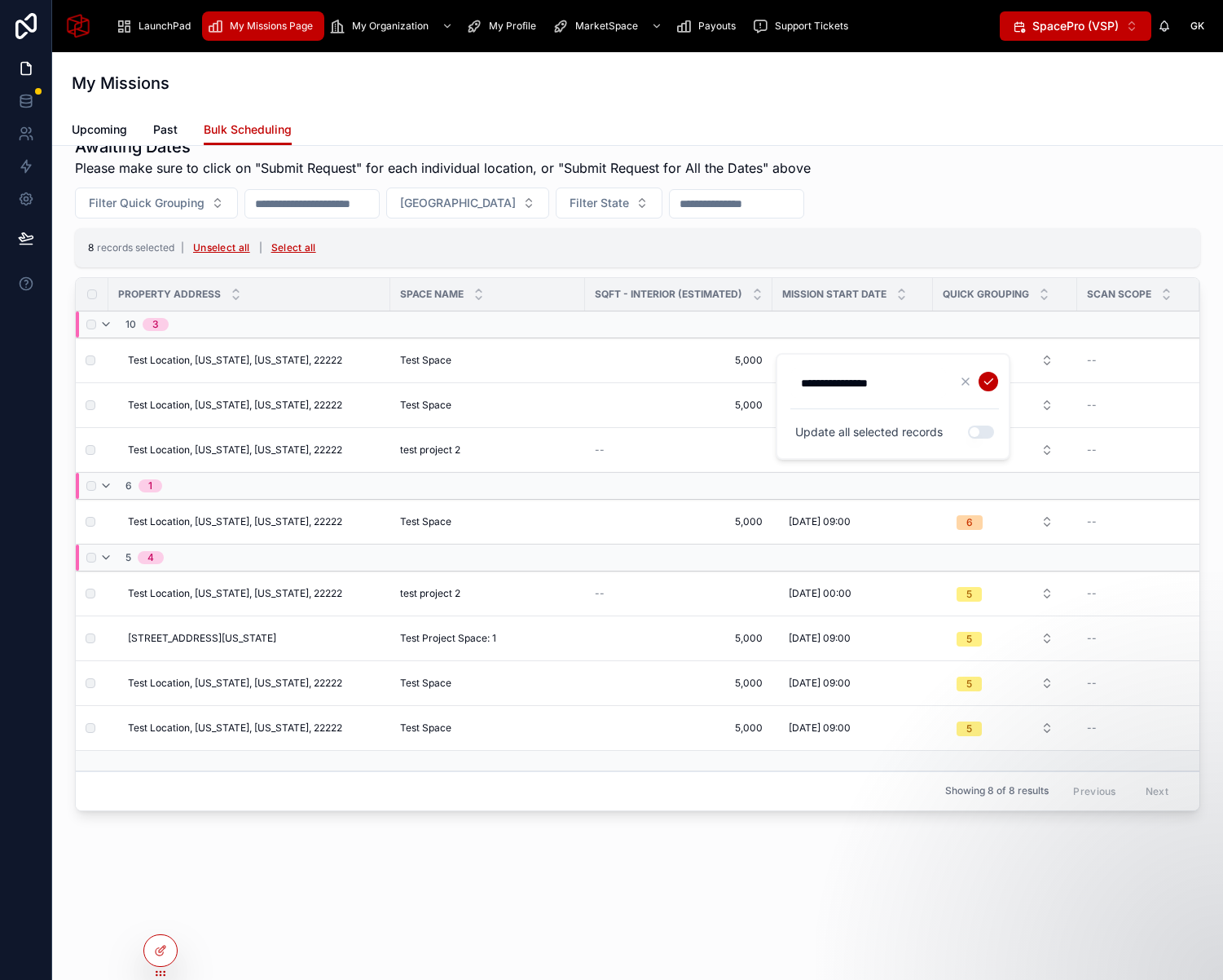
click at [894, 383] on input "**********" at bounding box center [868, 383] width 155 height 23
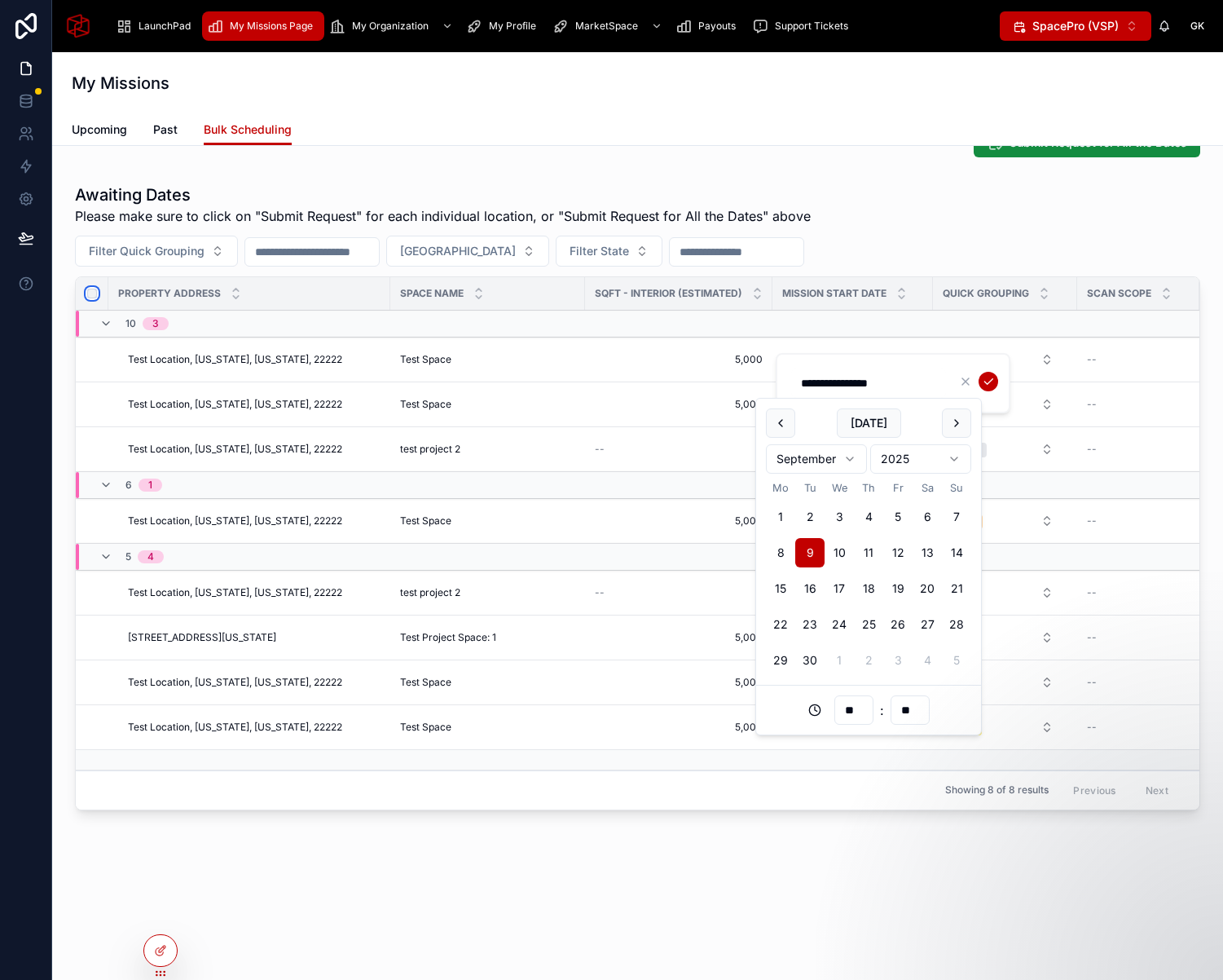
scroll to position [798, 0]
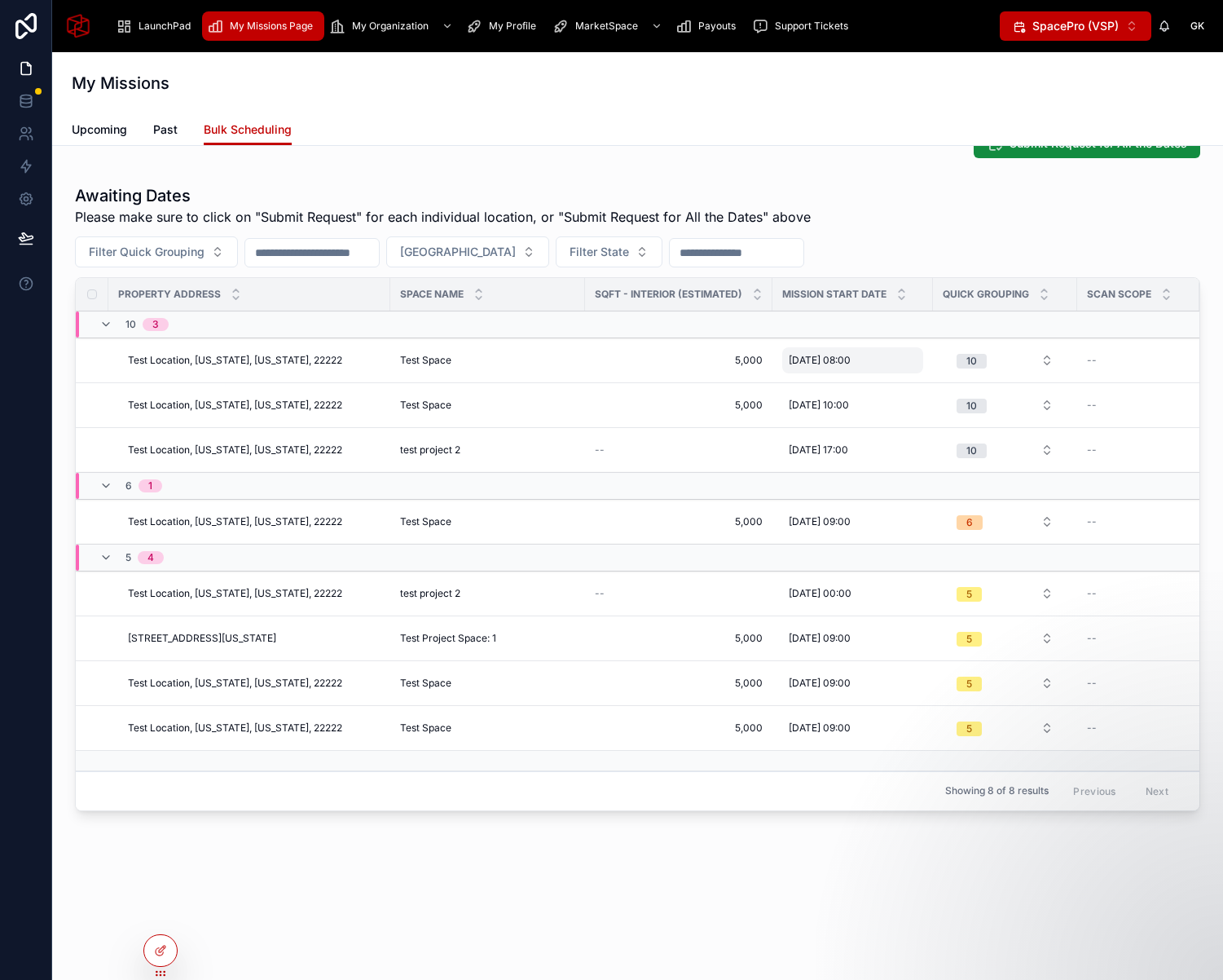
click at [838, 365] on span "[DATE] 08:00" at bounding box center [820, 360] width 62 height 13
click at [29, 201] on icon at bounding box center [26, 199] width 17 height 17
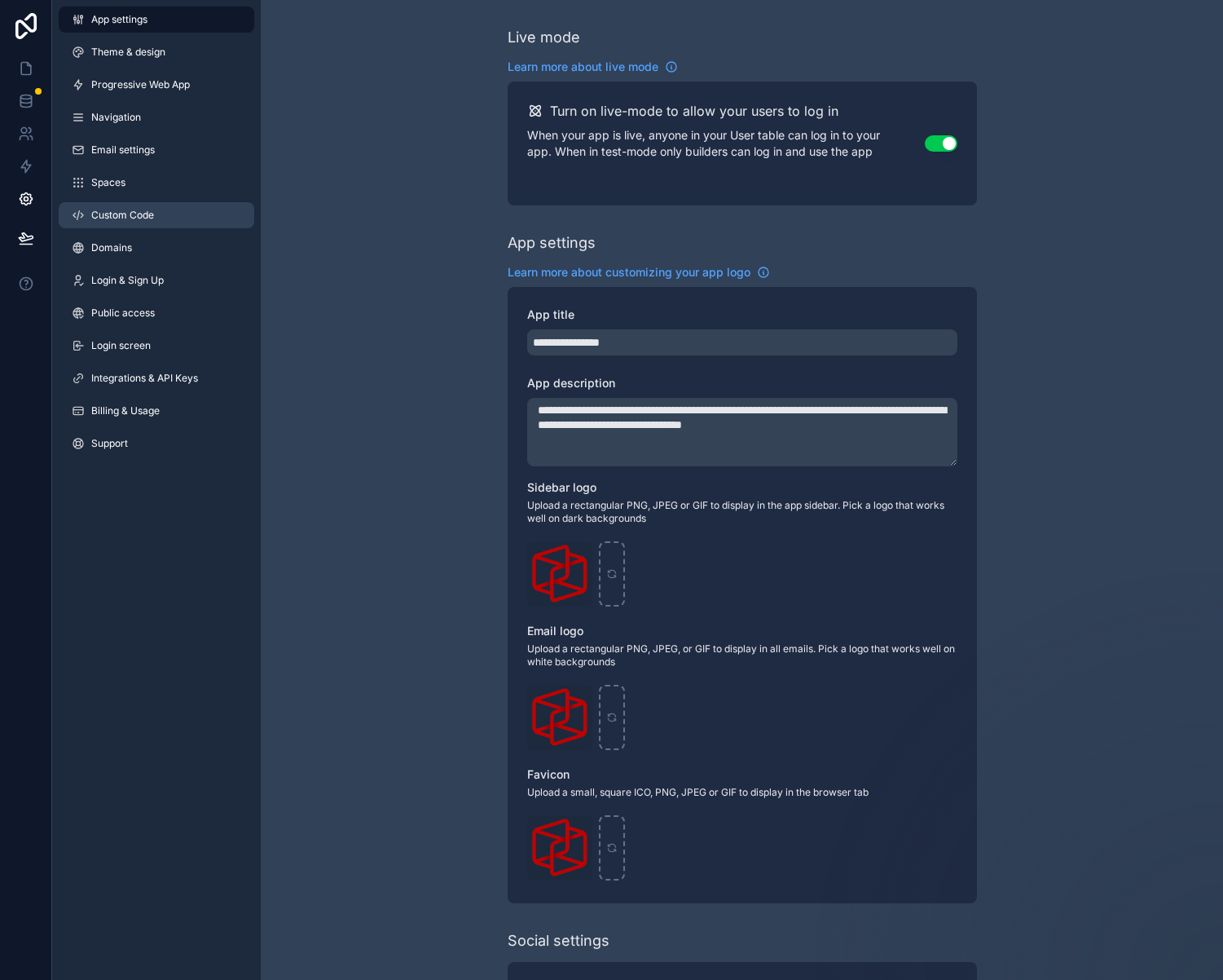
click at [159, 215] on link "Custom Code" at bounding box center [157, 215] width 195 height 26
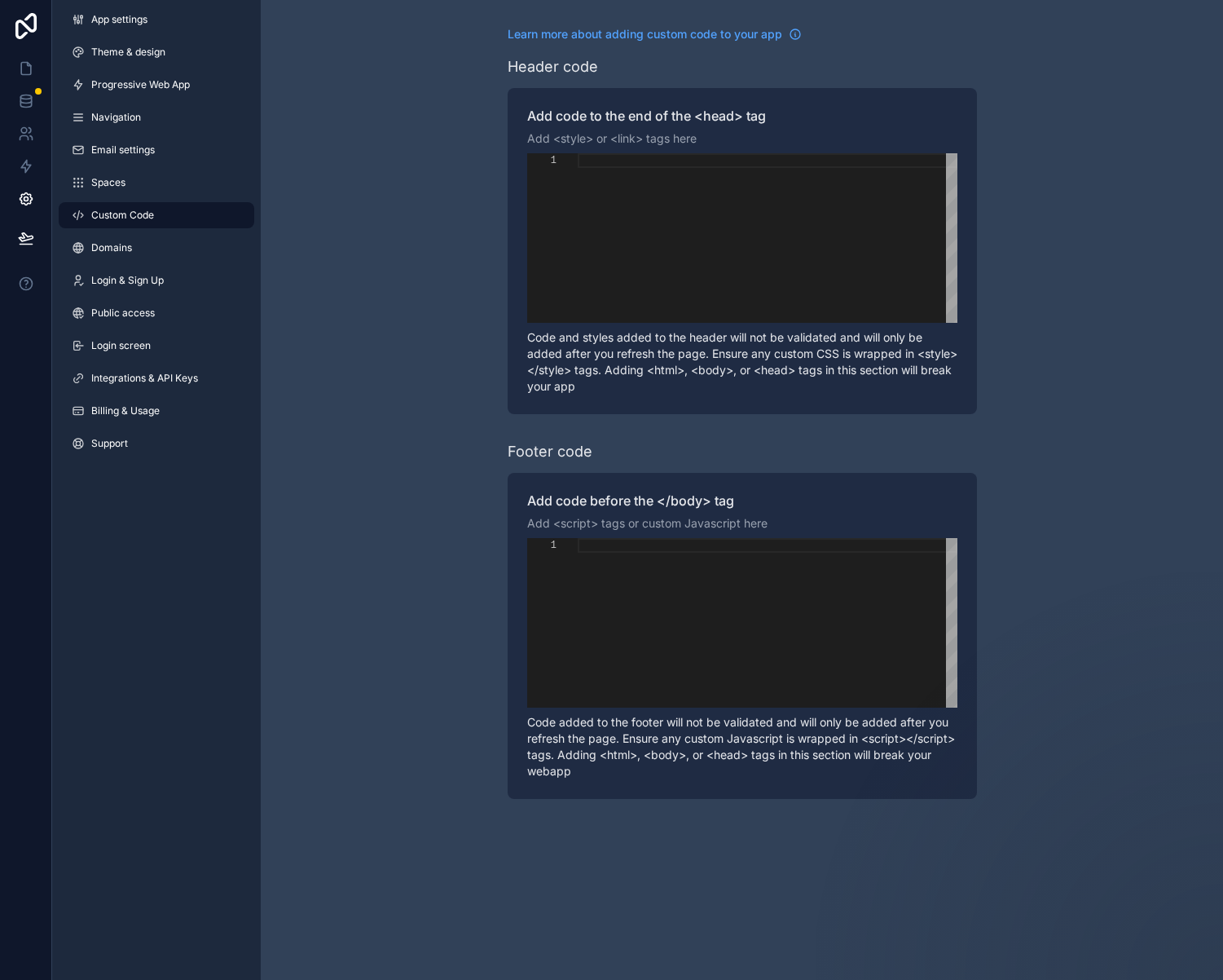
click at [652, 204] on div "scrollable content" at bounding box center [767, 238] width 379 height 169
click at [638, 173] on div "scrollable content" at bounding box center [767, 238] width 379 height 169
paste textarea "********"
type textarea "********"
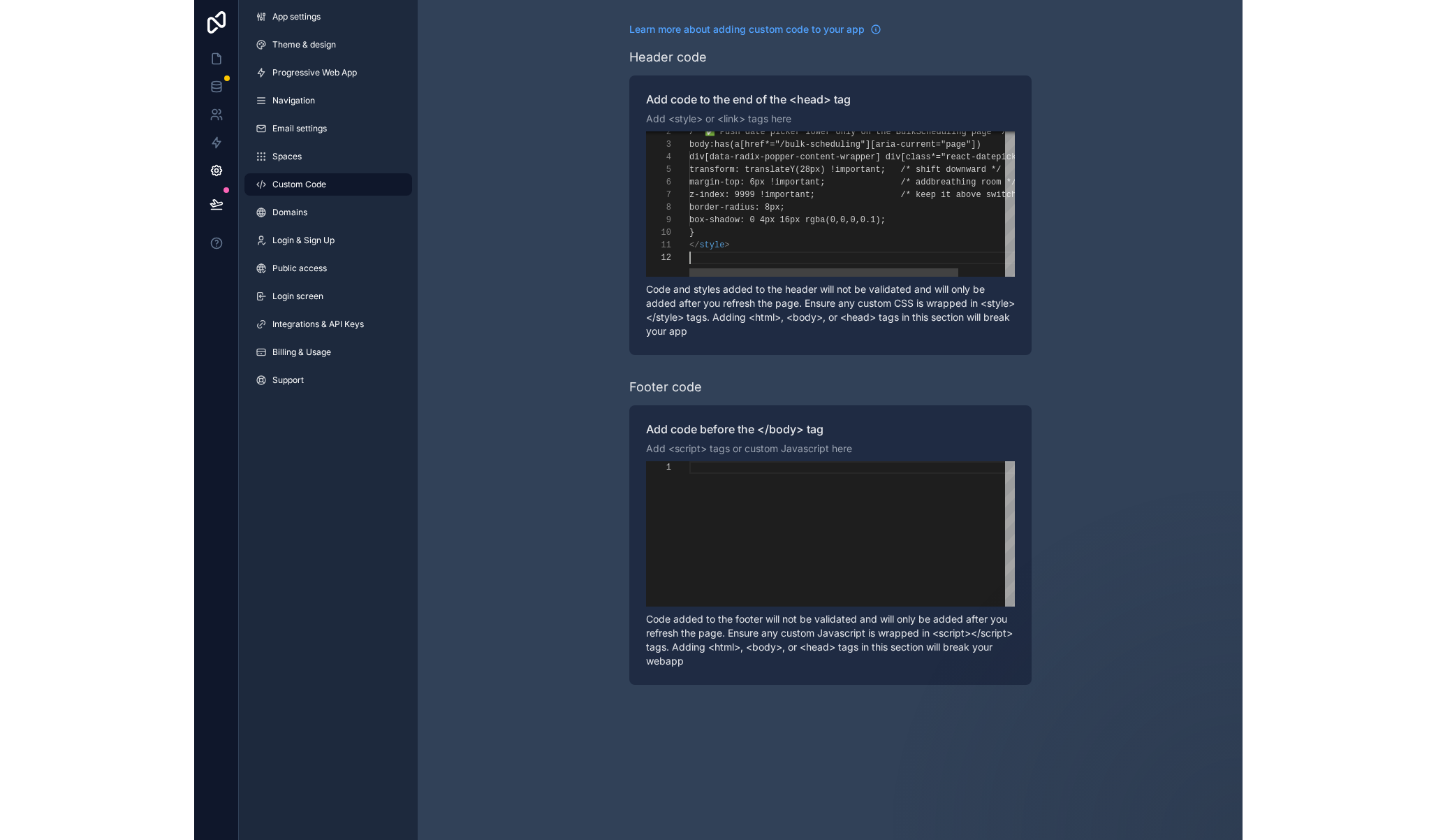
scroll to position [13, 0]
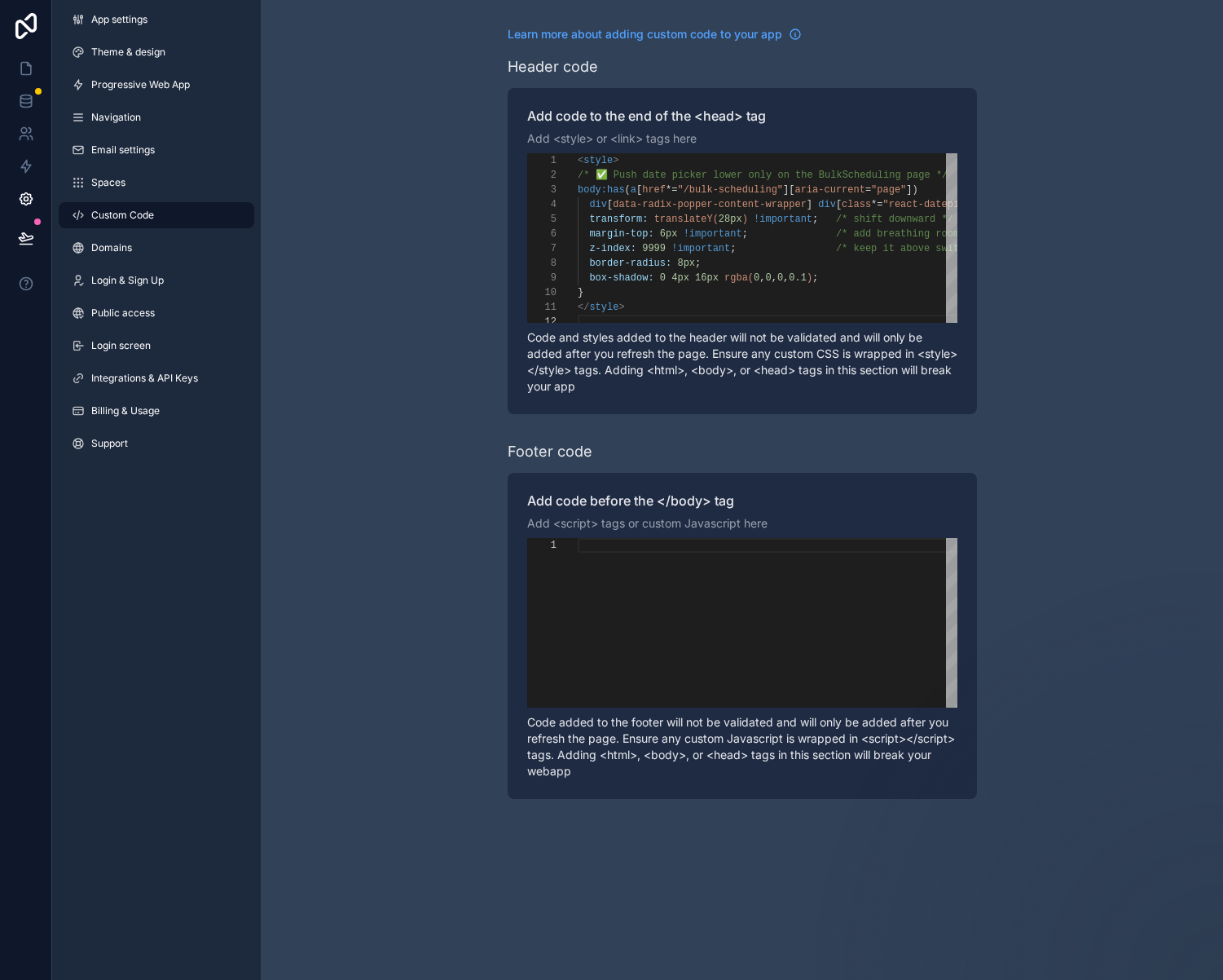
click at [413, 386] on div "Learn more about adding custom code to your app Header code Add code to the end…" at bounding box center [741, 413] width 962 height 825
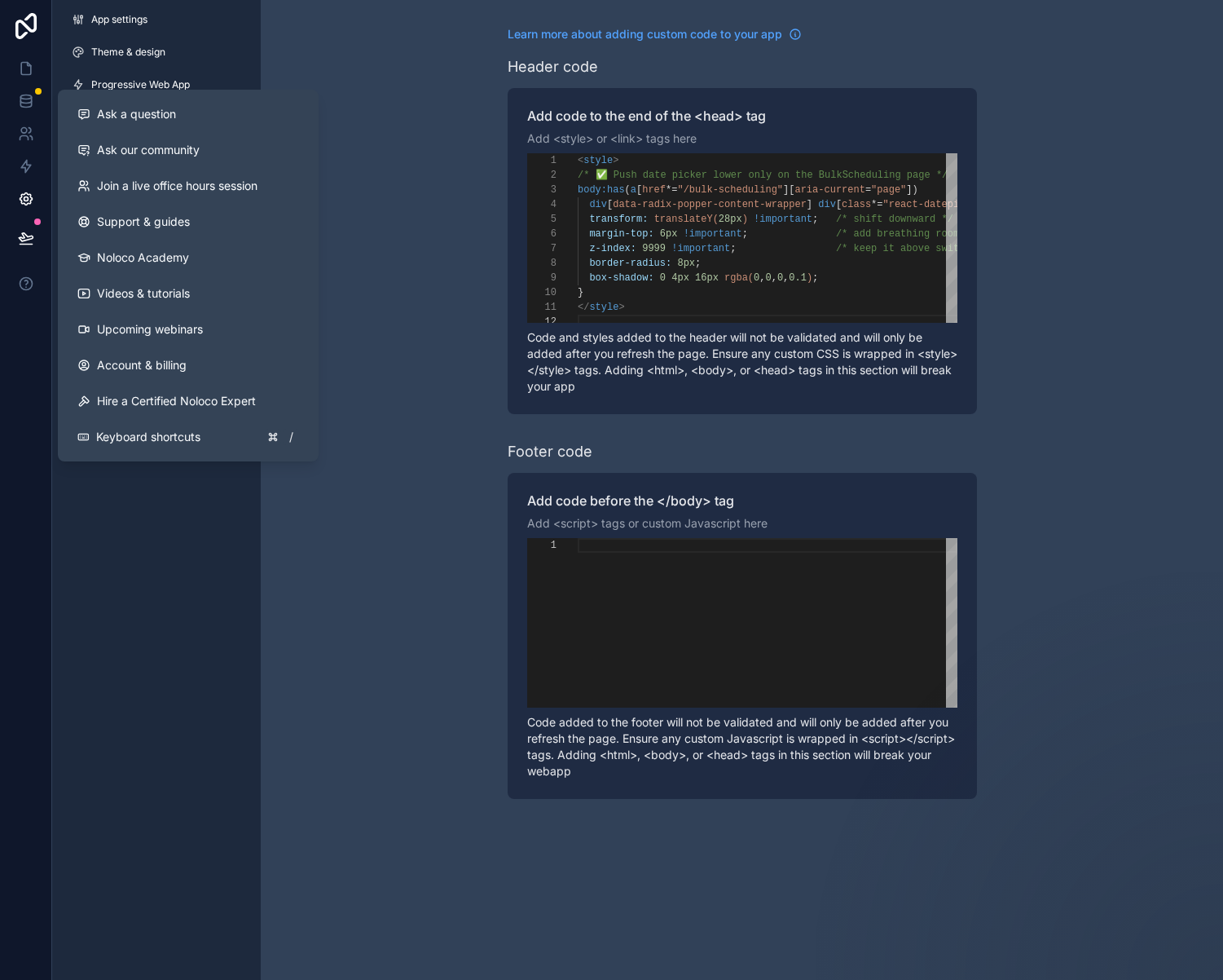
click at [27, 238] on icon at bounding box center [26, 239] width 17 height 17
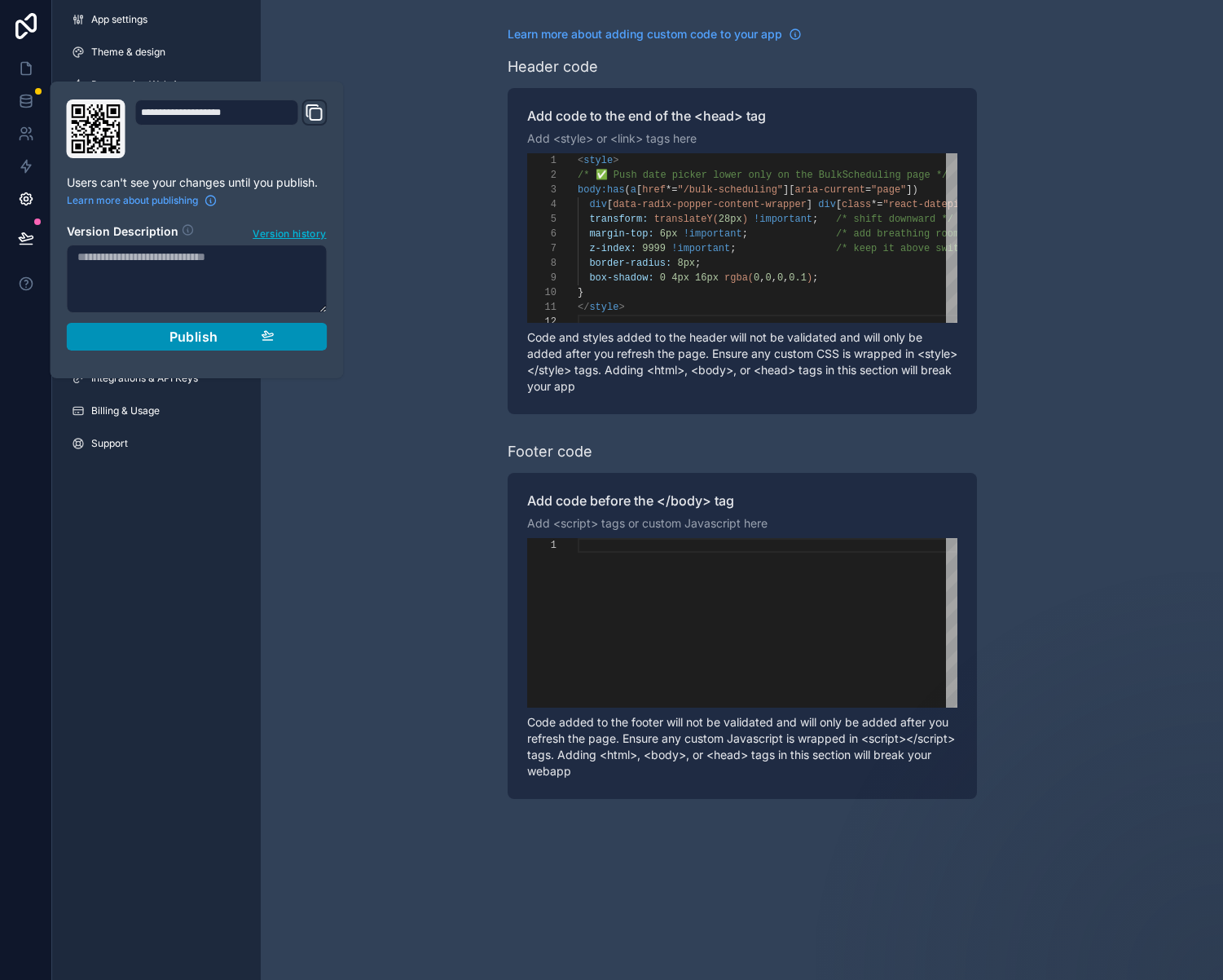
click at [152, 336] on div "Publish" at bounding box center [197, 337] width 155 height 17
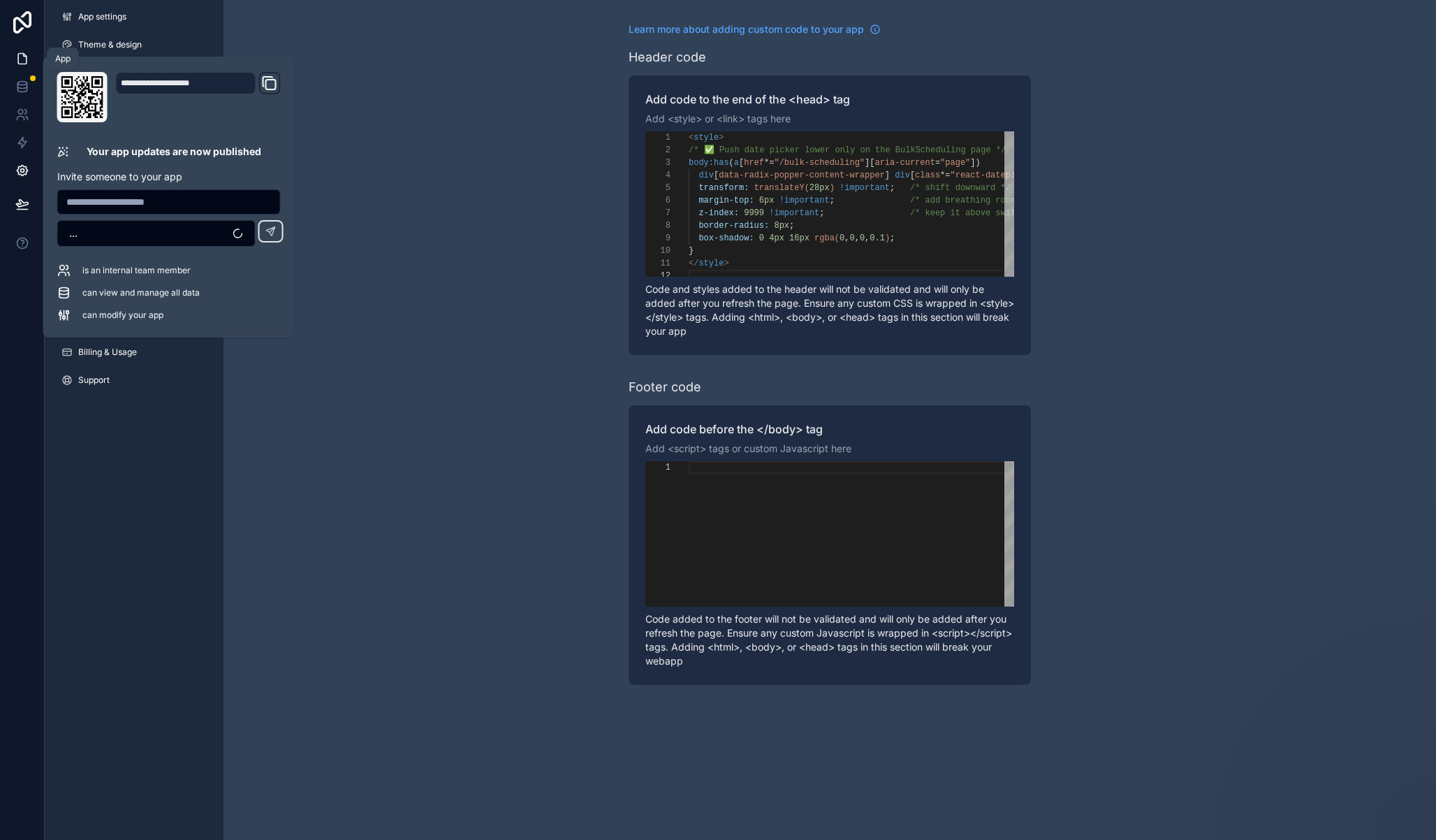
click at [15, 56] on icon at bounding box center [22, 58] width 14 height 14
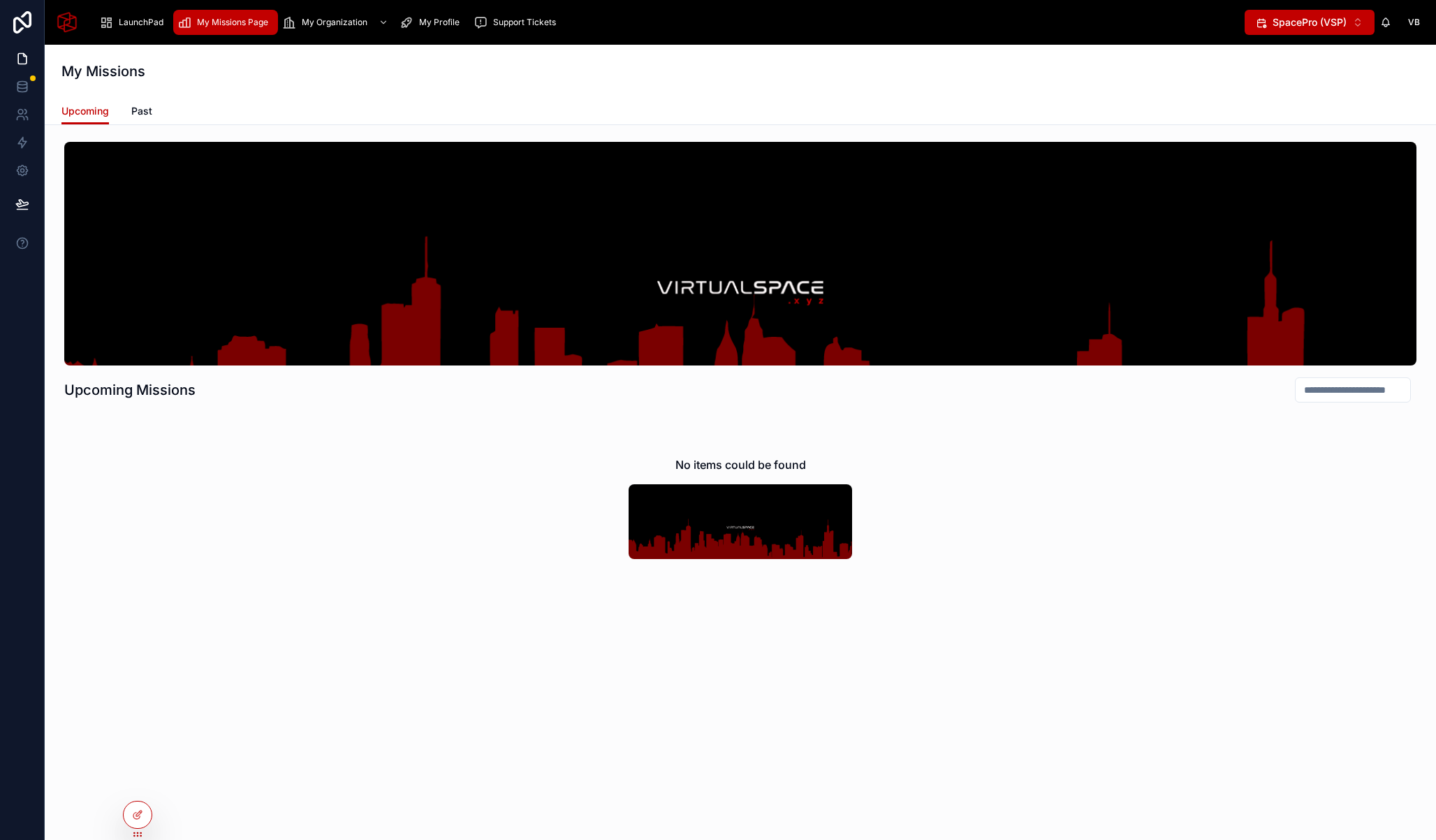
click at [0, 0] on div at bounding box center [0, 0] width 0 height 0
click at [0, 0] on icon at bounding box center [0, 0] width 0 height 0
click at [347, 531] on input "text" at bounding box center [387, 528] width 257 height 22
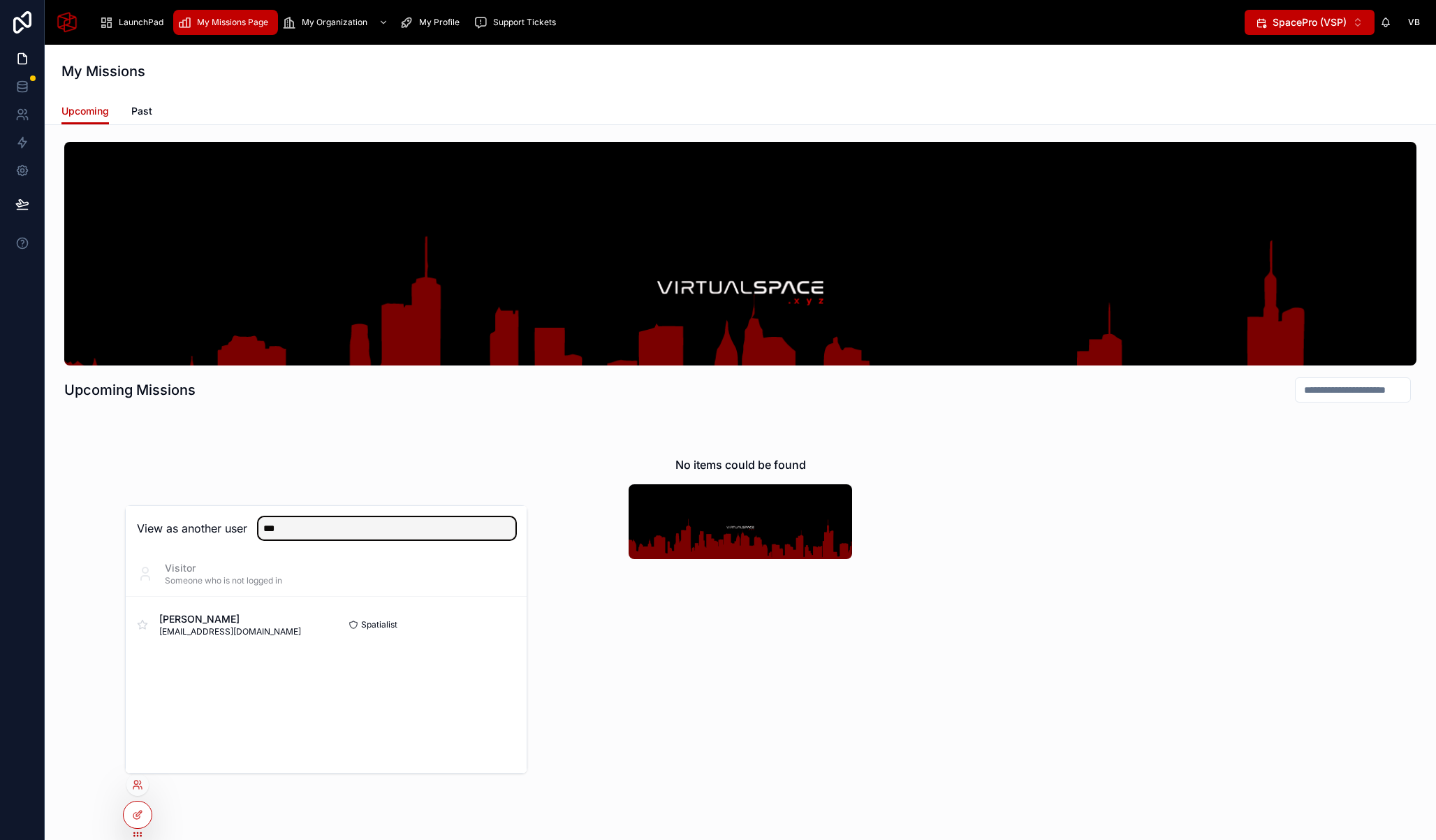
type input "***"
click at [0, 0] on button "Select" at bounding box center [0, 0] width 0 height 0
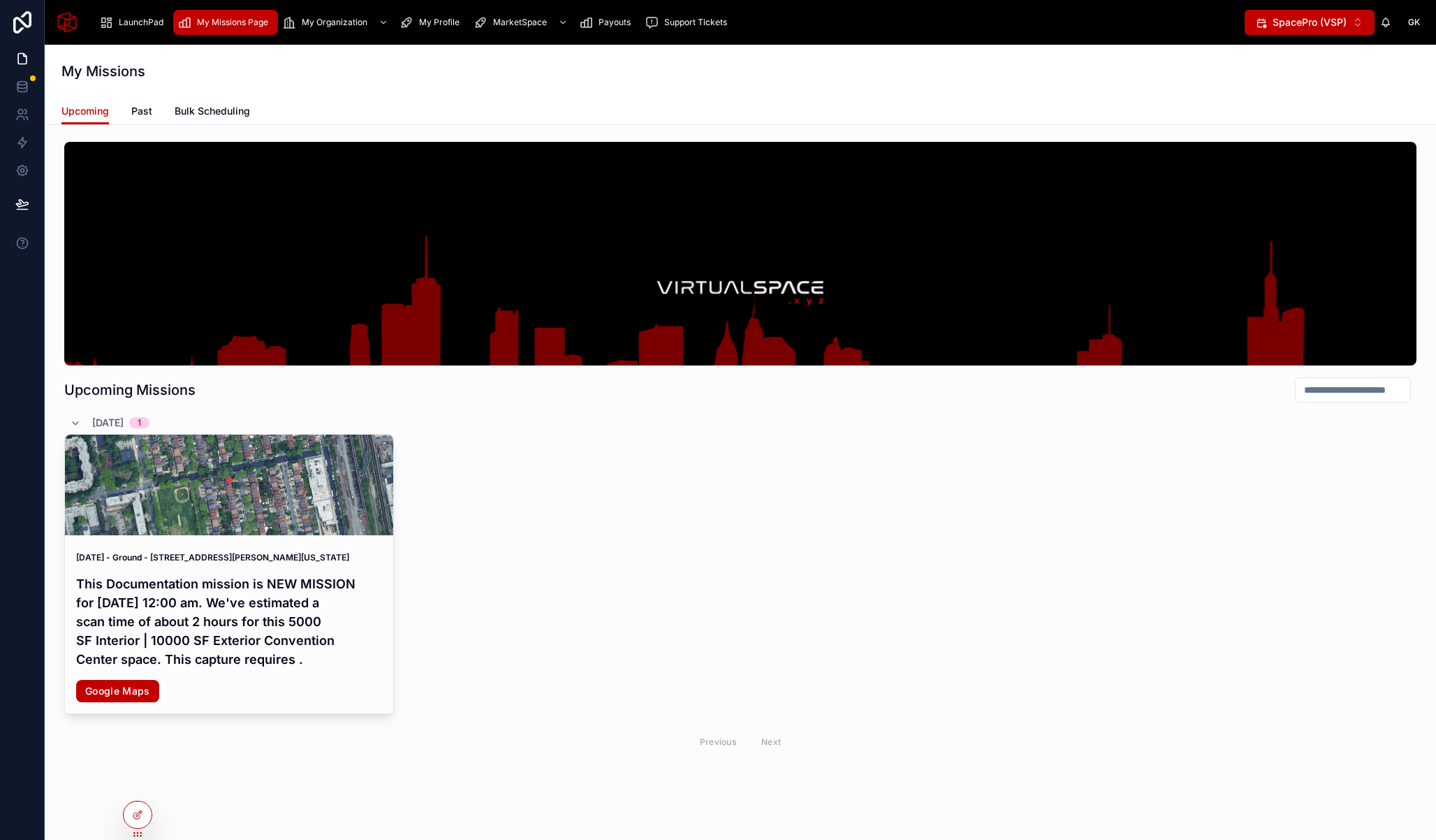
click at [207, 117] on span "Bulk Scheduling" at bounding box center [212, 111] width 76 height 14
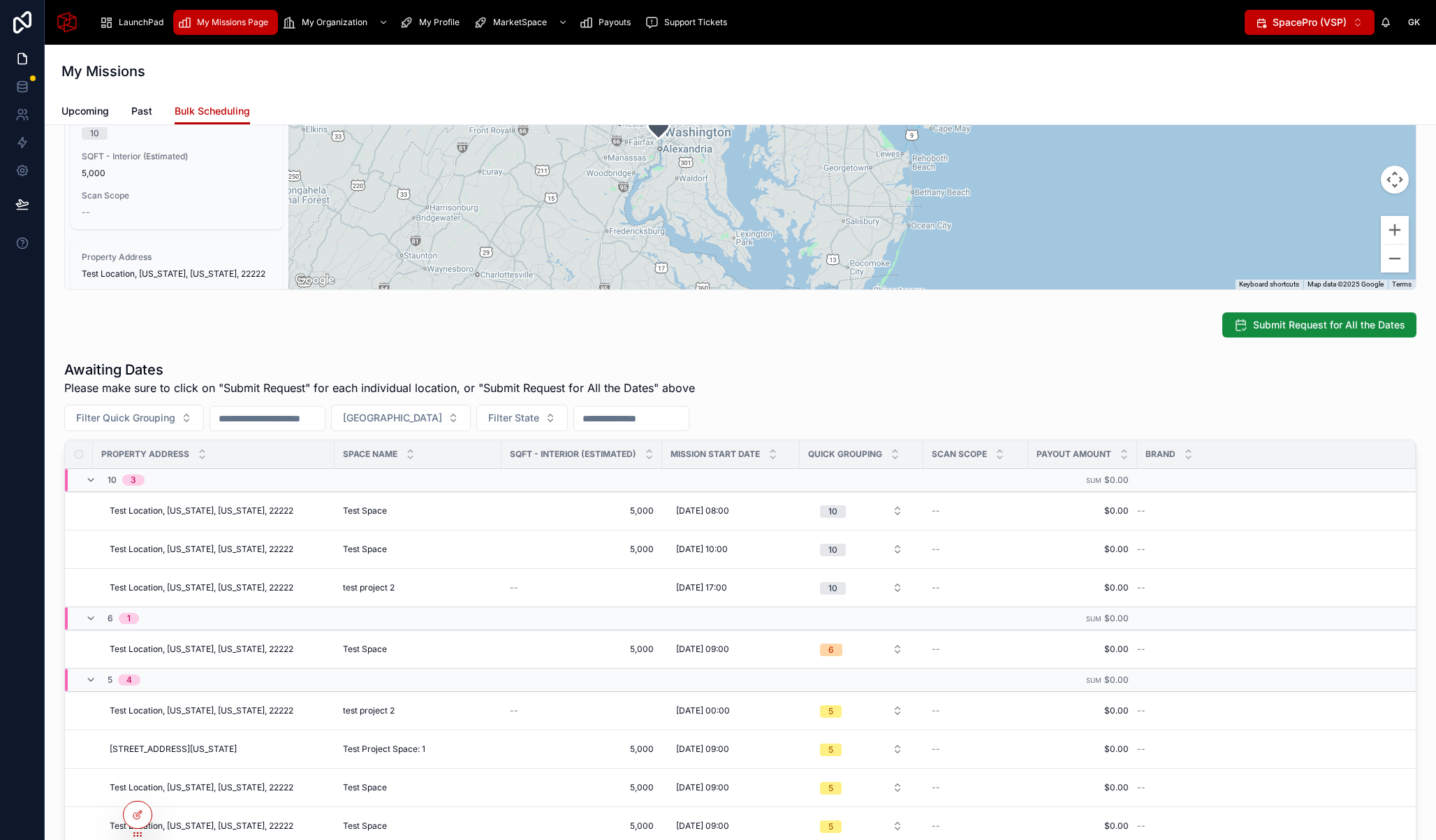
scroll to position [564, 0]
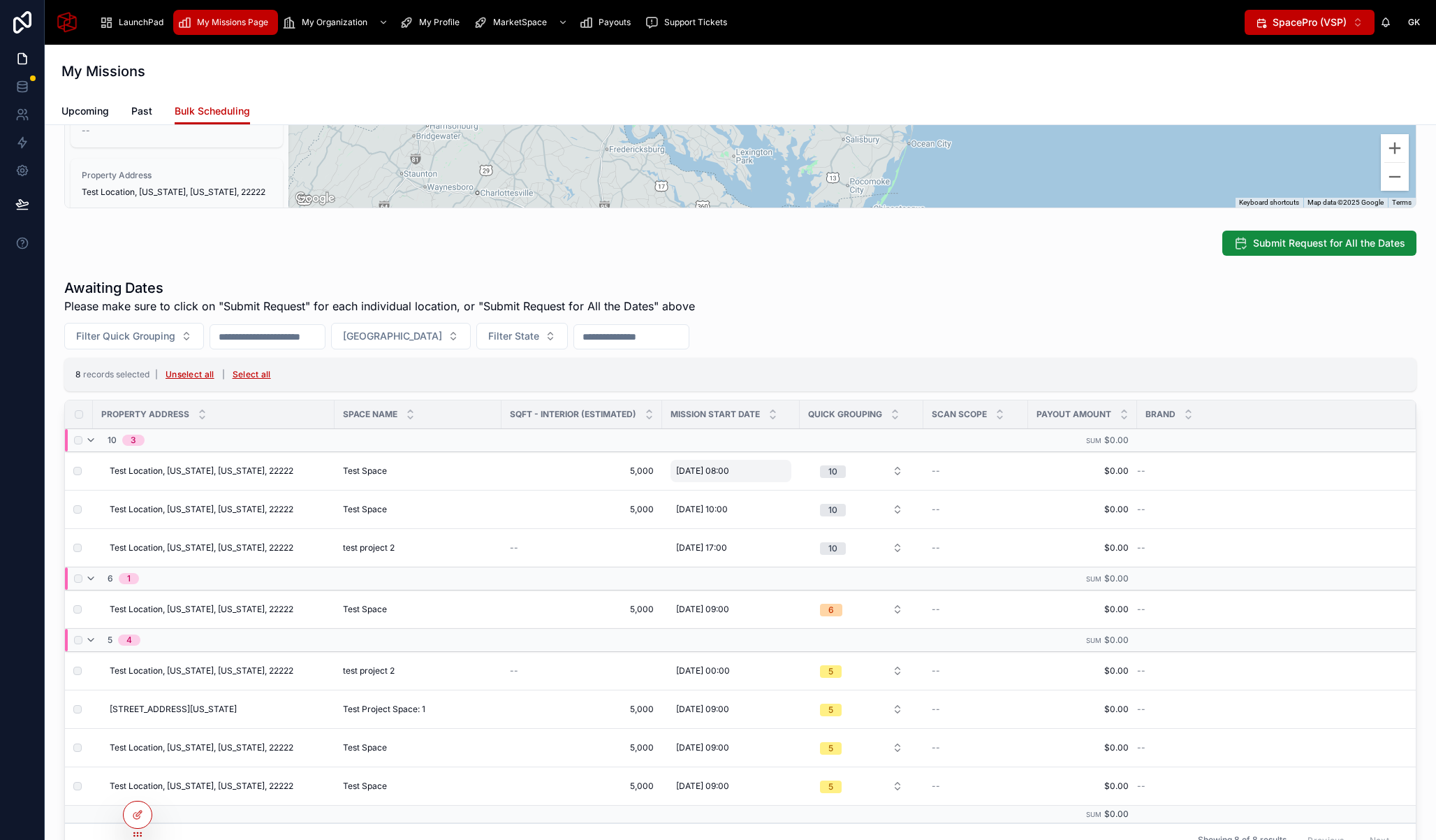
click at [744, 463] on div "[DATE] 08:00 [DATE] 08:00" at bounding box center [731, 471] width 121 height 22
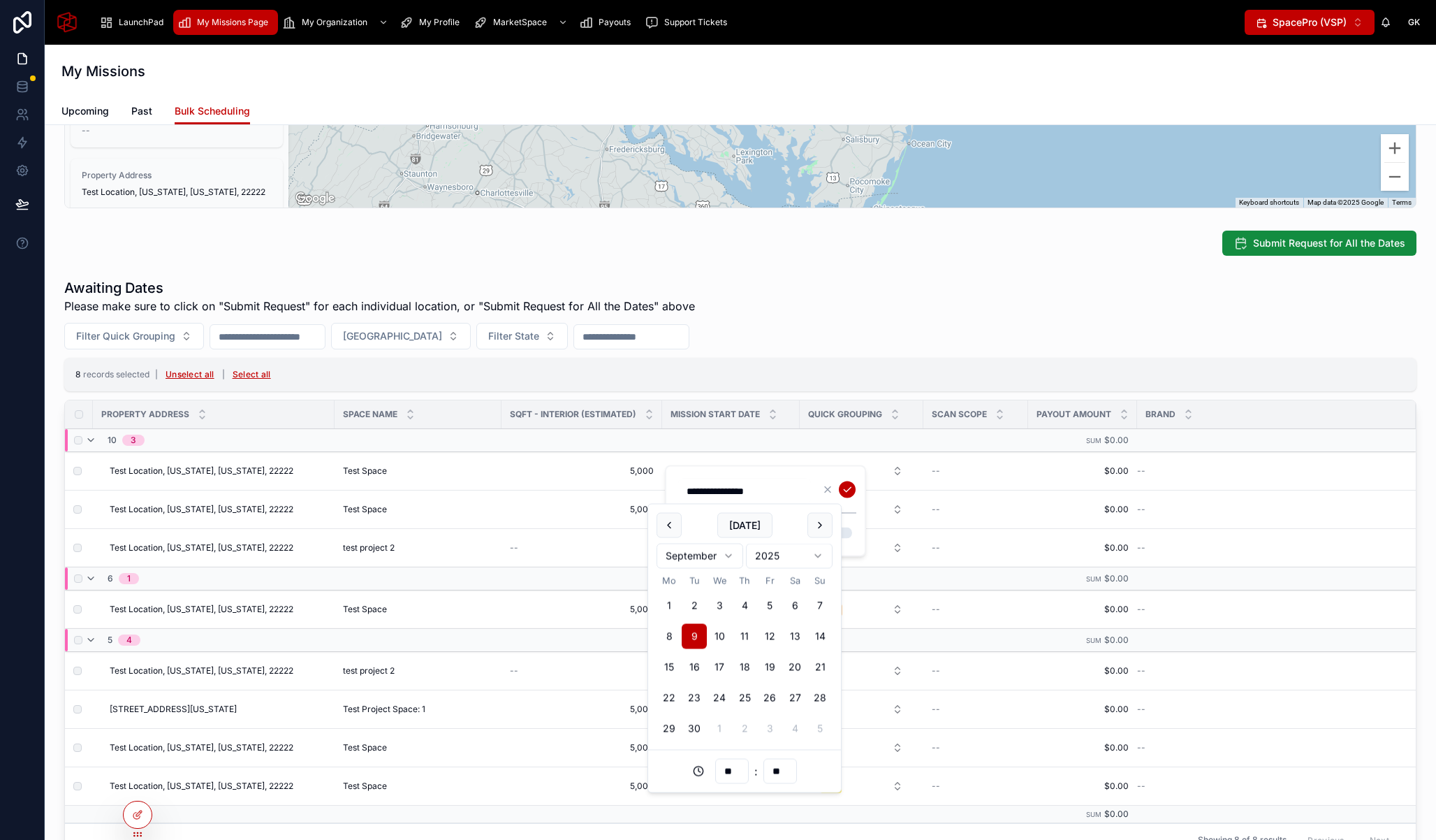
click at [853, 519] on div "**********" at bounding box center [767, 511] width 179 height 66
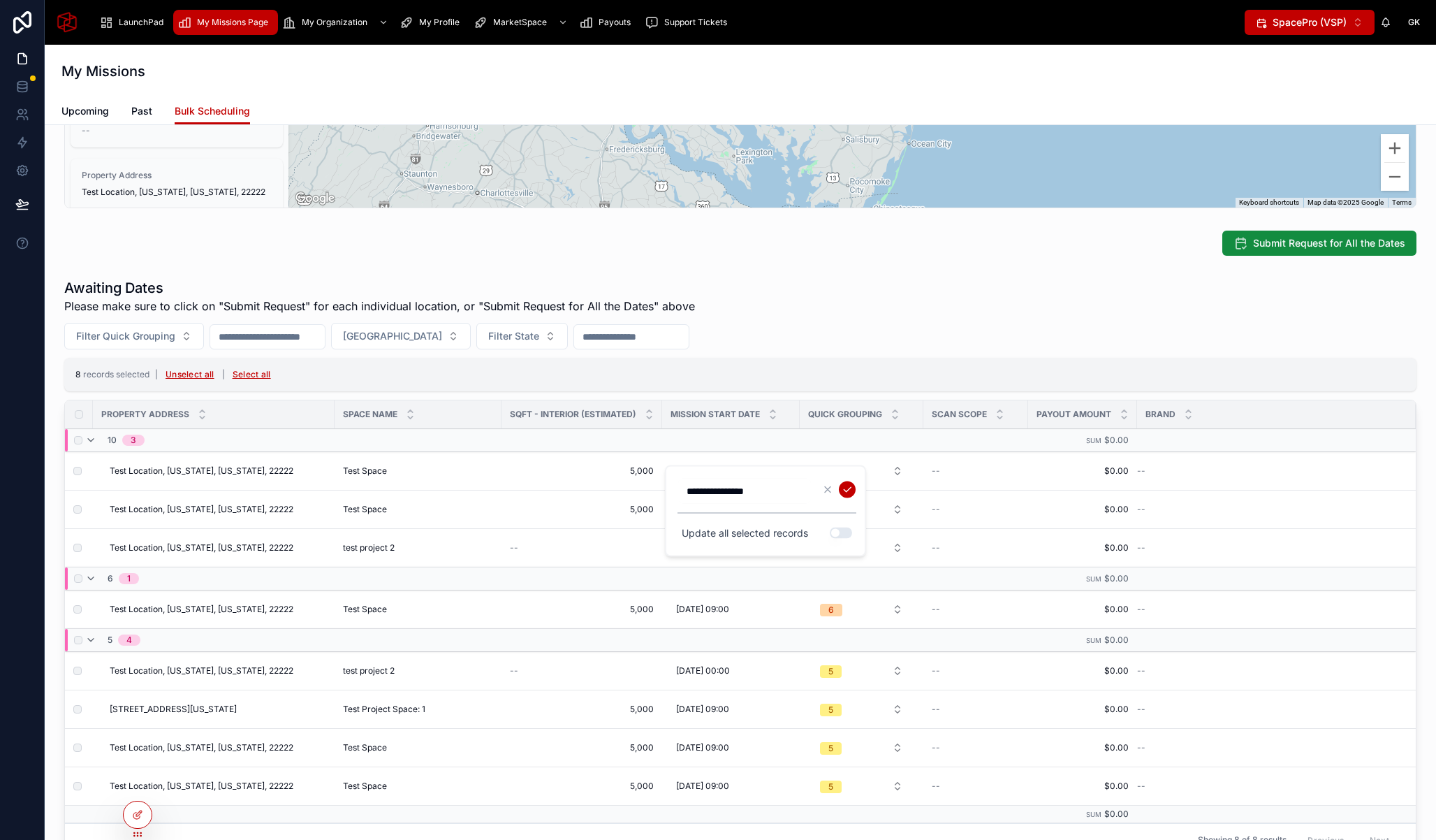
click at [762, 497] on input "**********" at bounding box center [744, 491] width 133 height 20
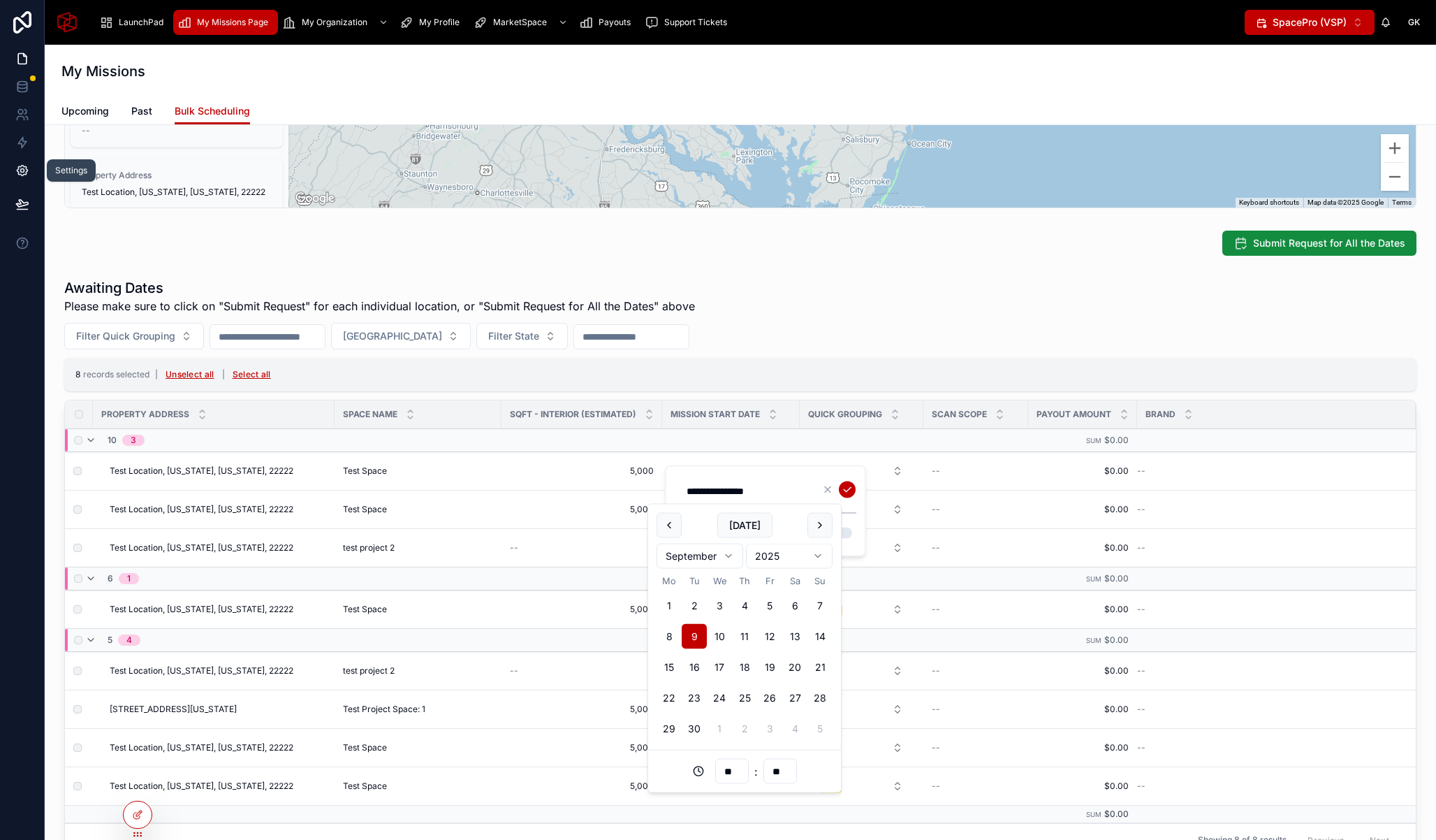
click at [17, 167] on icon at bounding box center [21, 171] width 10 height 10
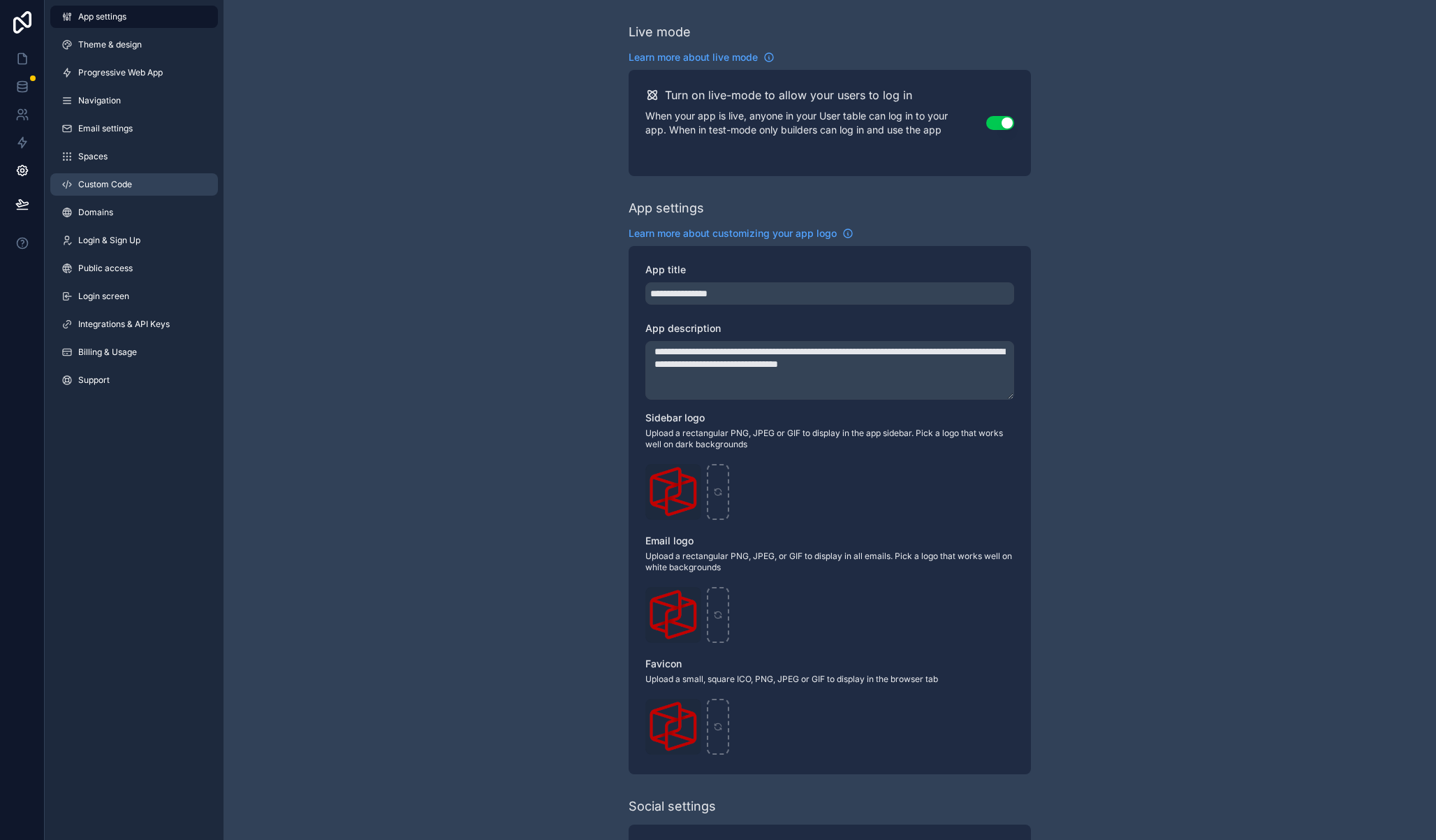
click at [114, 191] on link "Custom Code" at bounding box center [134, 184] width 167 height 22
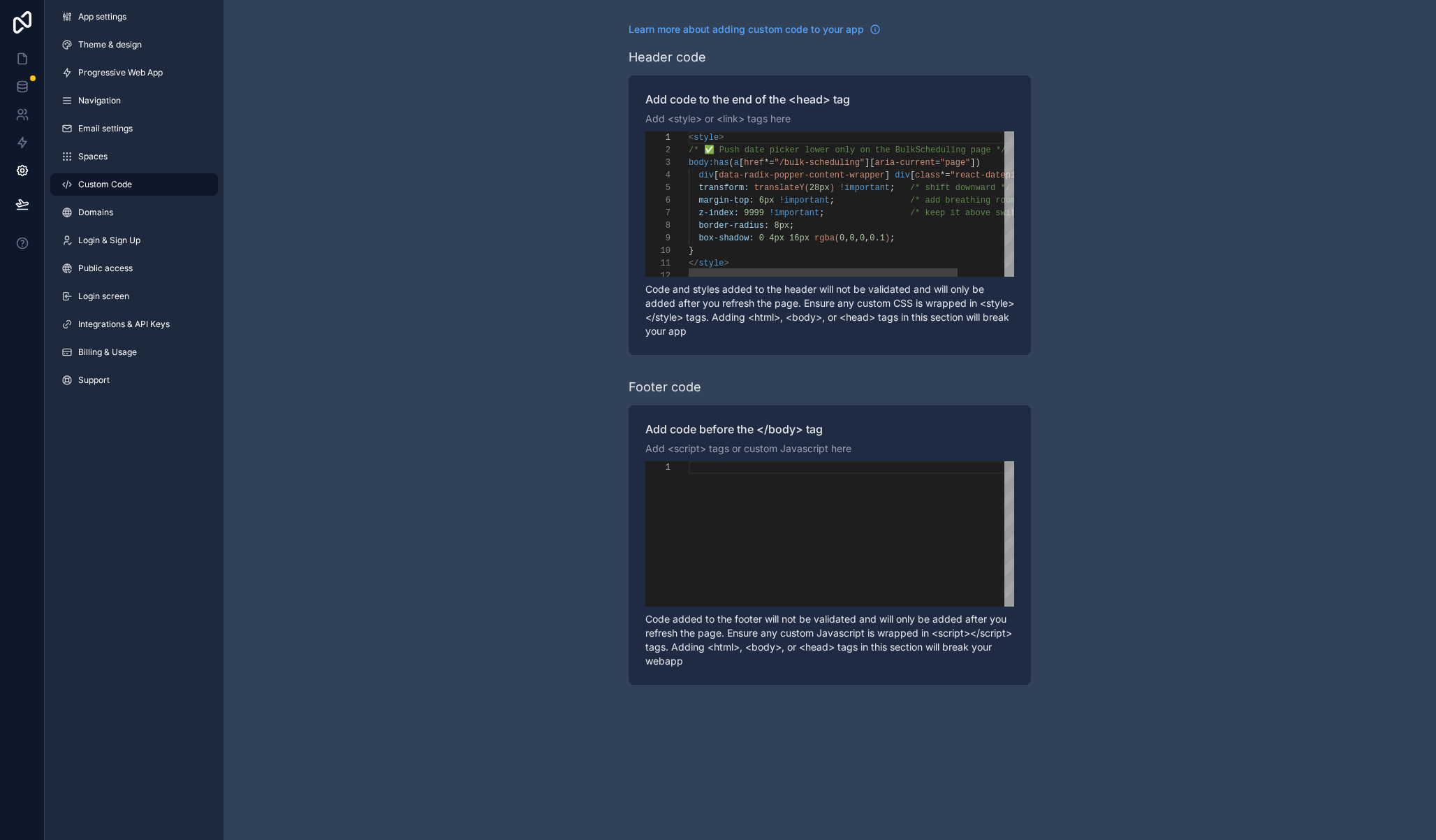
scroll to position [126, 0]
click at [834, 180] on div "div [ data-radix-popper-content-wrapper ] div [ class *= "react-datepicker" ] {" at bounding box center [886, 175] width 394 height 13
type textarea "**********"
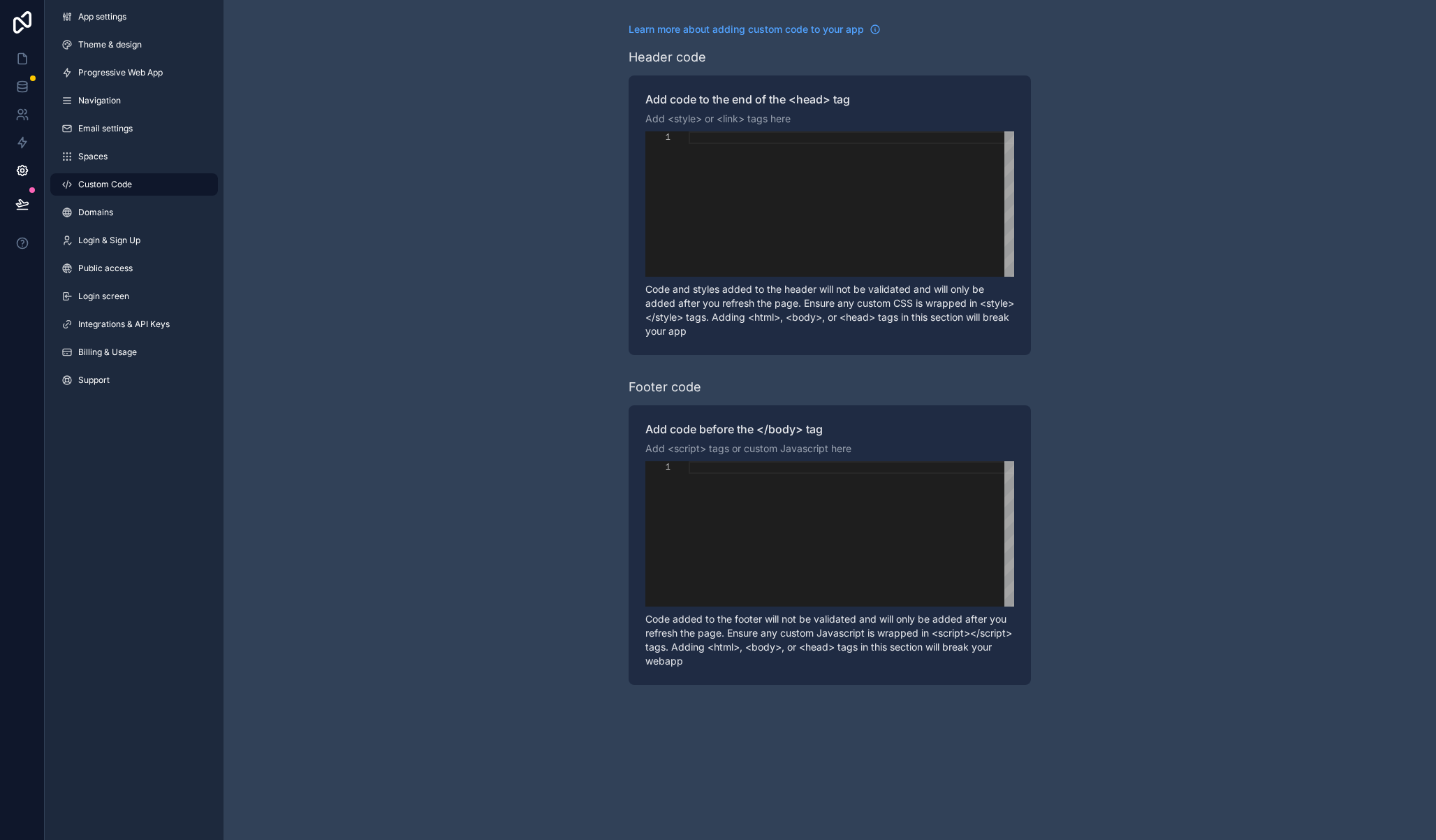
paste textarea "**********"
type textarea "**********"
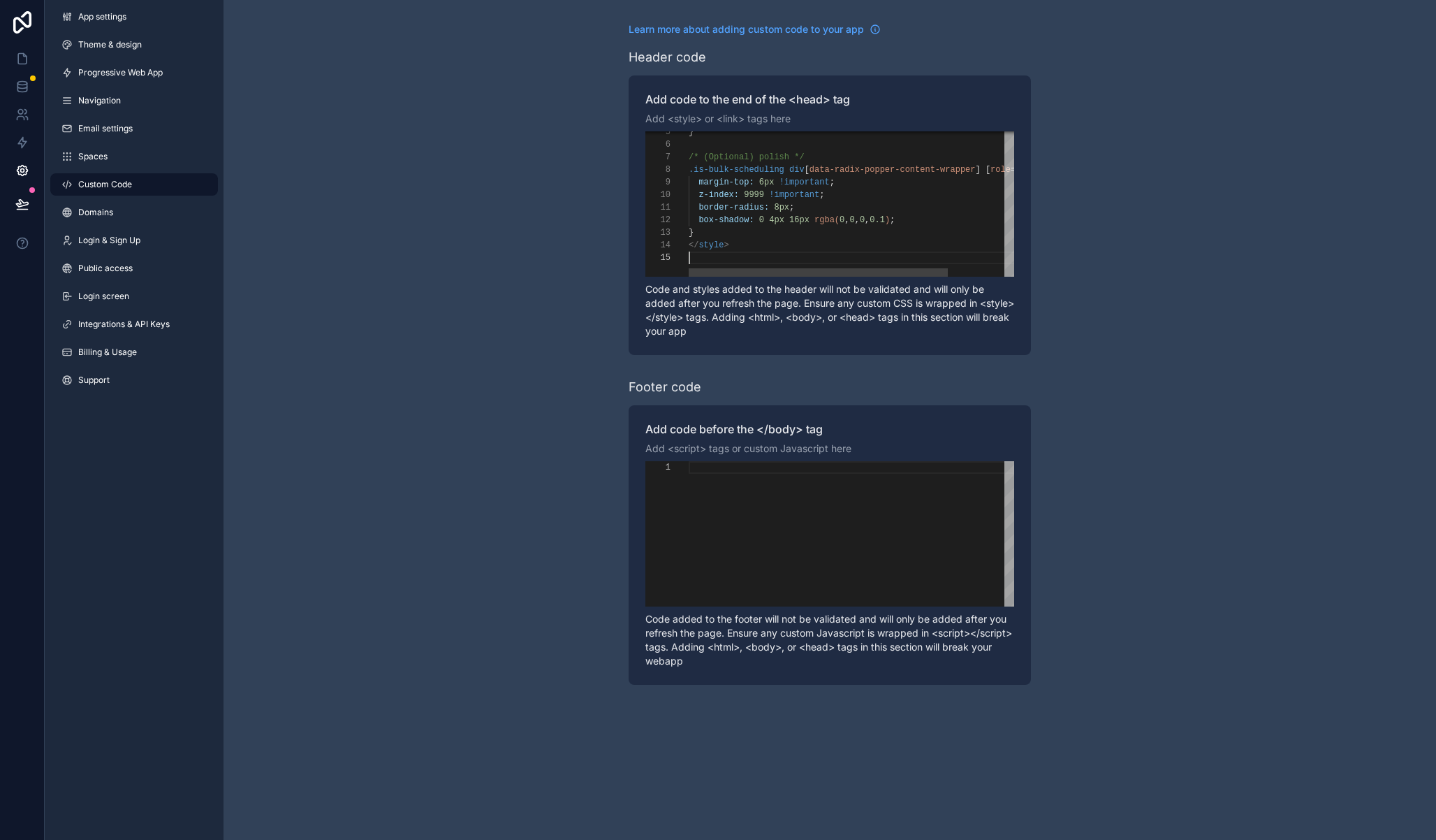
scroll to position [51, 0]
click at [579, 310] on div "**********" at bounding box center [830, 354] width 1213 height 707
click at [19, 206] on icon at bounding box center [21, 203] width 12 height 7
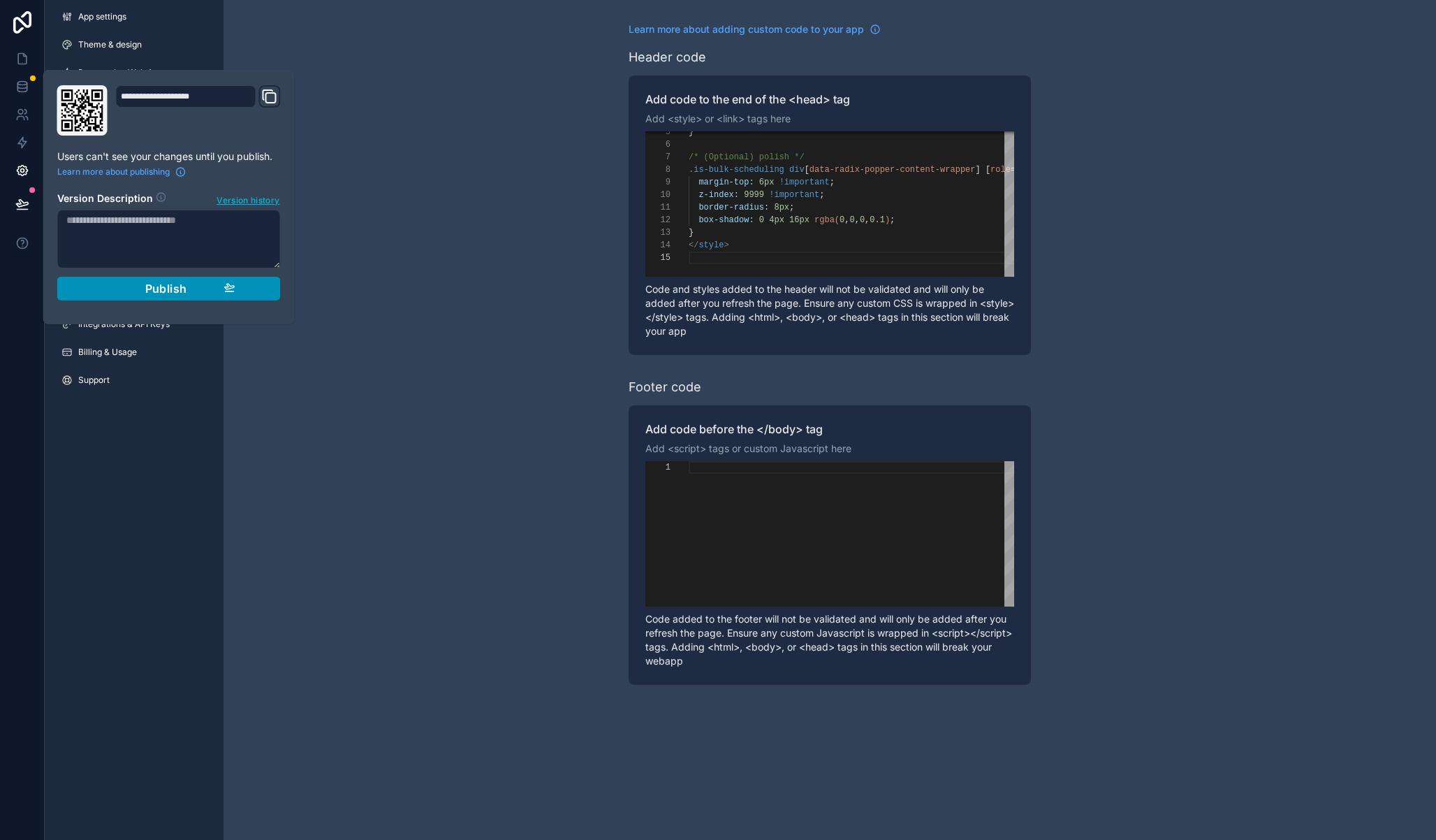
click at [159, 287] on span "Publish" at bounding box center [166, 289] width 42 height 14
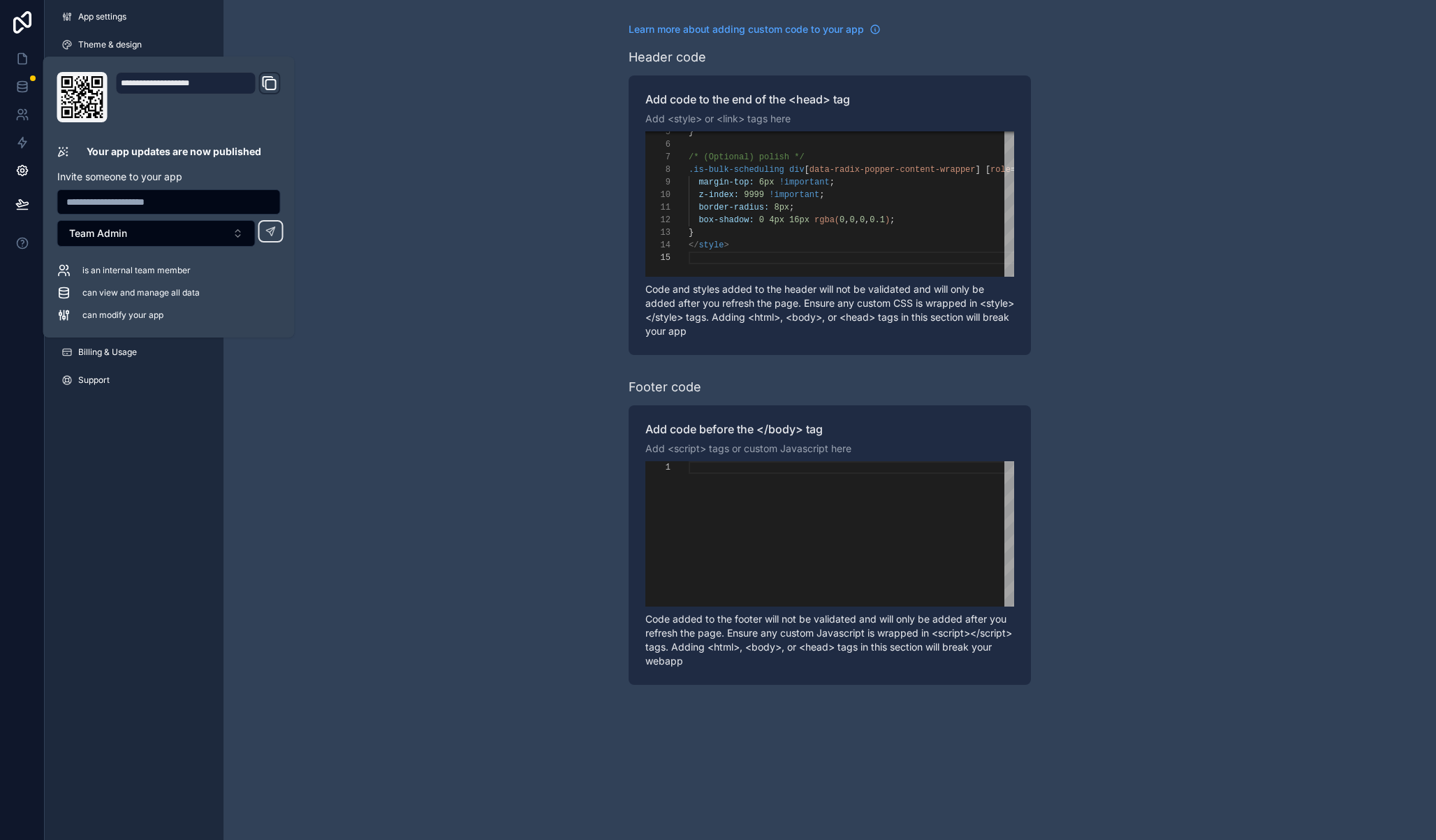
click at [399, 156] on div "**********" at bounding box center [830, 354] width 1213 height 707
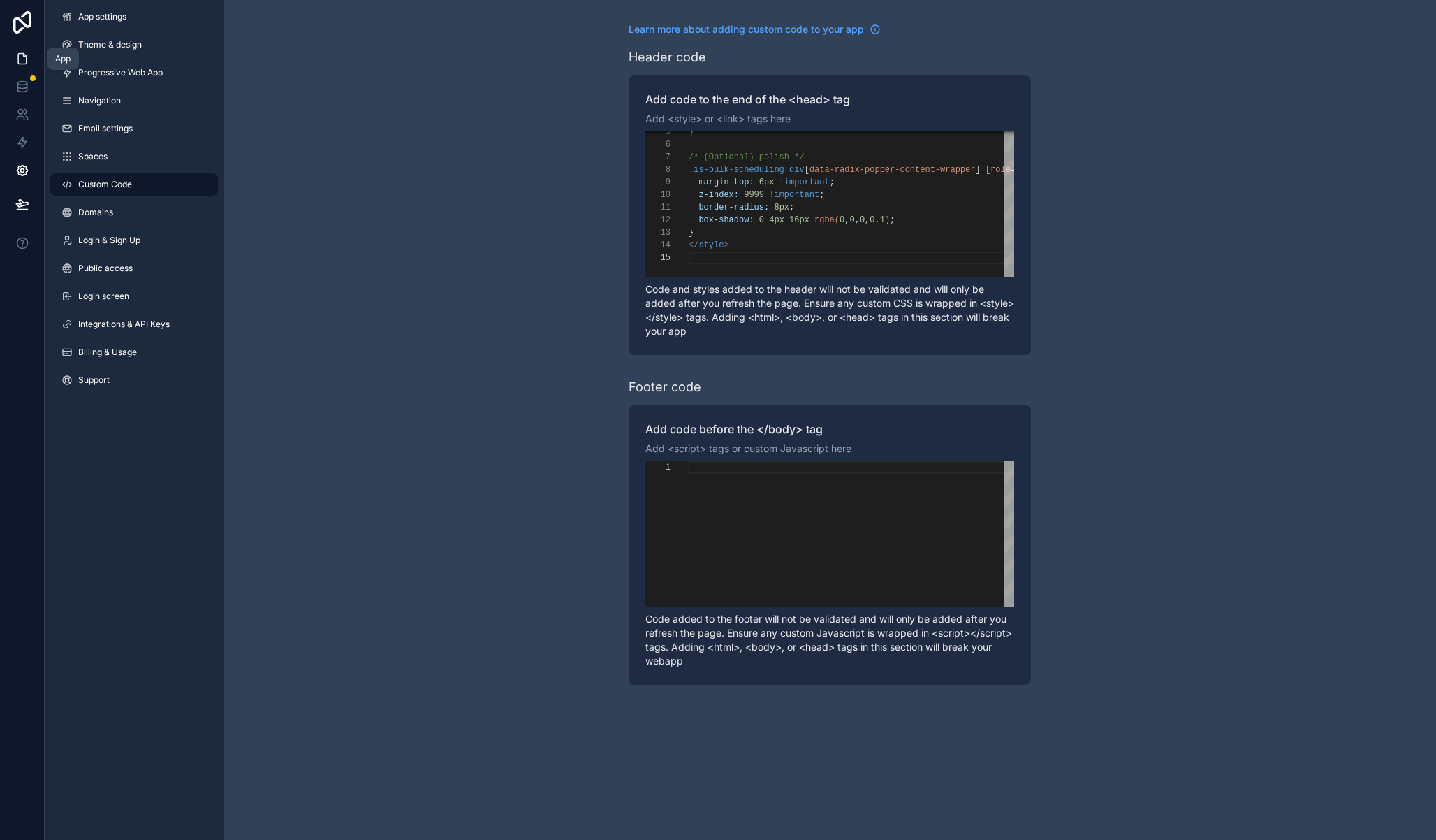
click at [17, 56] on icon at bounding box center [22, 58] width 14 height 14
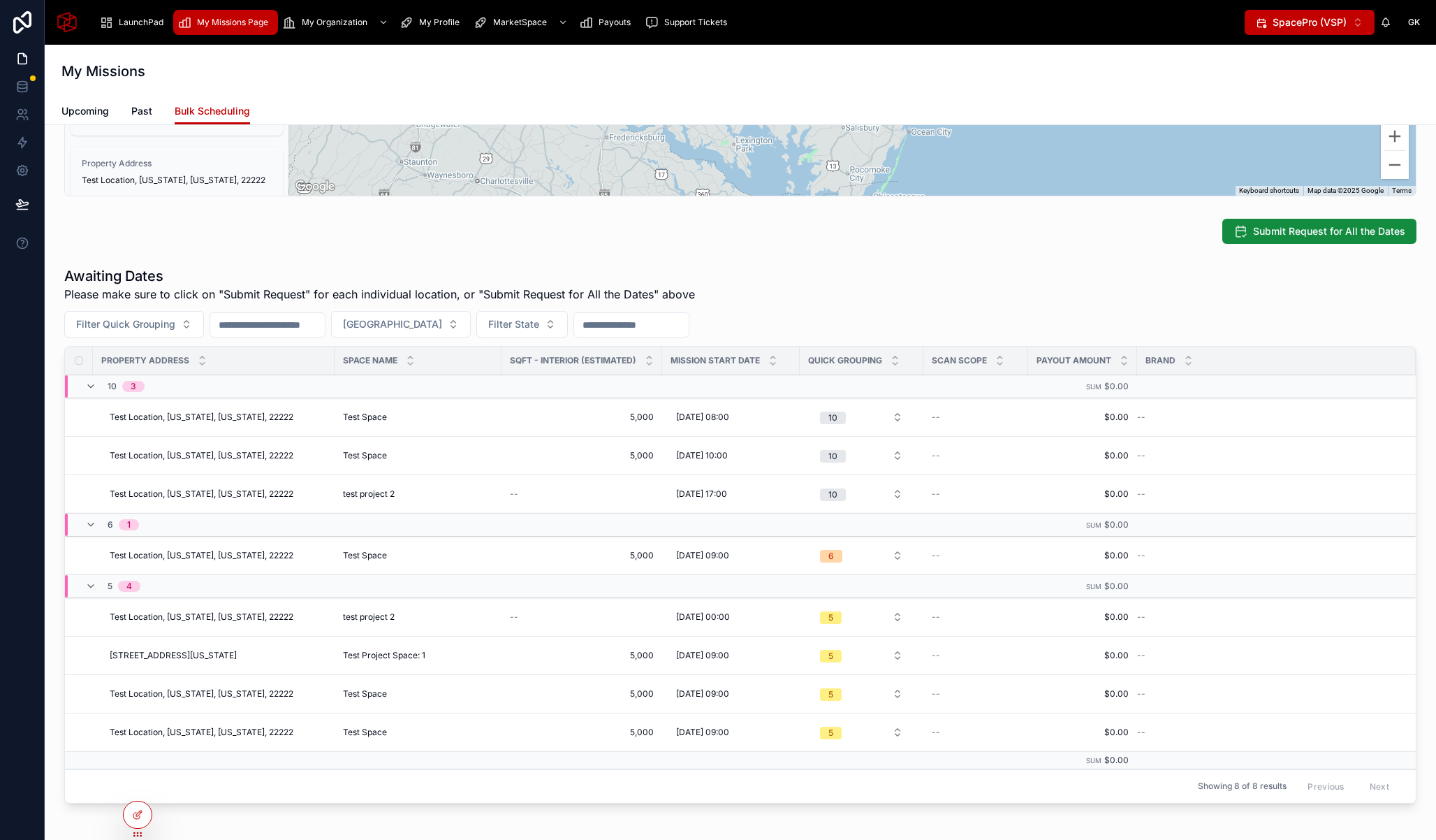
scroll to position [592, 0]
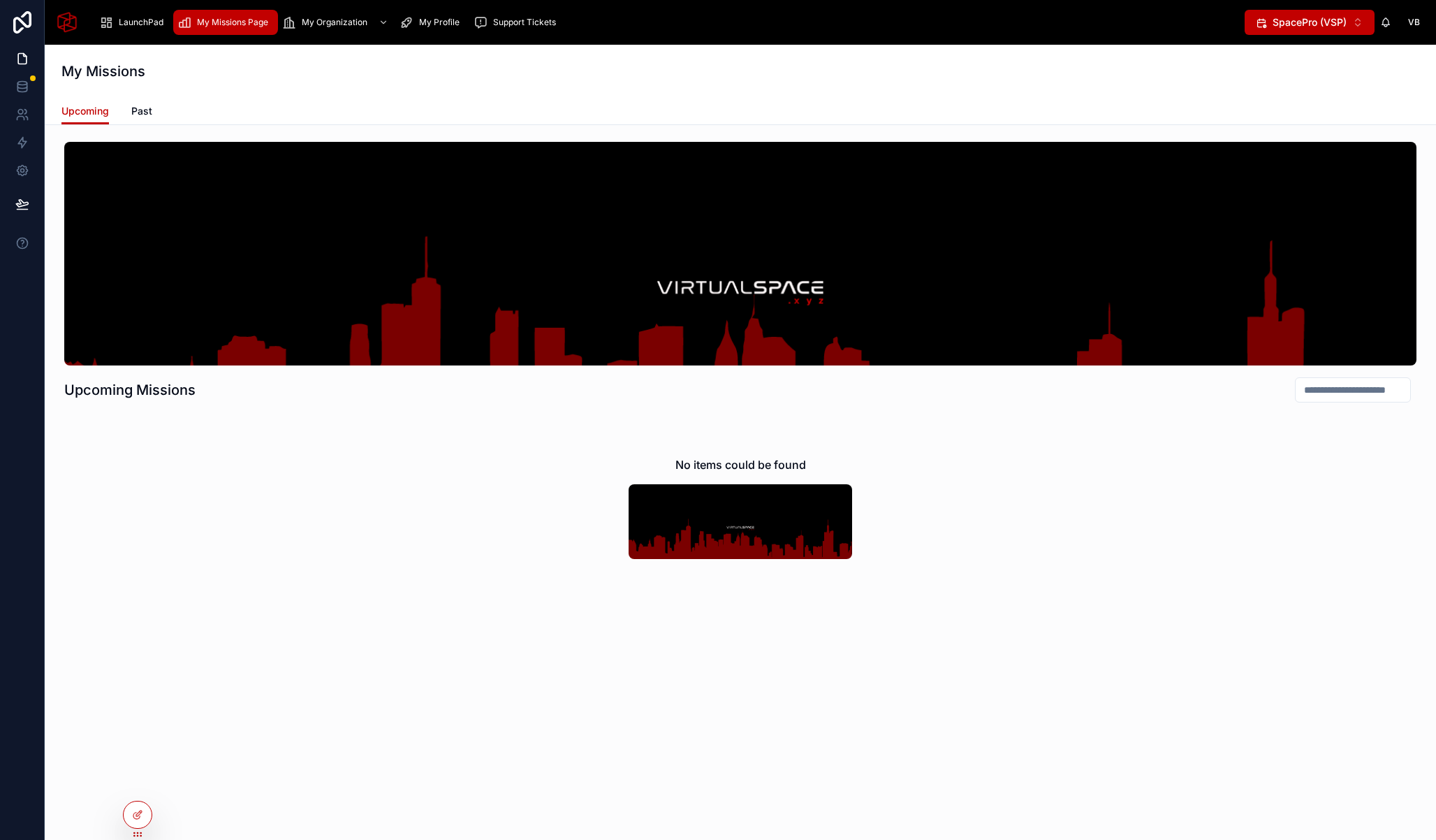
click at [0, 0] on div at bounding box center [0, 0] width 0 height 0
click at [0, 0] on icon at bounding box center [0, 0] width 0 height 0
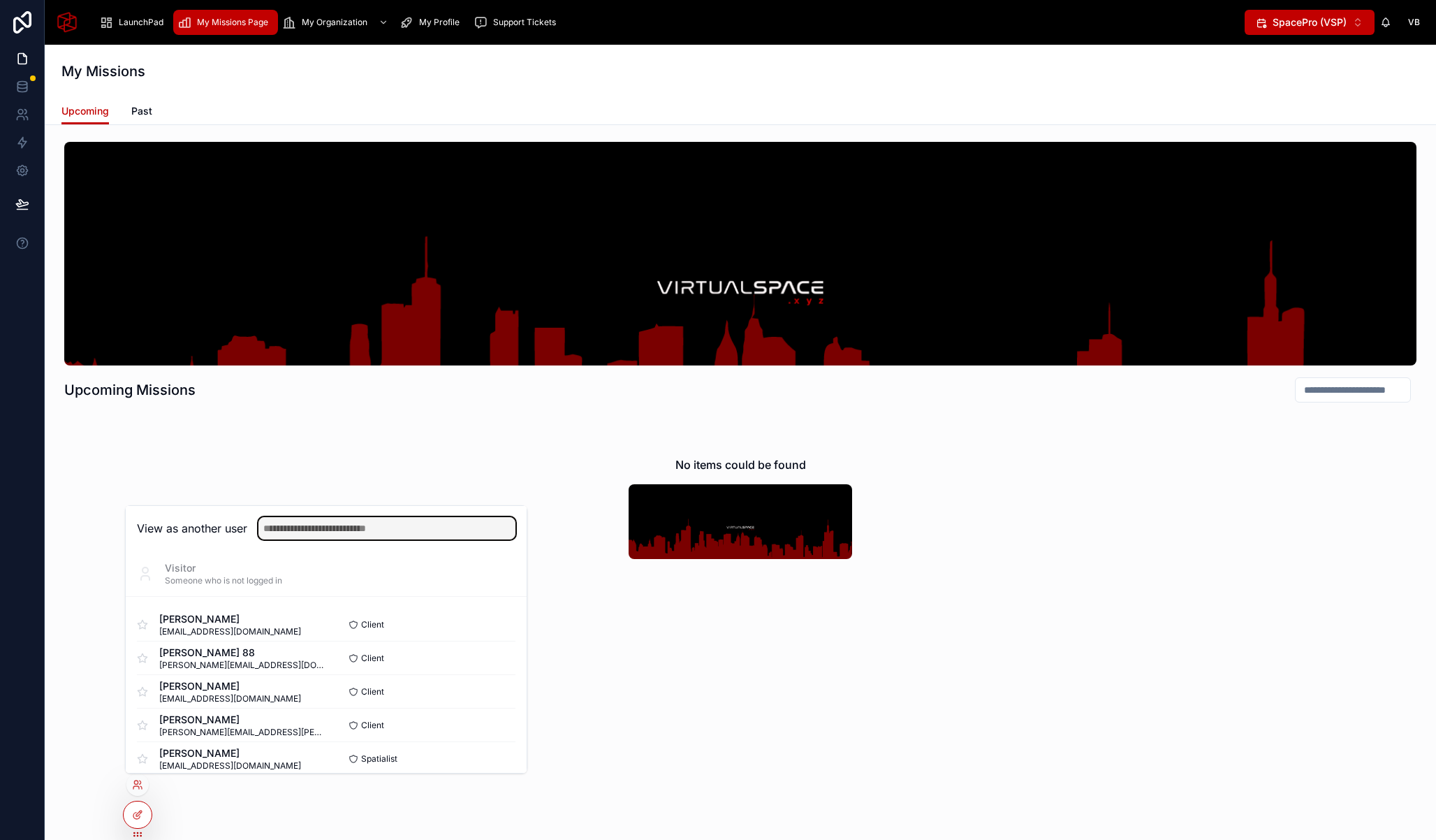
click at [351, 524] on input "text" at bounding box center [387, 528] width 257 height 22
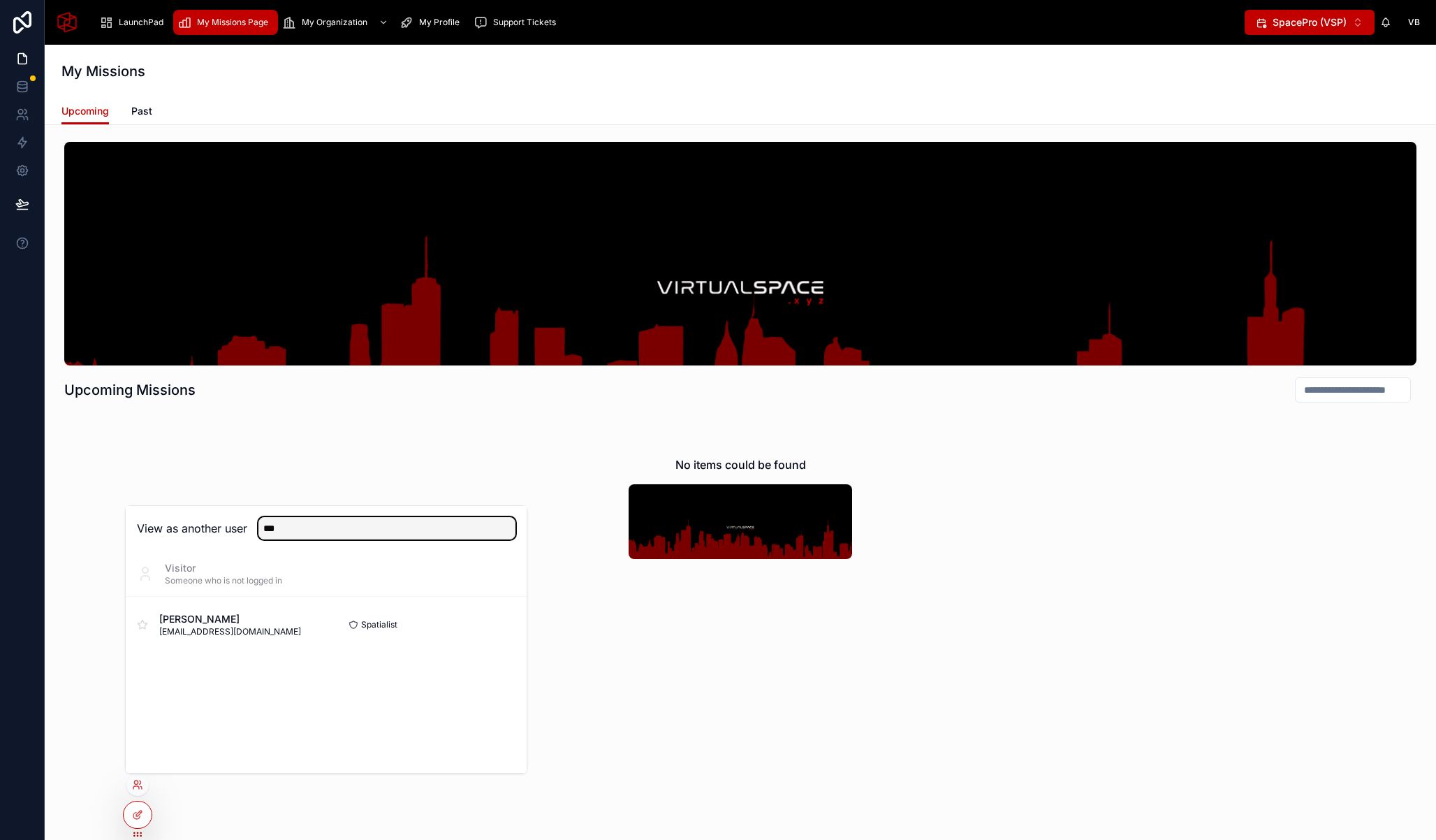
type input "***"
click at [0, 0] on button "Select" at bounding box center [0, 0] width 0 height 0
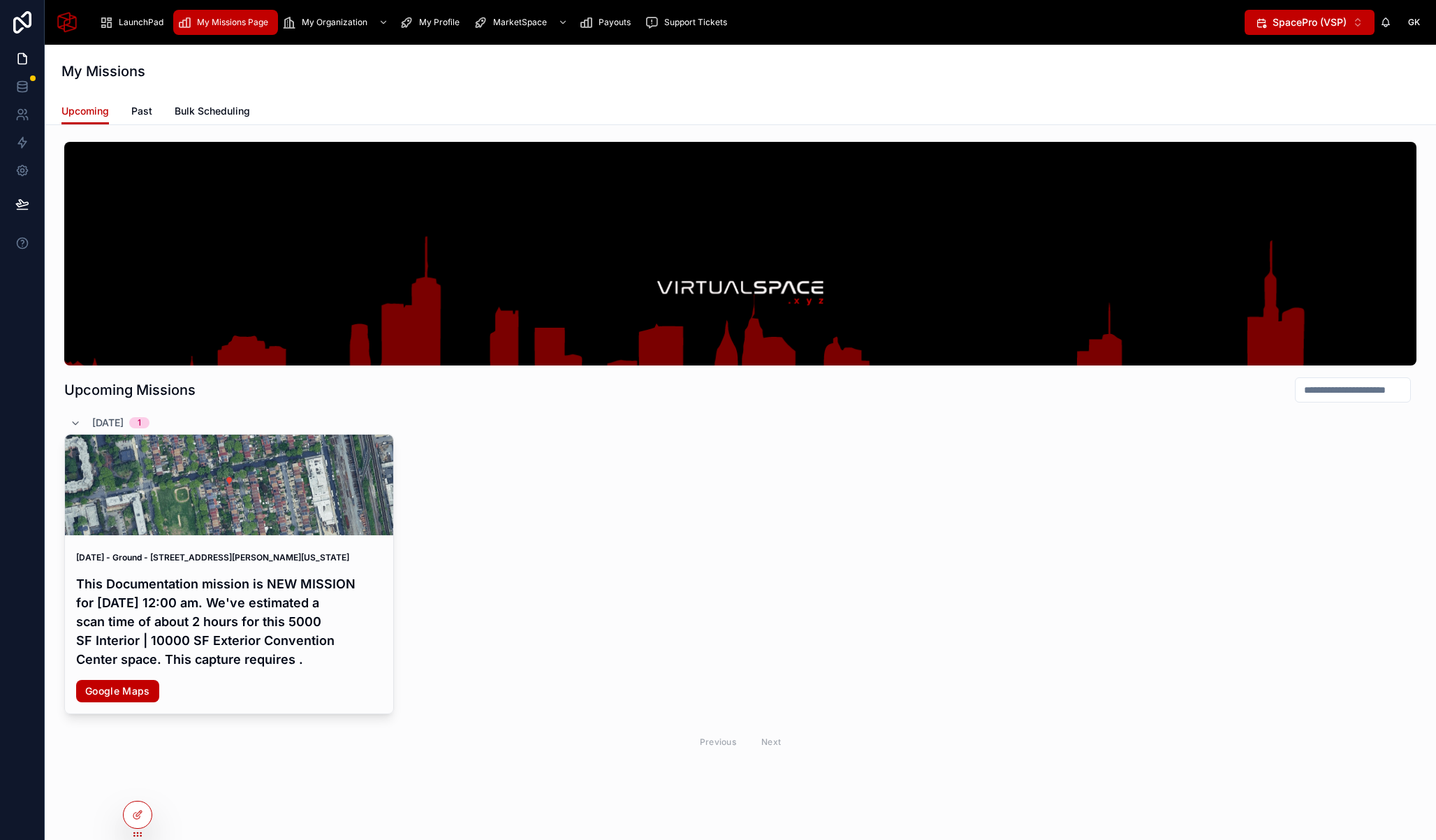
click at [230, 107] on span "Bulk Scheduling" at bounding box center [212, 111] width 76 height 14
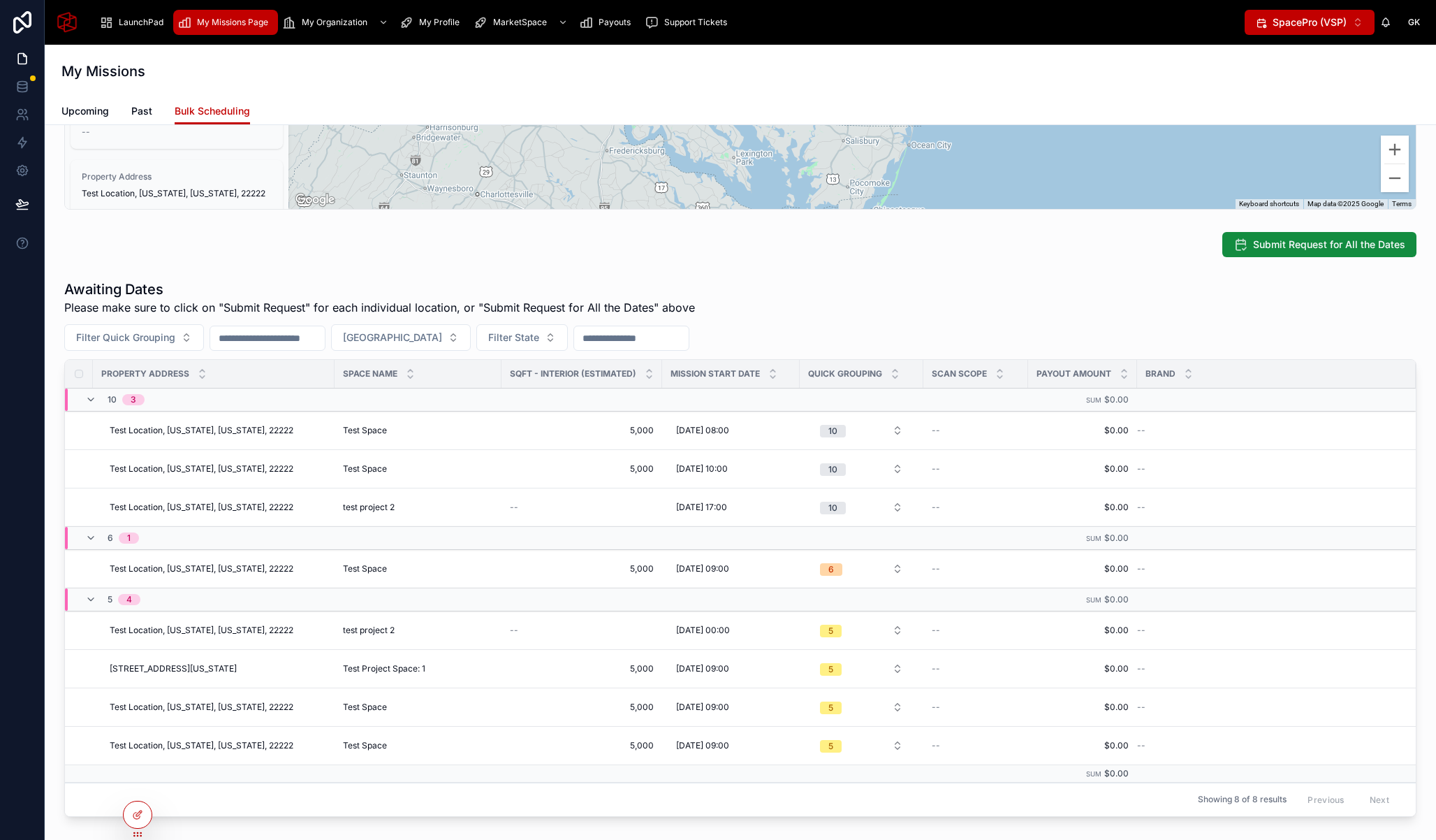
scroll to position [566, 0]
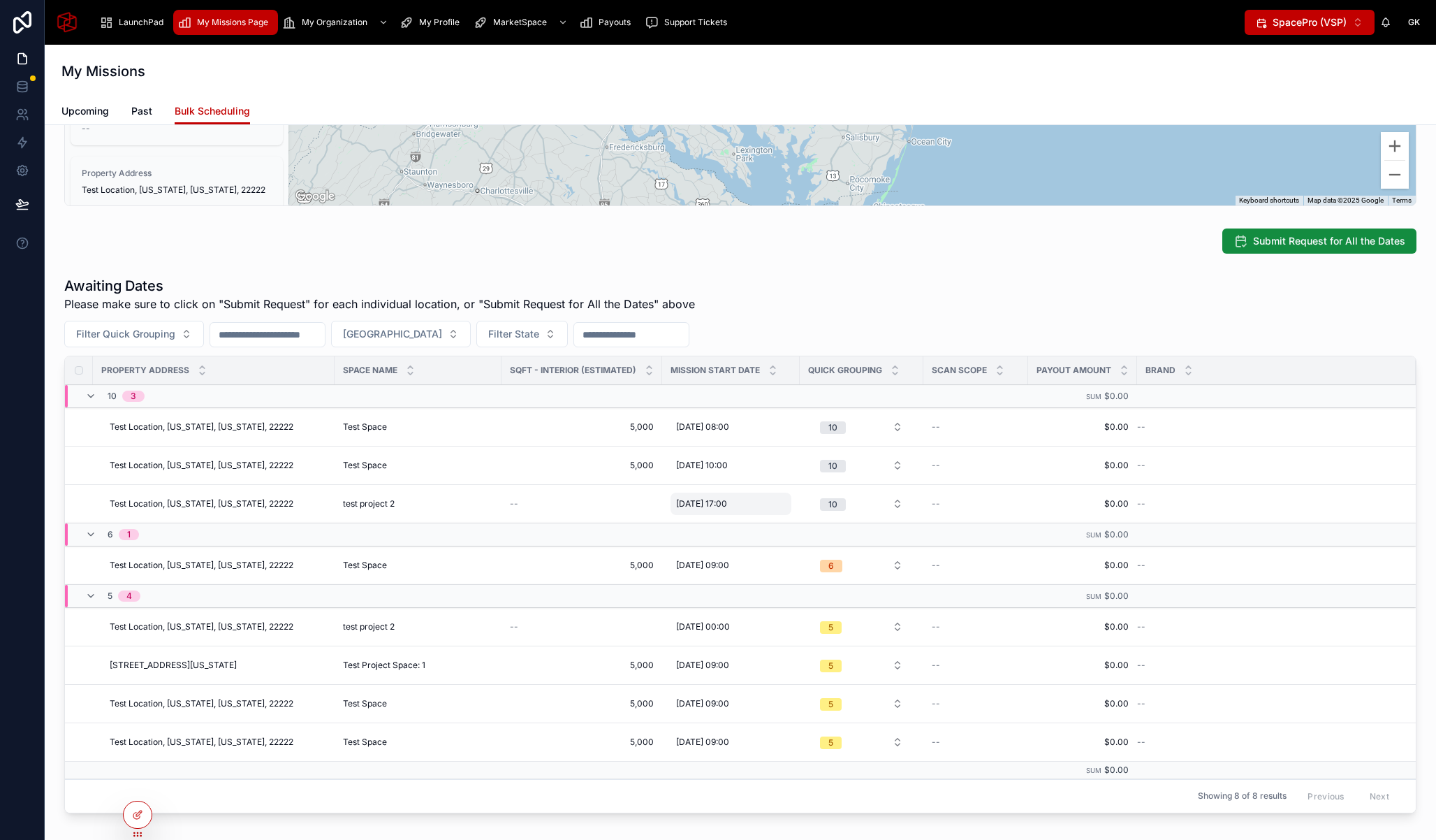
click at [727, 501] on span "[DATE] 17:00" at bounding box center [702, 504] width 51 height 11
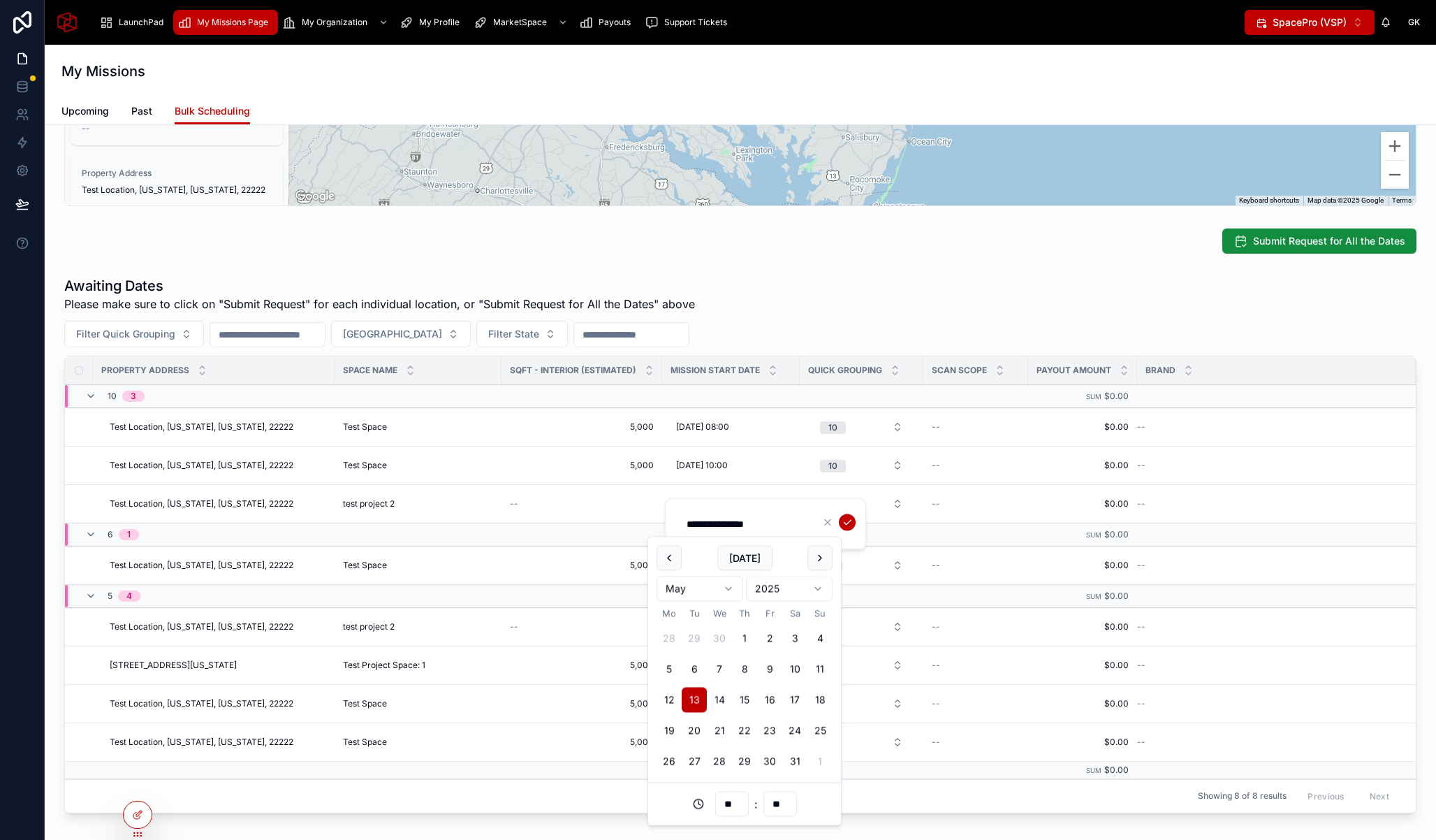
click at [780, 516] on input "**********" at bounding box center [744, 523] width 133 height 20
click at [798, 317] on div "Awaiting Dates Please make sure to click on "Submit Request" for each individua…" at bounding box center [740, 545] width 1352 height 538
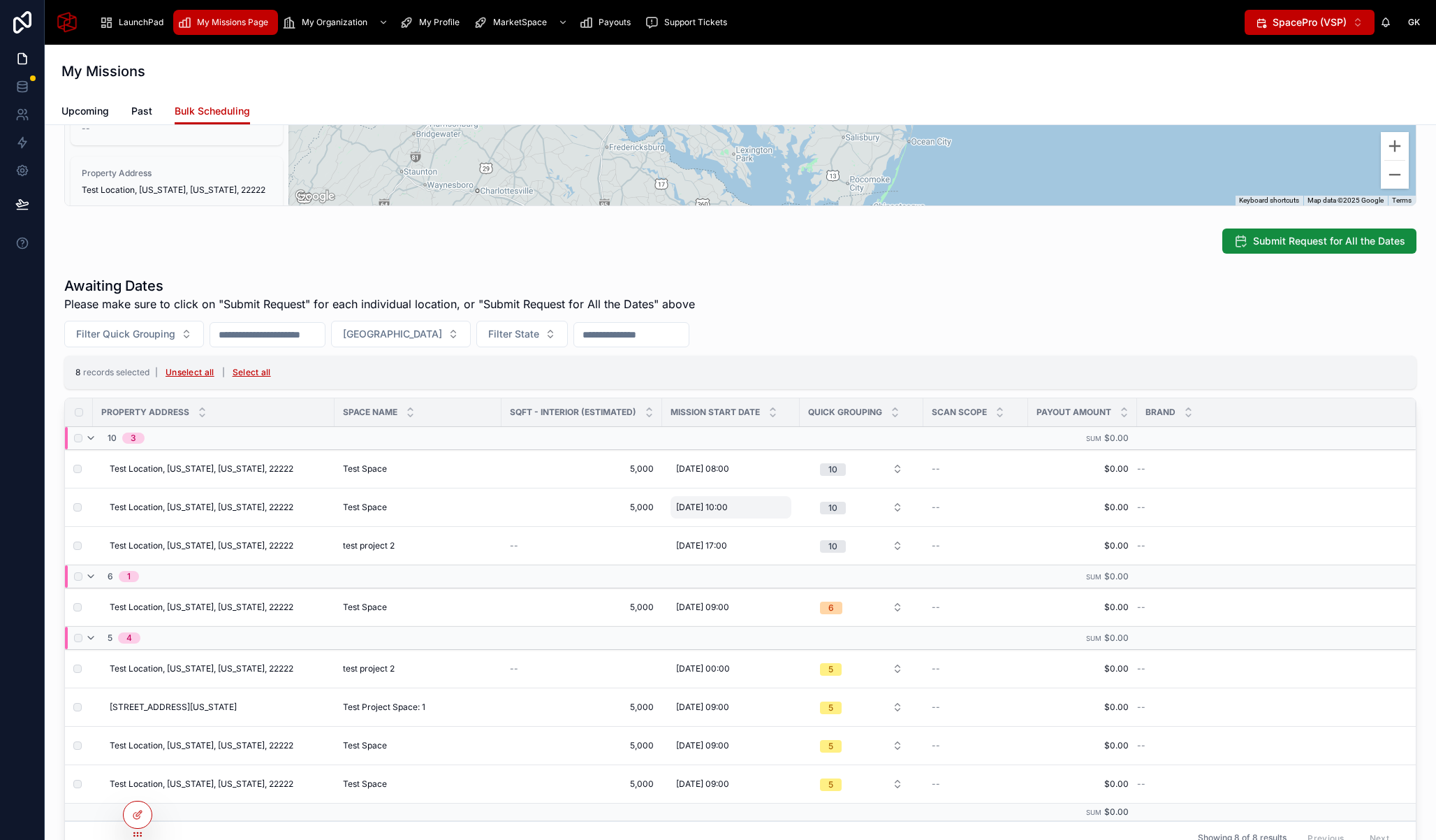
click at [725, 502] on span "[DATE] 10:00" at bounding box center [702, 507] width 51 height 11
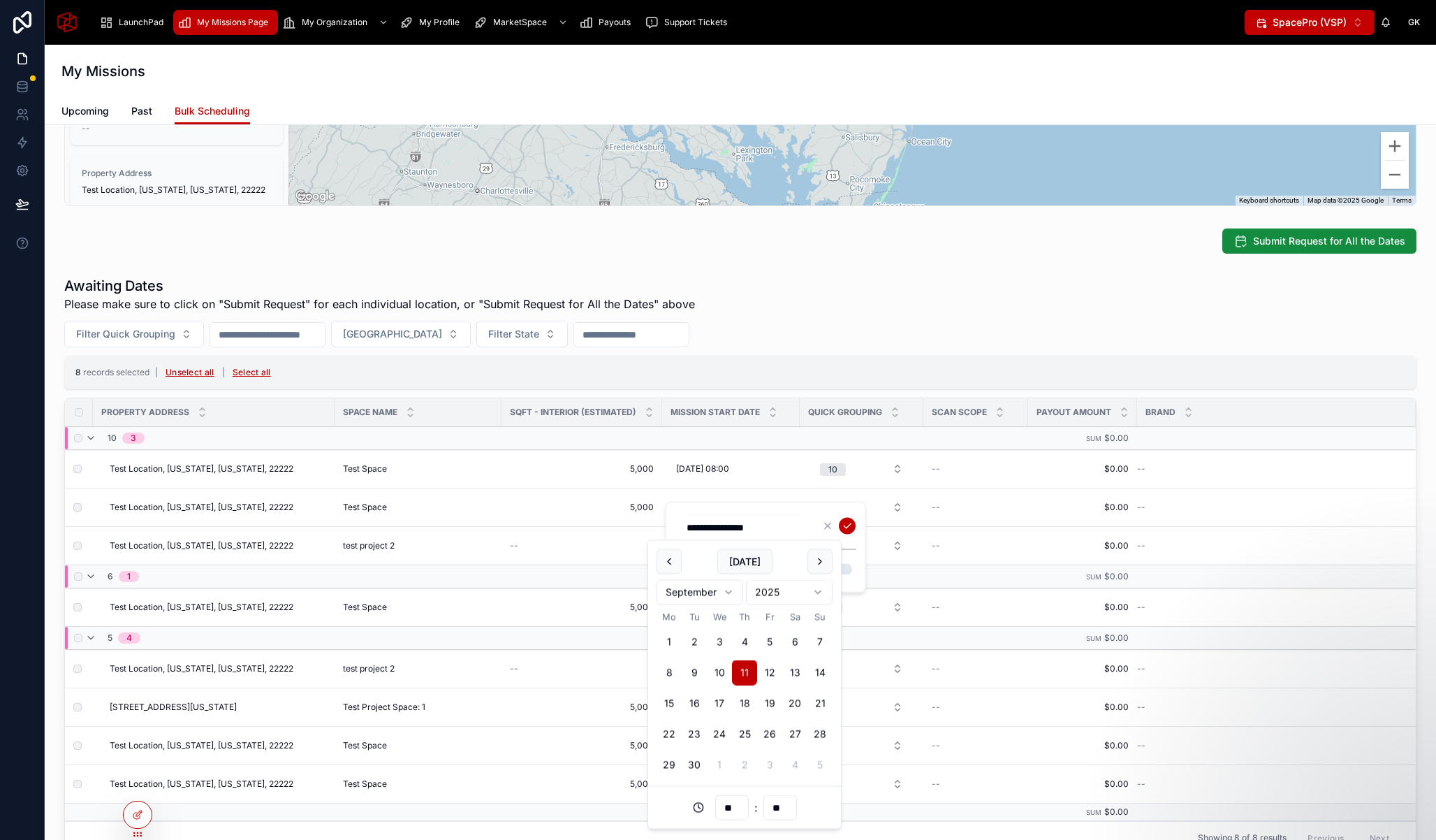
click at [853, 555] on div "**********" at bounding box center [767, 547] width 179 height 66
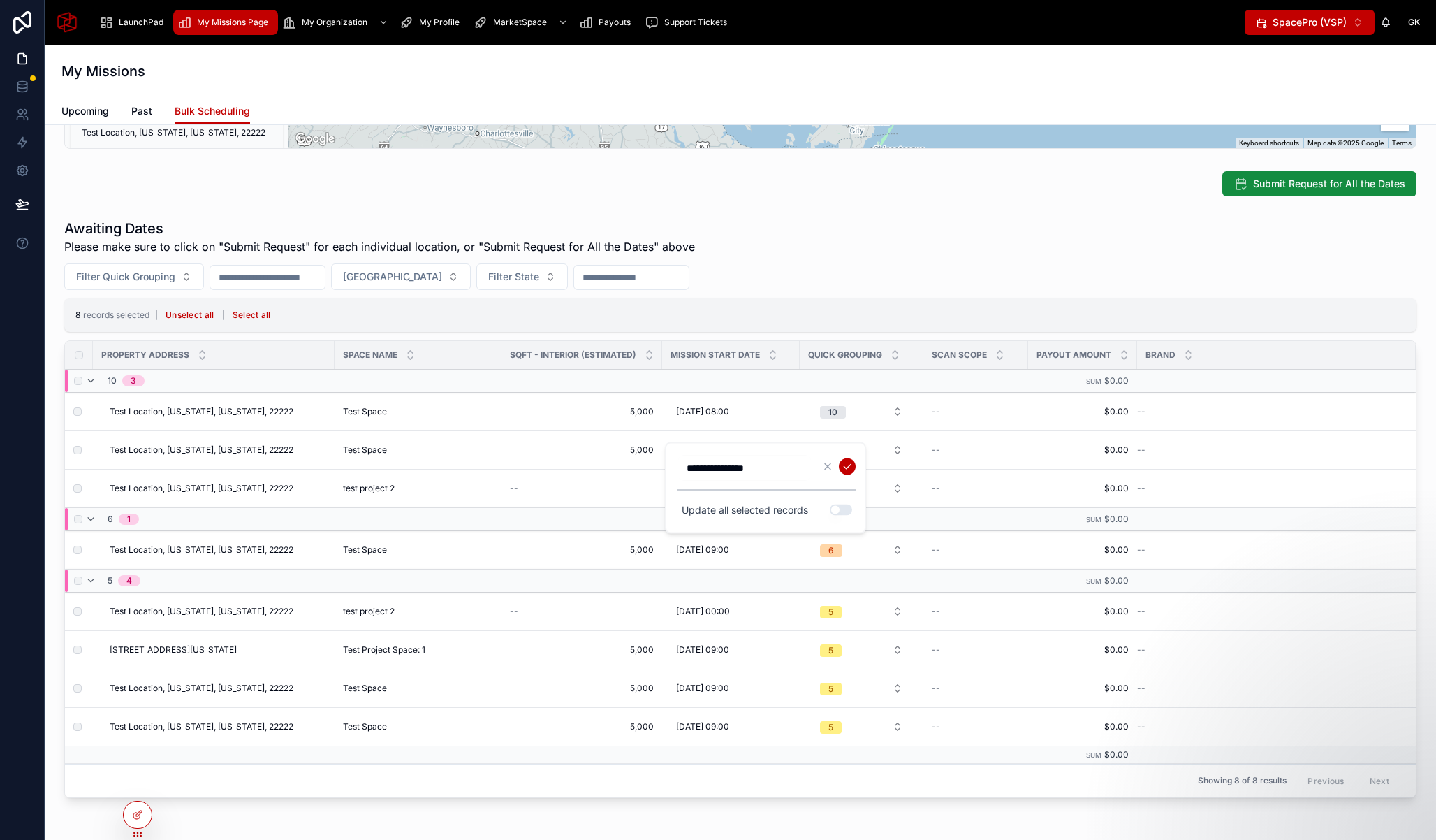
scroll to position [630, 0]
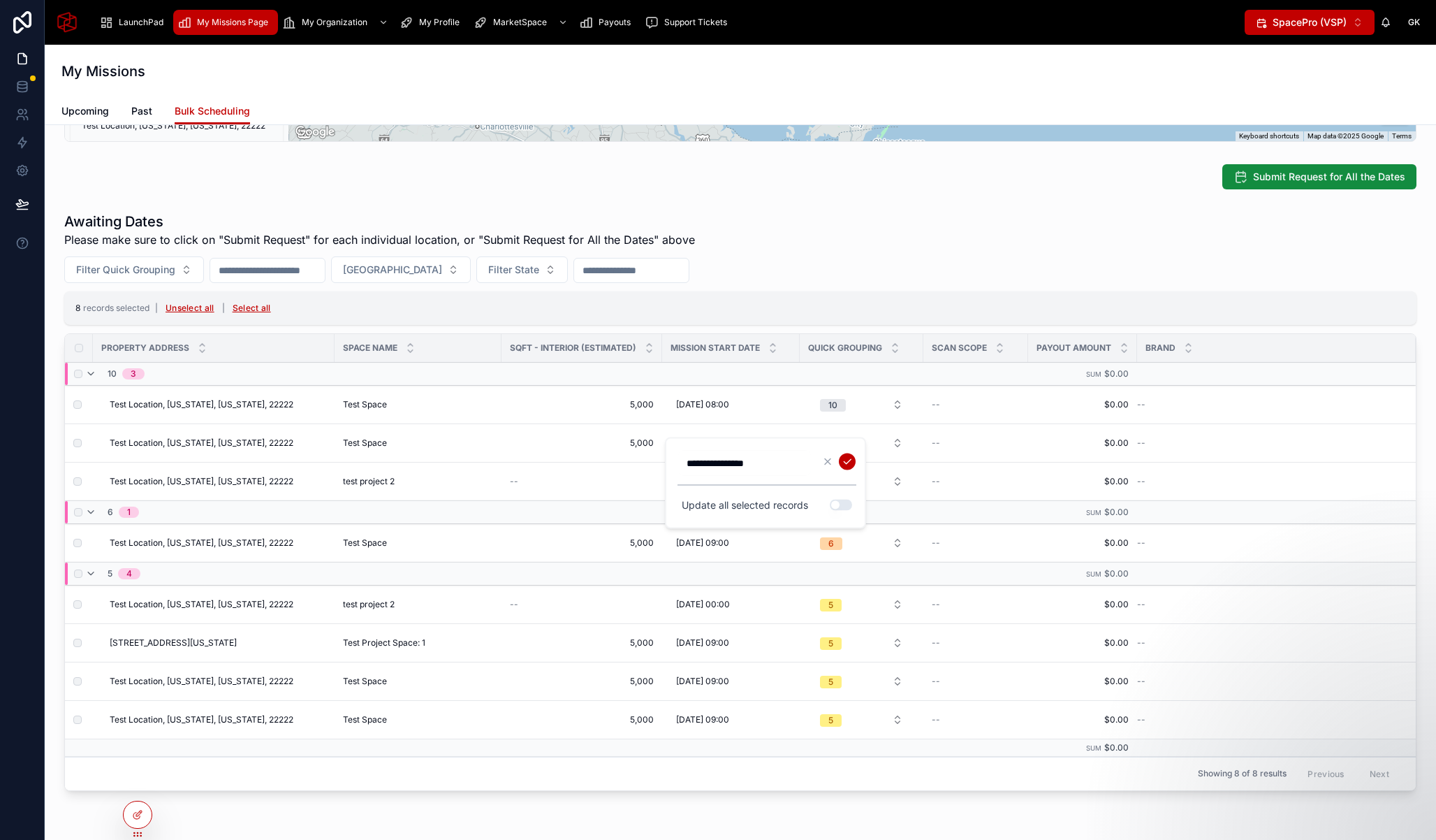
click at [780, 459] on input "**********" at bounding box center [744, 463] width 133 height 20
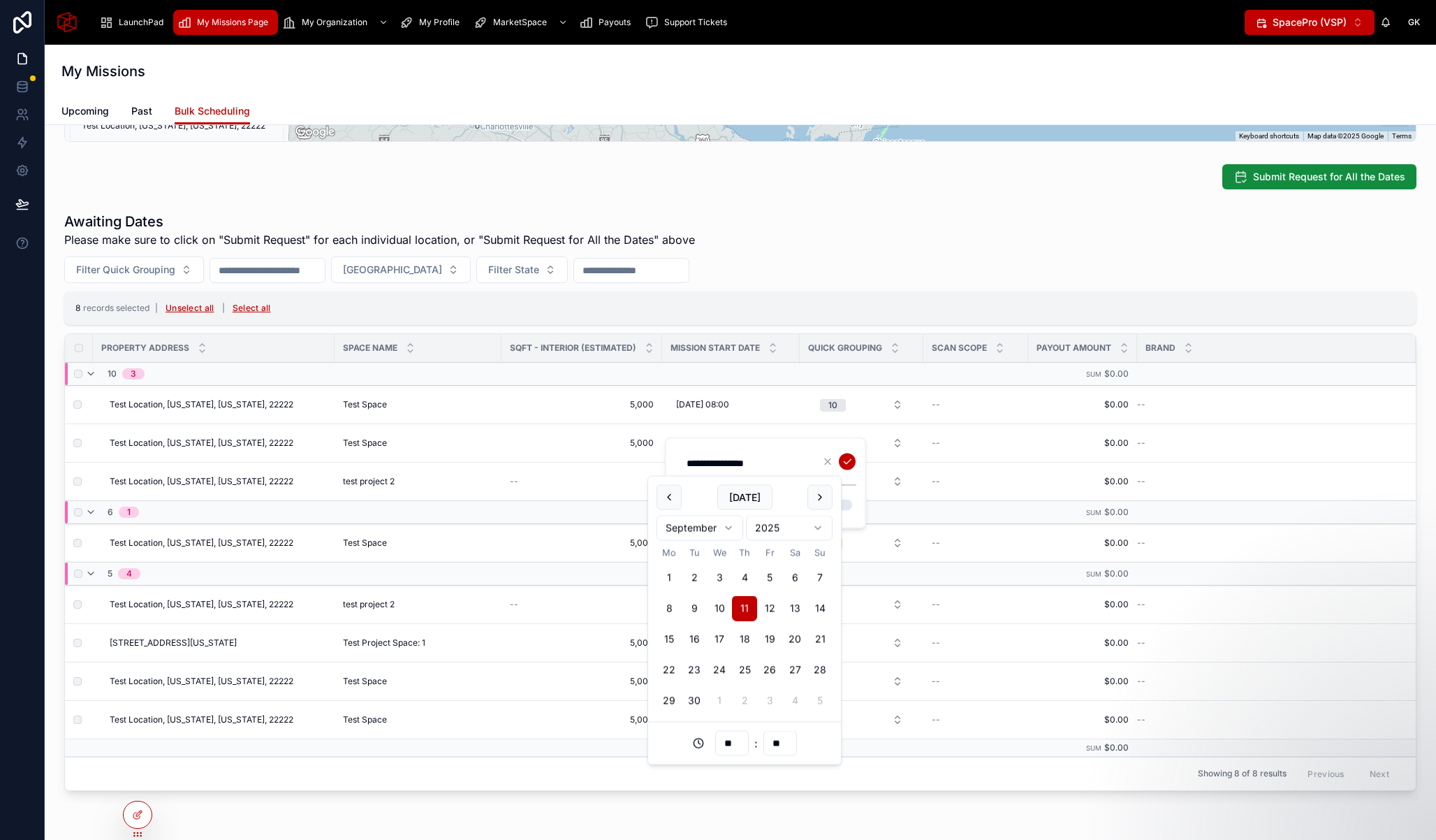
click at [849, 489] on div "**********" at bounding box center [767, 483] width 179 height 66
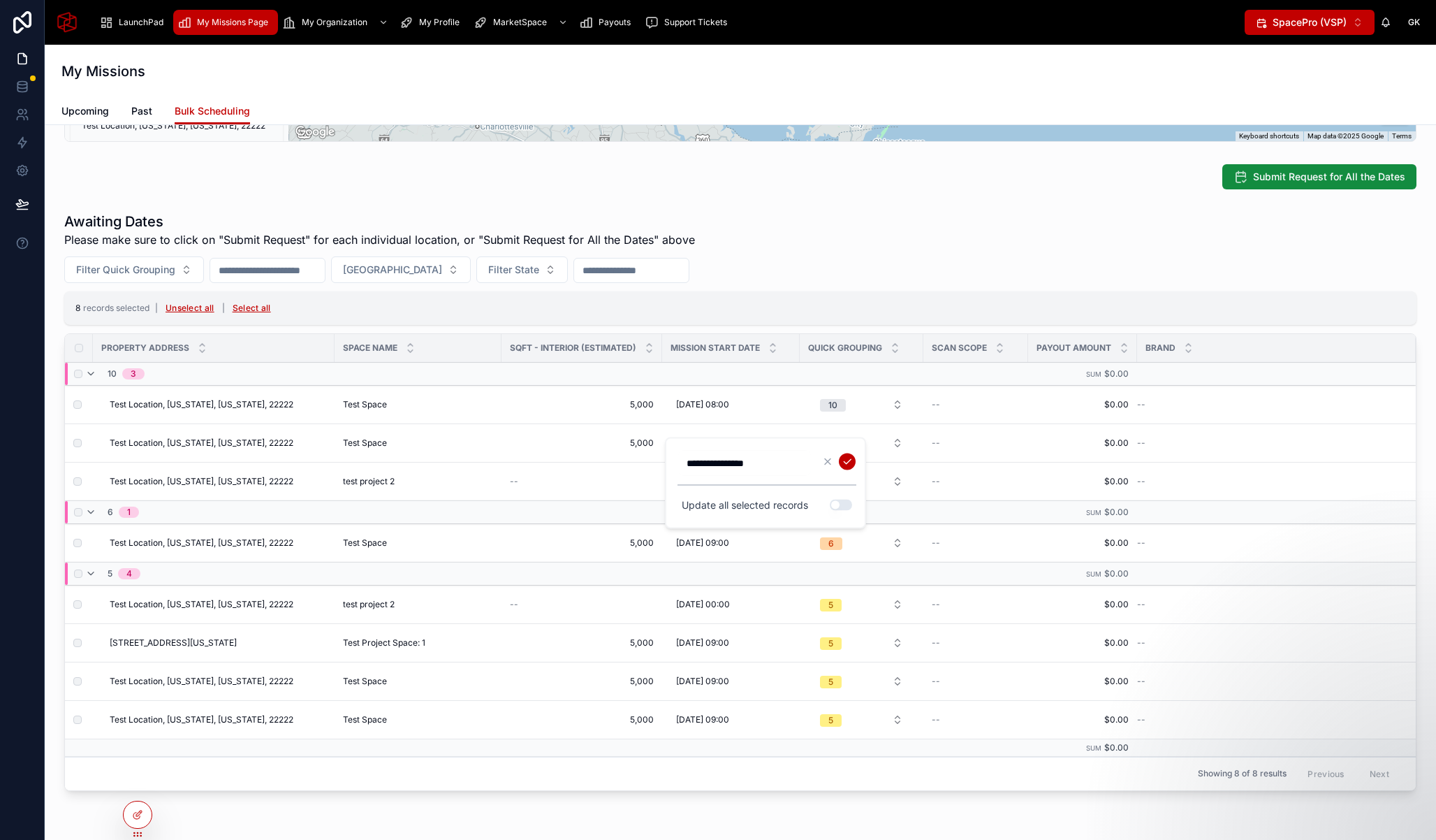
click at [789, 461] on input "**********" at bounding box center [744, 463] width 133 height 20
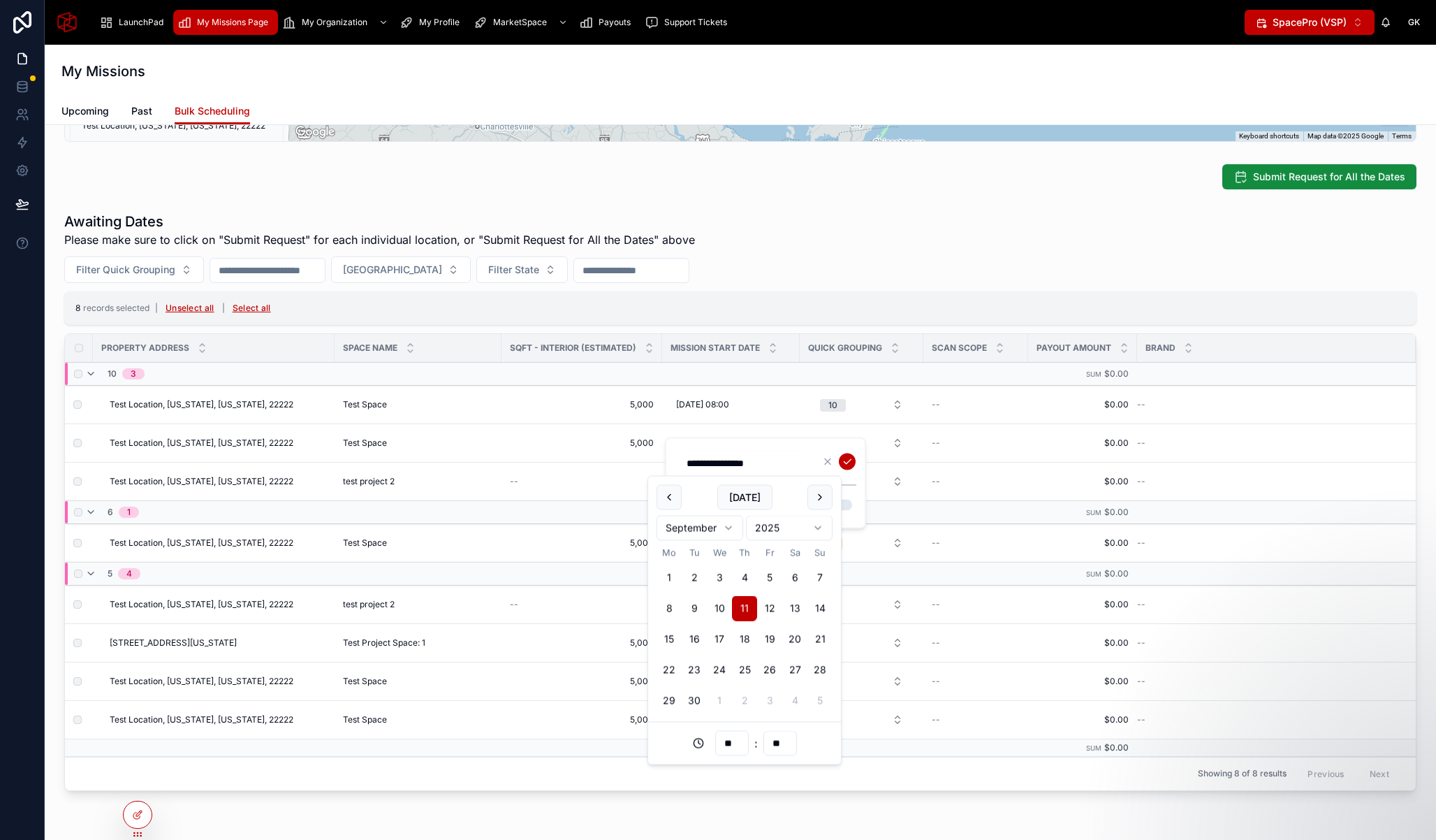
click at [853, 520] on div "**********" at bounding box center [765, 483] width 201 height 92
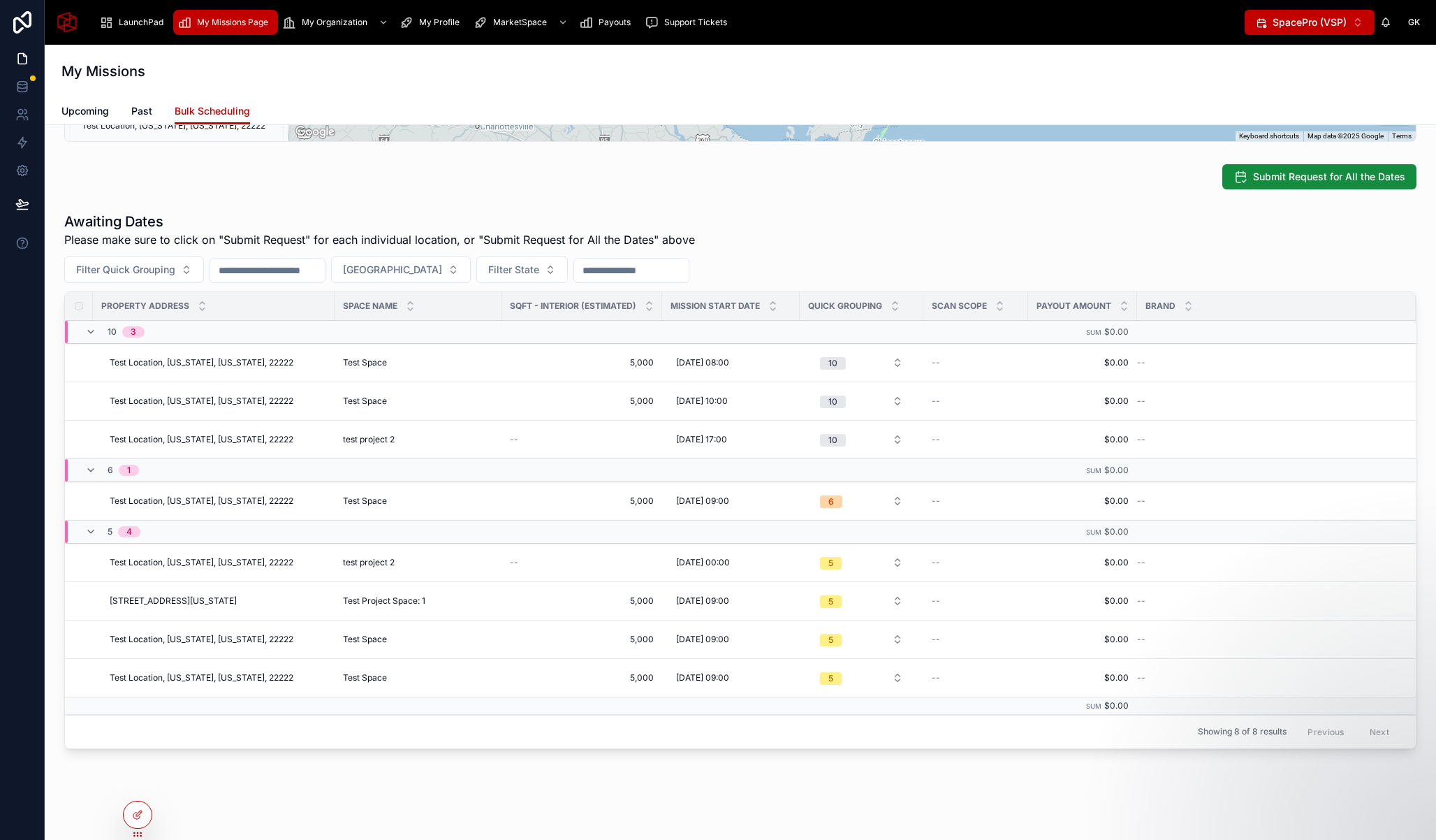
click at [509, 197] on div "Property Address [STREET_ADDRESS][US_STATE] Space Name Test Project Space: 1 Mi…" at bounding box center [740, 183] width 1392 height 1377
click at [582, 89] on div "My Missions" at bounding box center [740, 71] width 1358 height 53
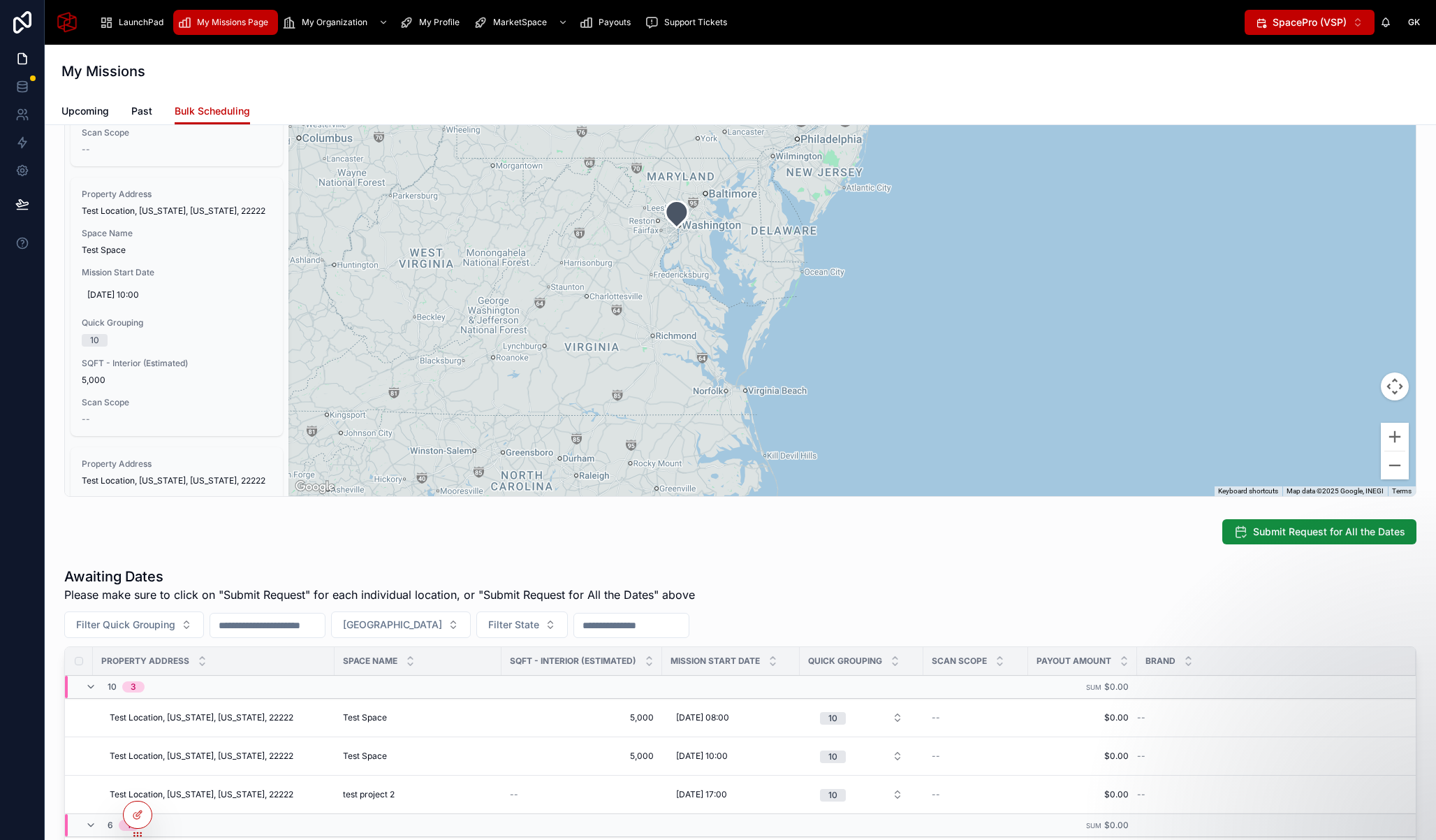
scroll to position [684, 0]
